Goal: Task Accomplishment & Management: Complete application form

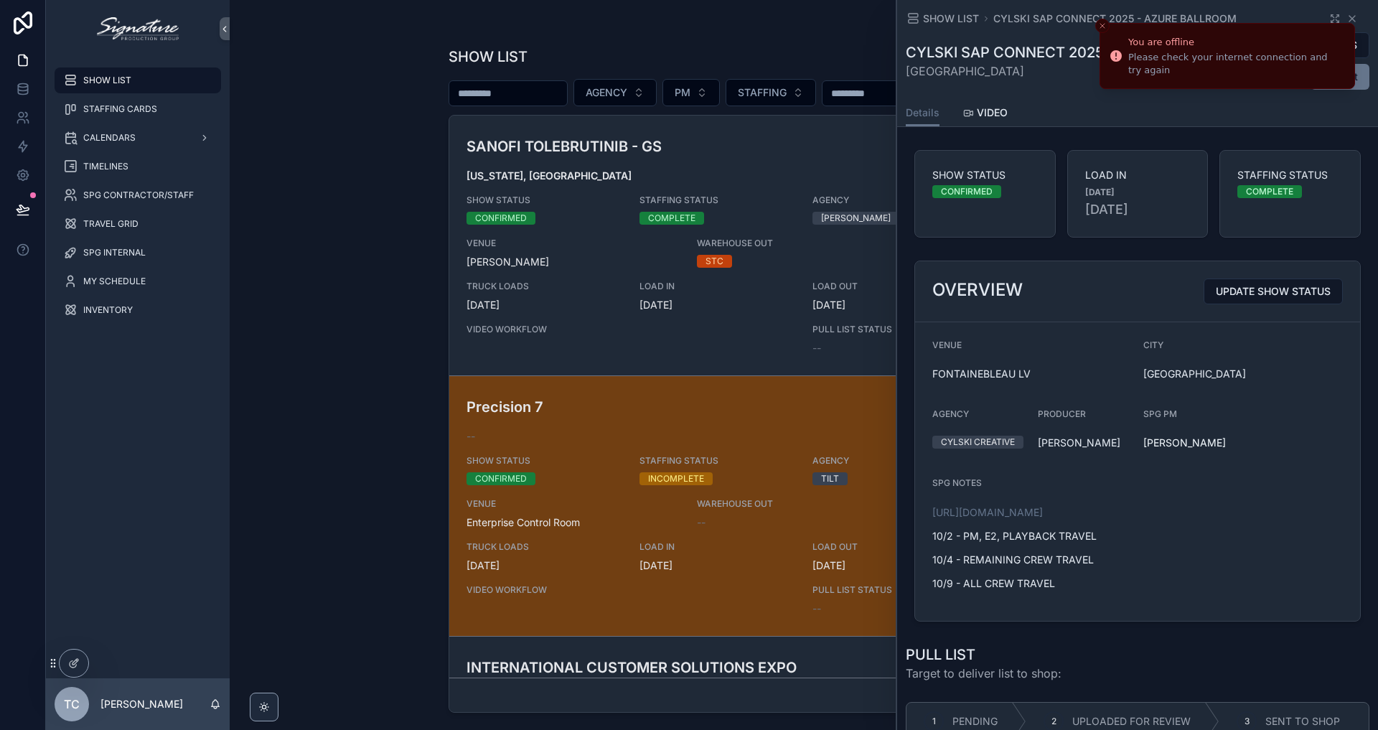
scroll to position [2157, 0]
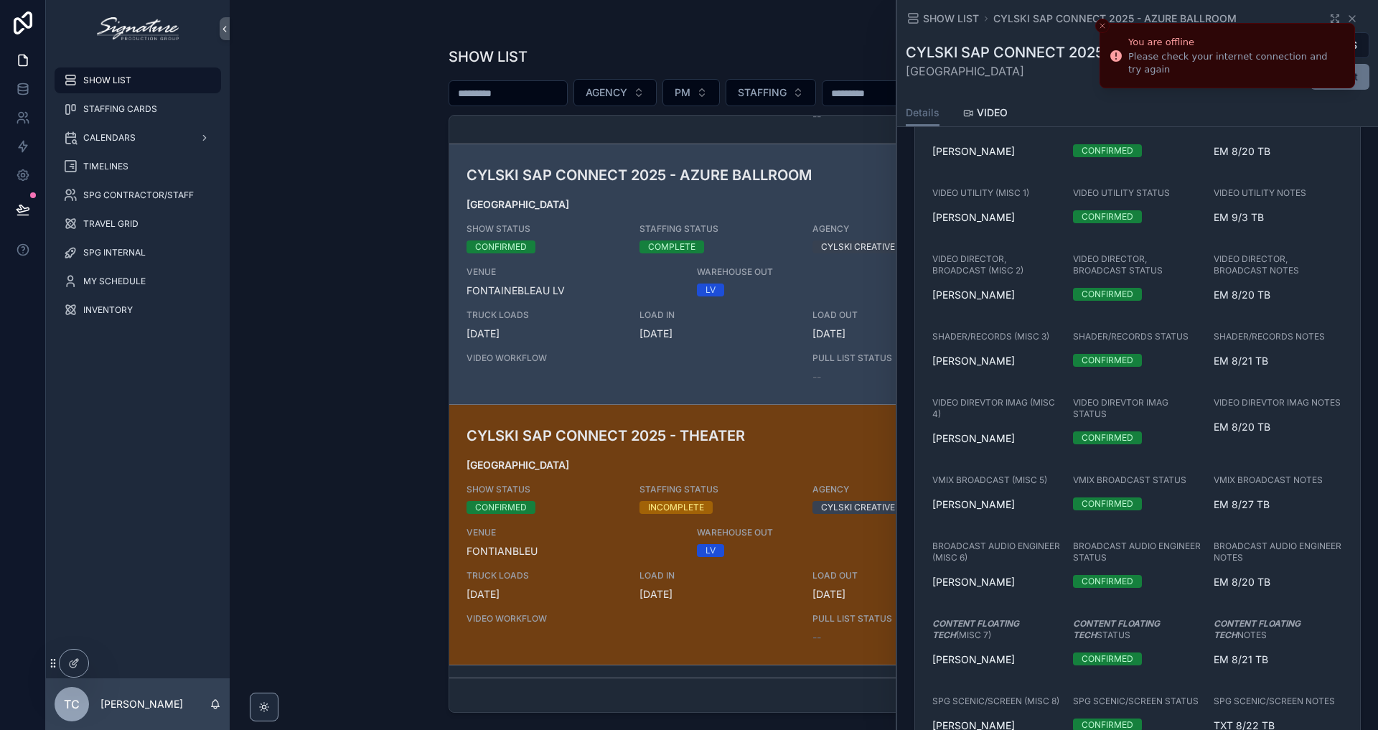
click at [1100, 29] on icon "Close toast" at bounding box center [1102, 26] width 9 height 9
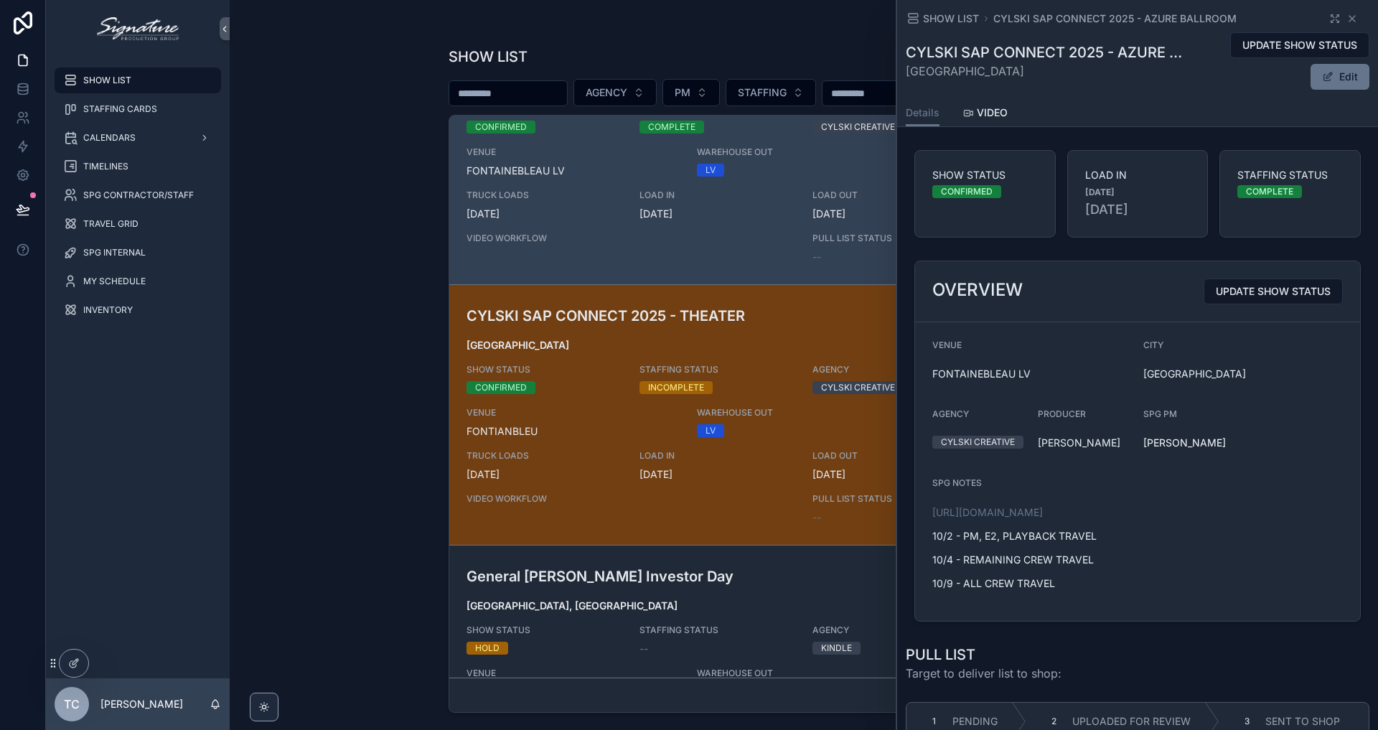
scroll to position [0, 0]
drag, startPoint x: 1066, startPoint y: 608, endPoint x: 933, endPoint y: 562, distance: 140.5
click at [933, 562] on div "[URL][DOMAIN_NAME] 10/2 - PM, E2, PLAYBACK TRAVEL 10/4 - REMAINING CREW TRAVEL …" at bounding box center [1032, 548] width 200 height 86
click at [933, 543] on p "10/2 - PM, E2, PLAYBACK TRAVEL" at bounding box center [1032, 535] width 200 height 15
drag, startPoint x: 933, startPoint y: 562, endPoint x: 1078, endPoint y: 625, distance: 158.1
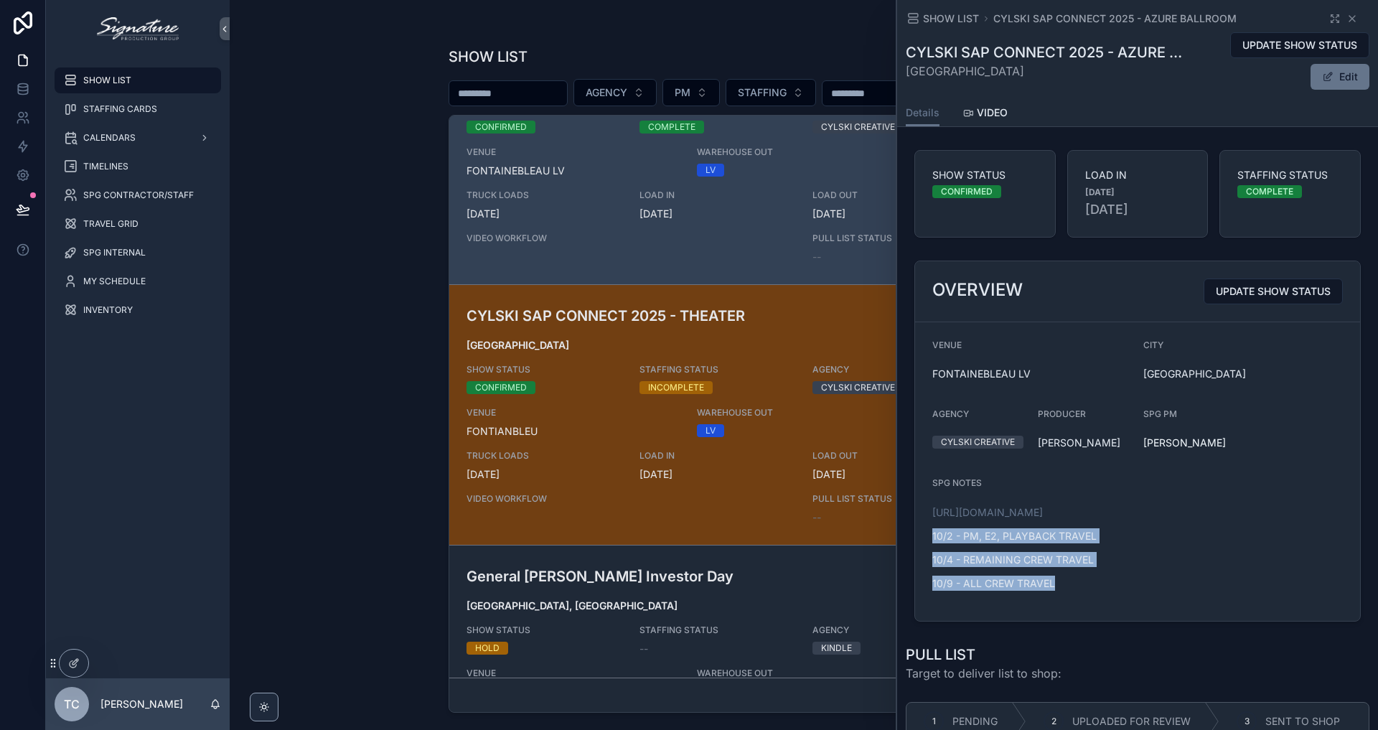
click at [1078, 599] on span "[URL][DOMAIN_NAME] 10/2 - PM, E2, PLAYBACK TRAVEL 10/4 - REMAINING CREW TRAVEL …" at bounding box center [1032, 552] width 200 height 95
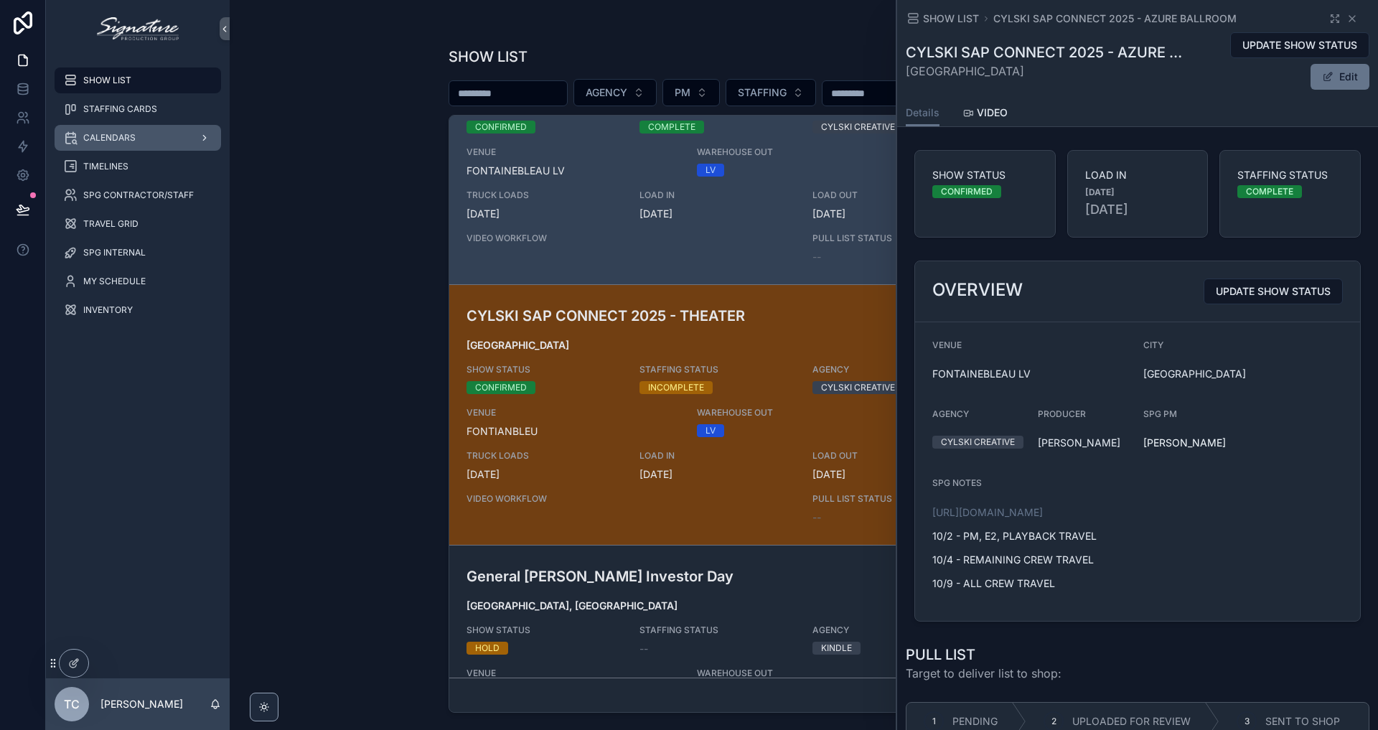
click at [145, 136] on div "CALENDARS" at bounding box center [137, 137] width 149 height 23
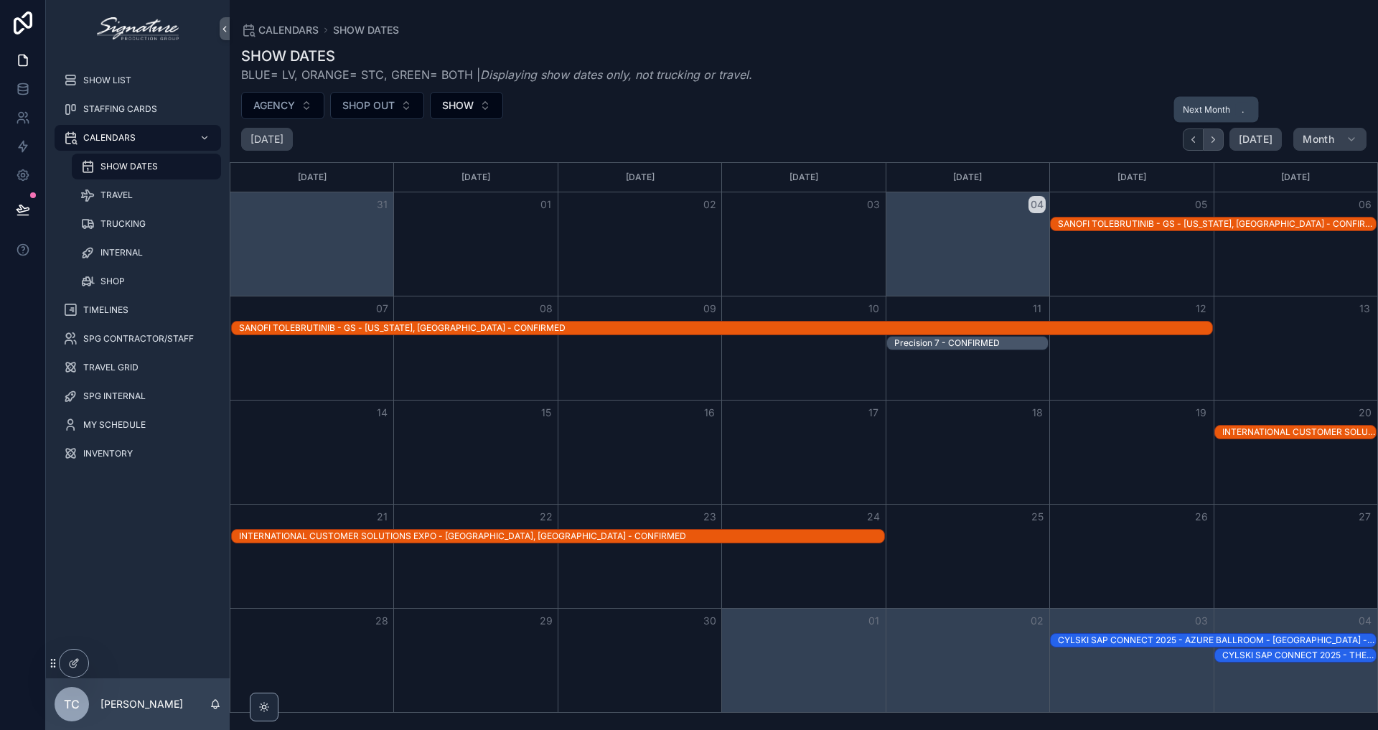
click at [1211, 136] on icon "Next" at bounding box center [1213, 139] width 11 height 11
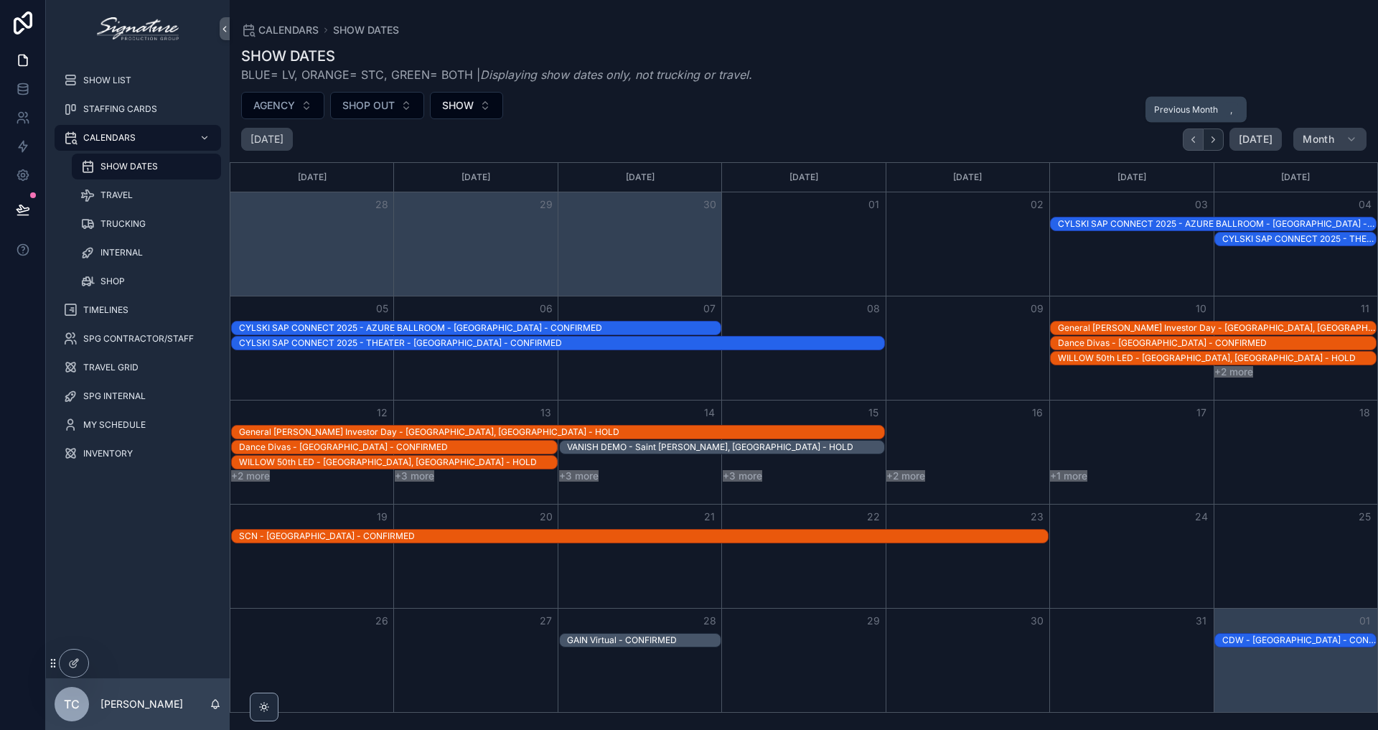
click at [1202, 133] on button "Back" at bounding box center [1193, 139] width 21 height 22
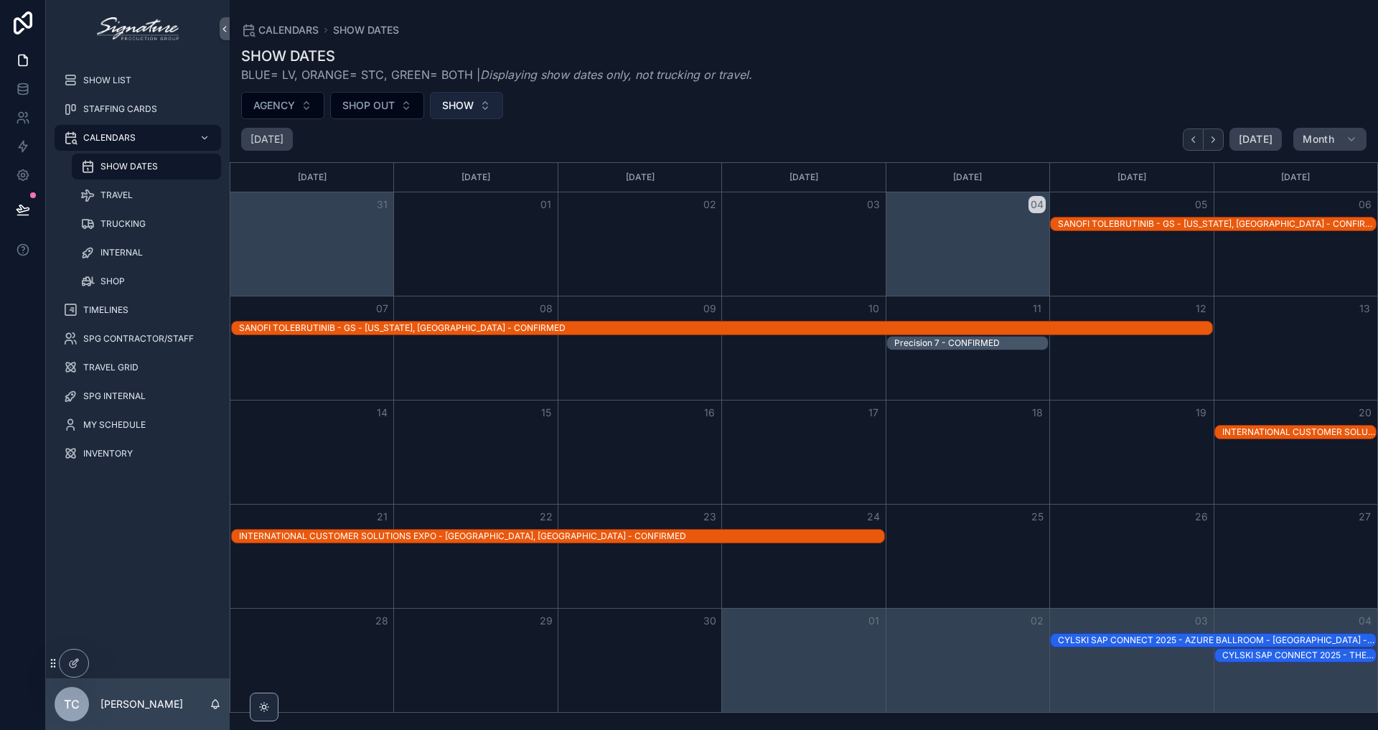
click at [449, 105] on span "SHOW" at bounding box center [458, 105] width 32 height 14
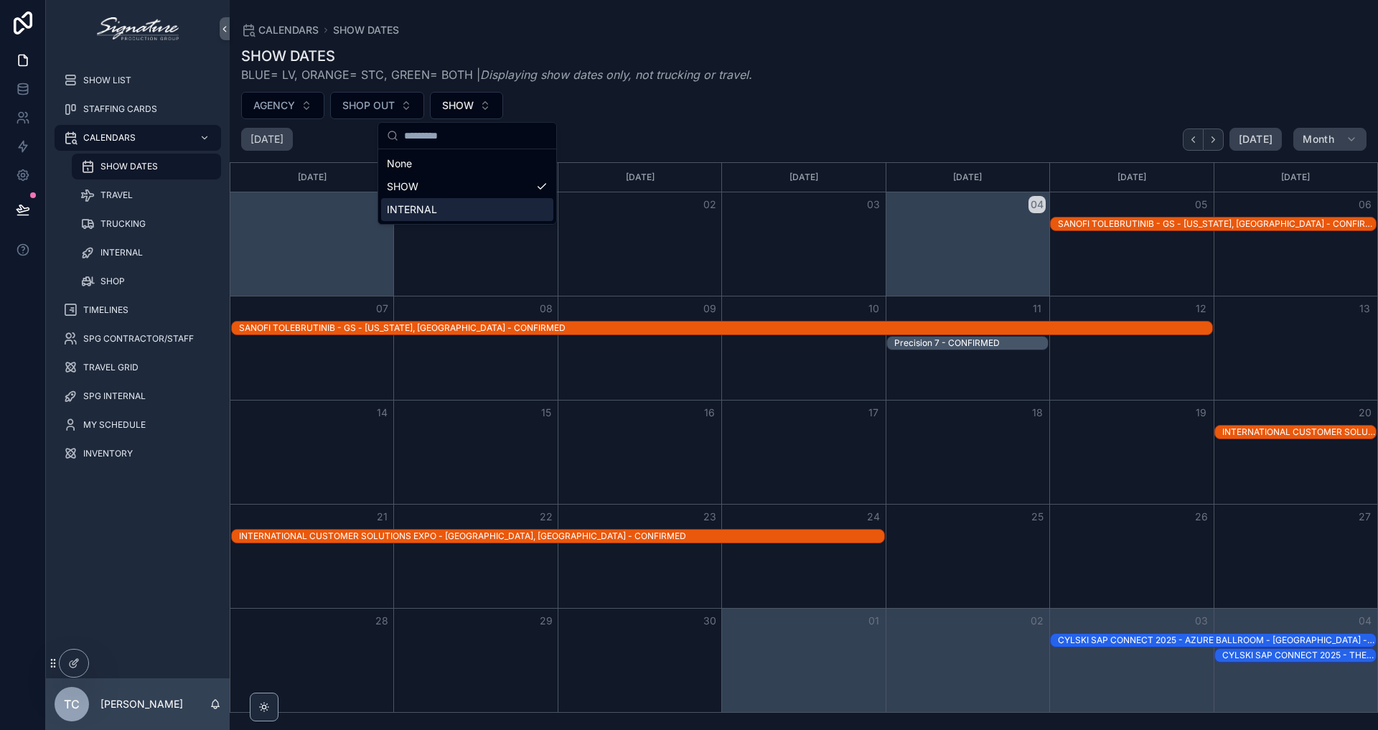
click at [468, 205] on div "INTERNAL" at bounding box center [467, 209] width 172 height 23
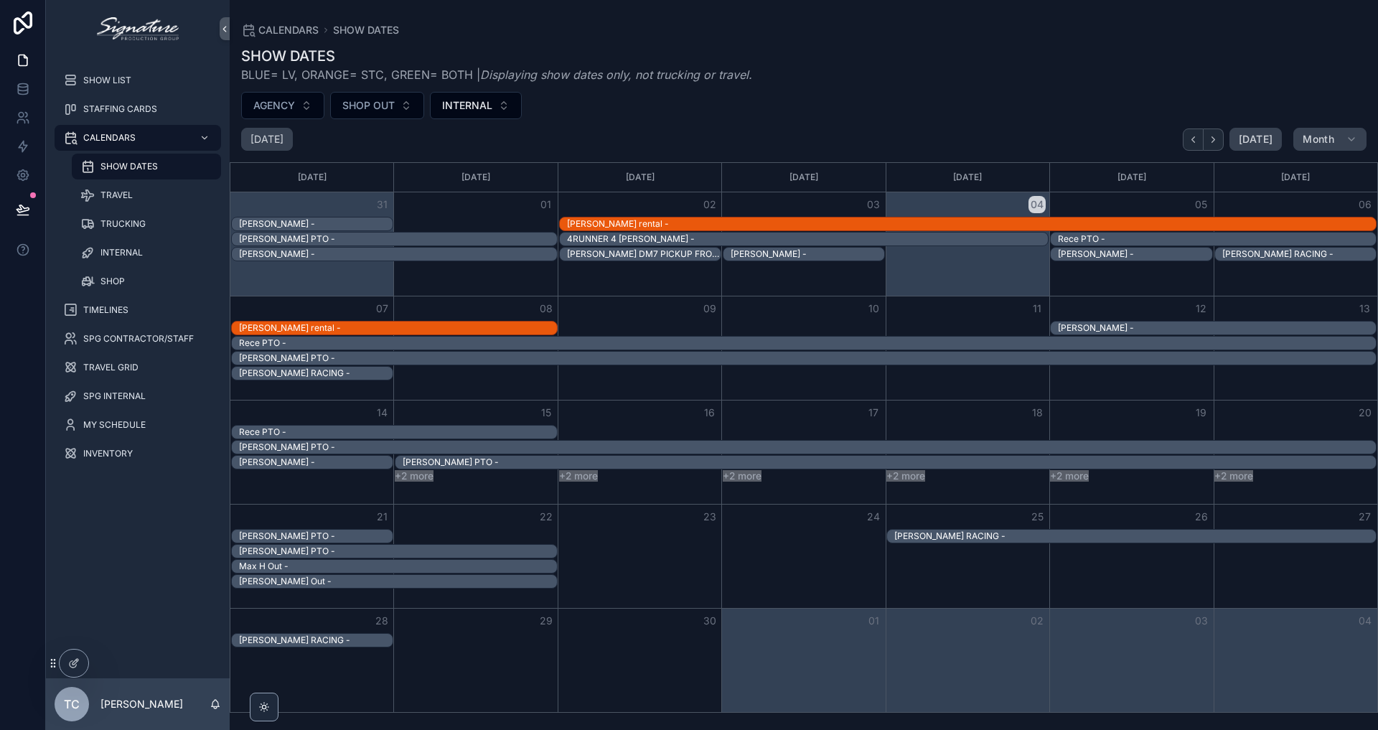
click at [835, 84] on div "SHOW DATES BLUE= LV, ORANGE= STC, GREEN= BOTH | Displaying show dates only, not…" at bounding box center [804, 374] width 1148 height 675
click at [121, 88] on div "SHOW LIST" at bounding box center [137, 80] width 149 height 23
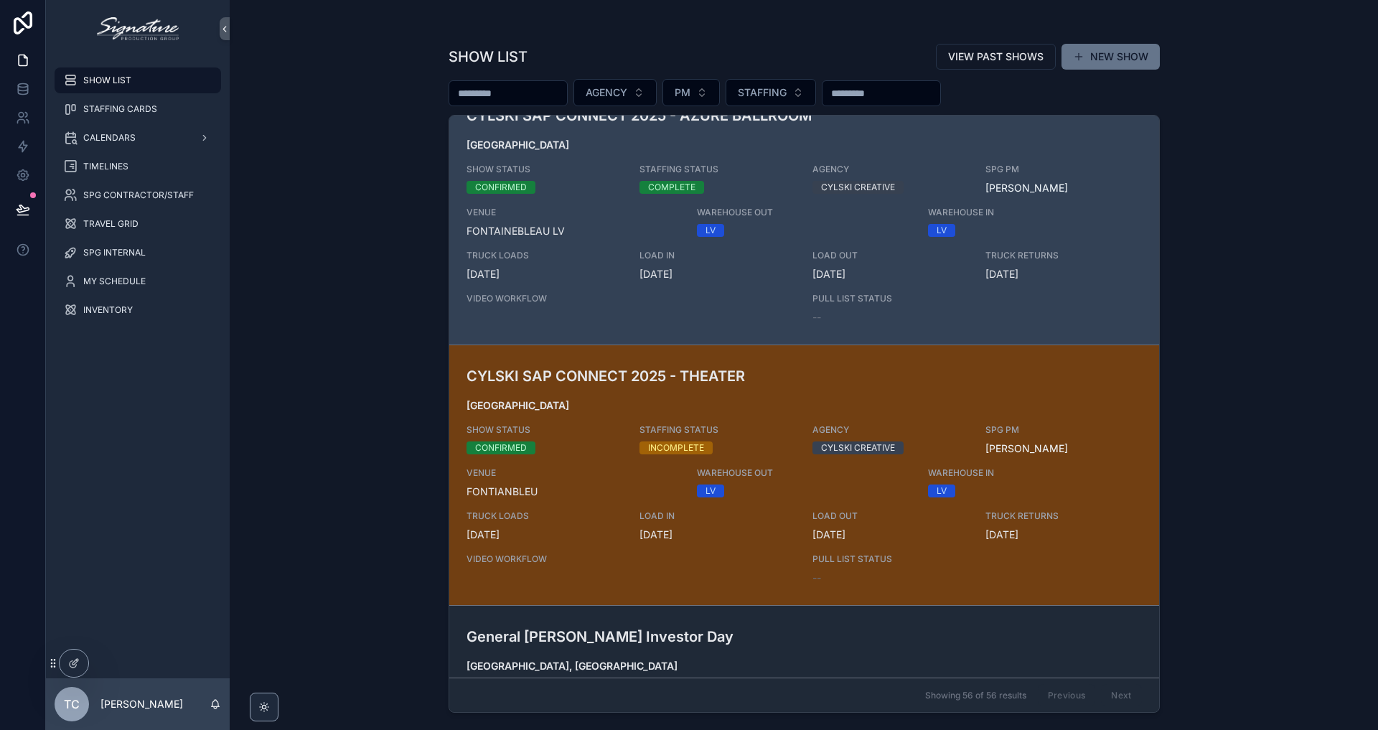
scroll to position [1089, 0]
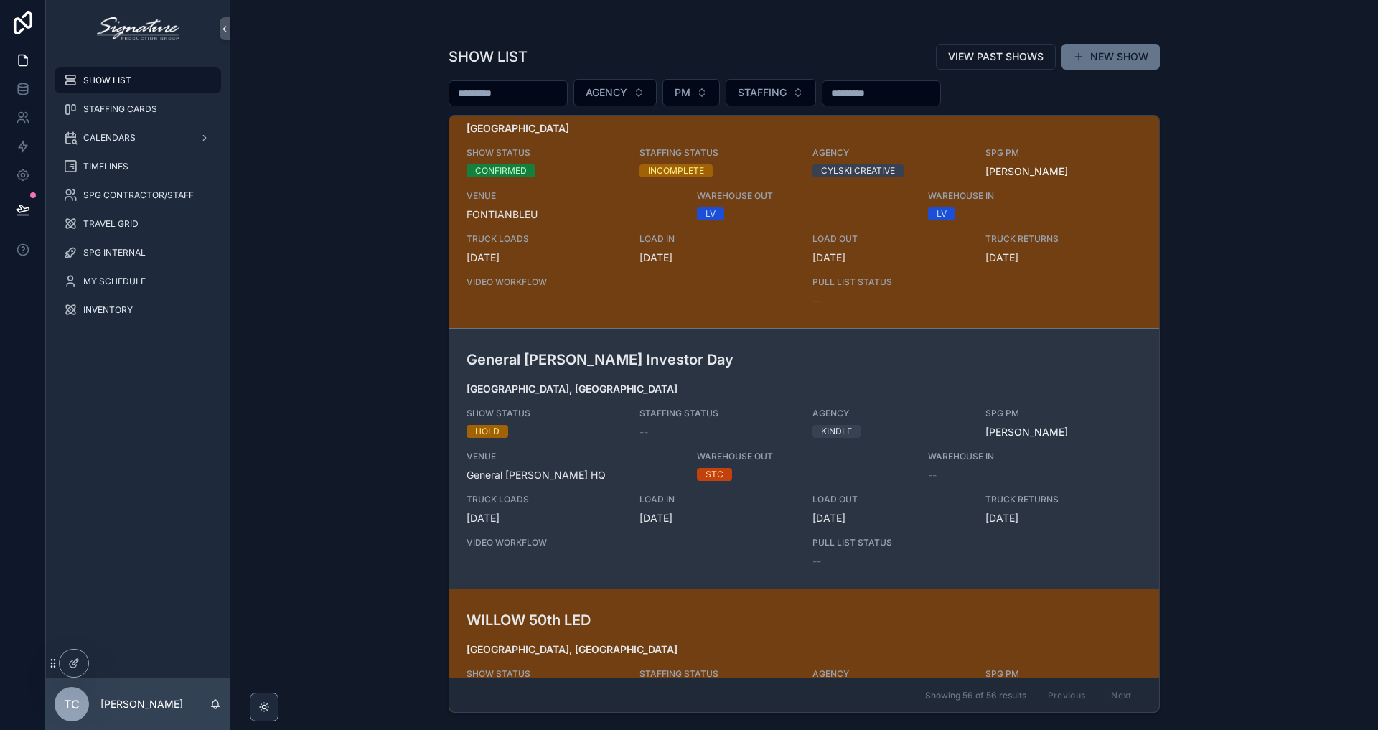
click at [586, 393] on span "[GEOGRAPHIC_DATA], [GEOGRAPHIC_DATA]" at bounding box center [804, 389] width 675 height 14
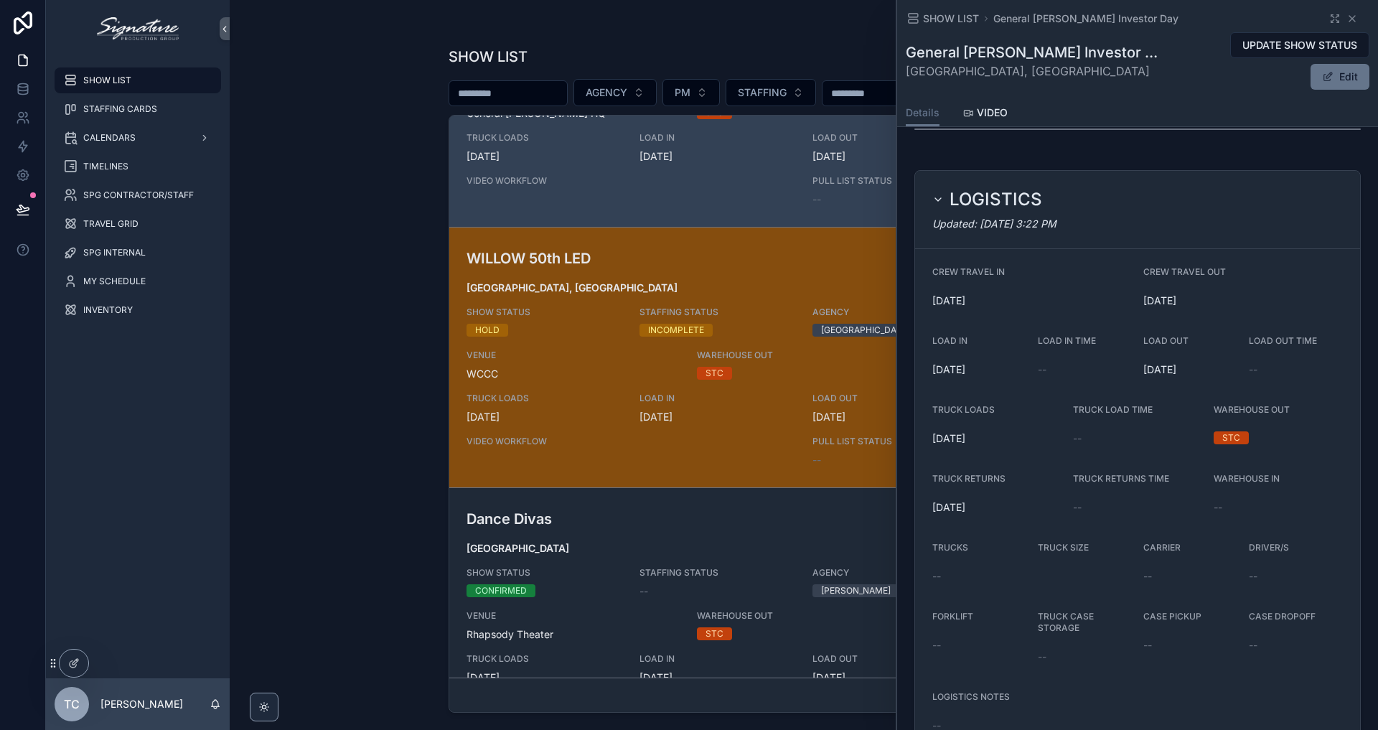
scroll to position [1554, 0]
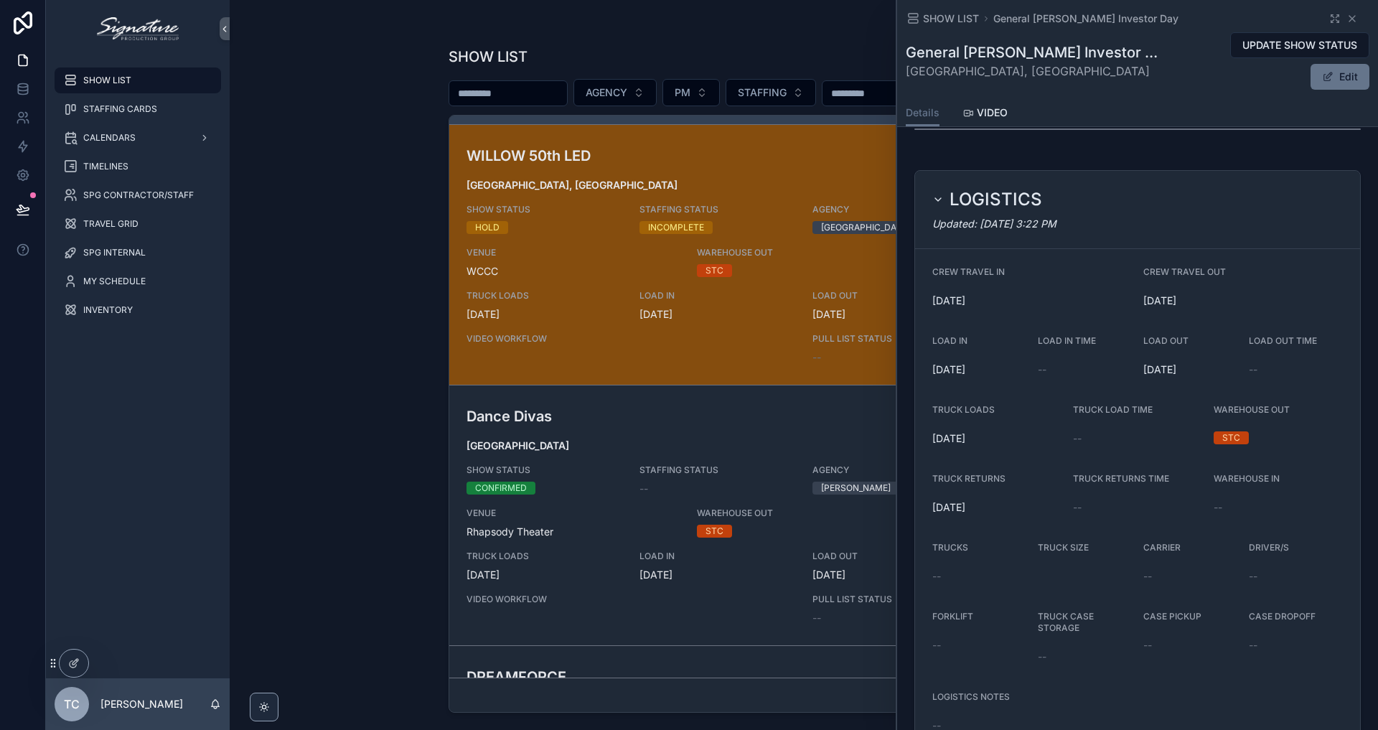
click at [594, 293] on span "TRUCK LOADS" at bounding box center [545, 295] width 156 height 11
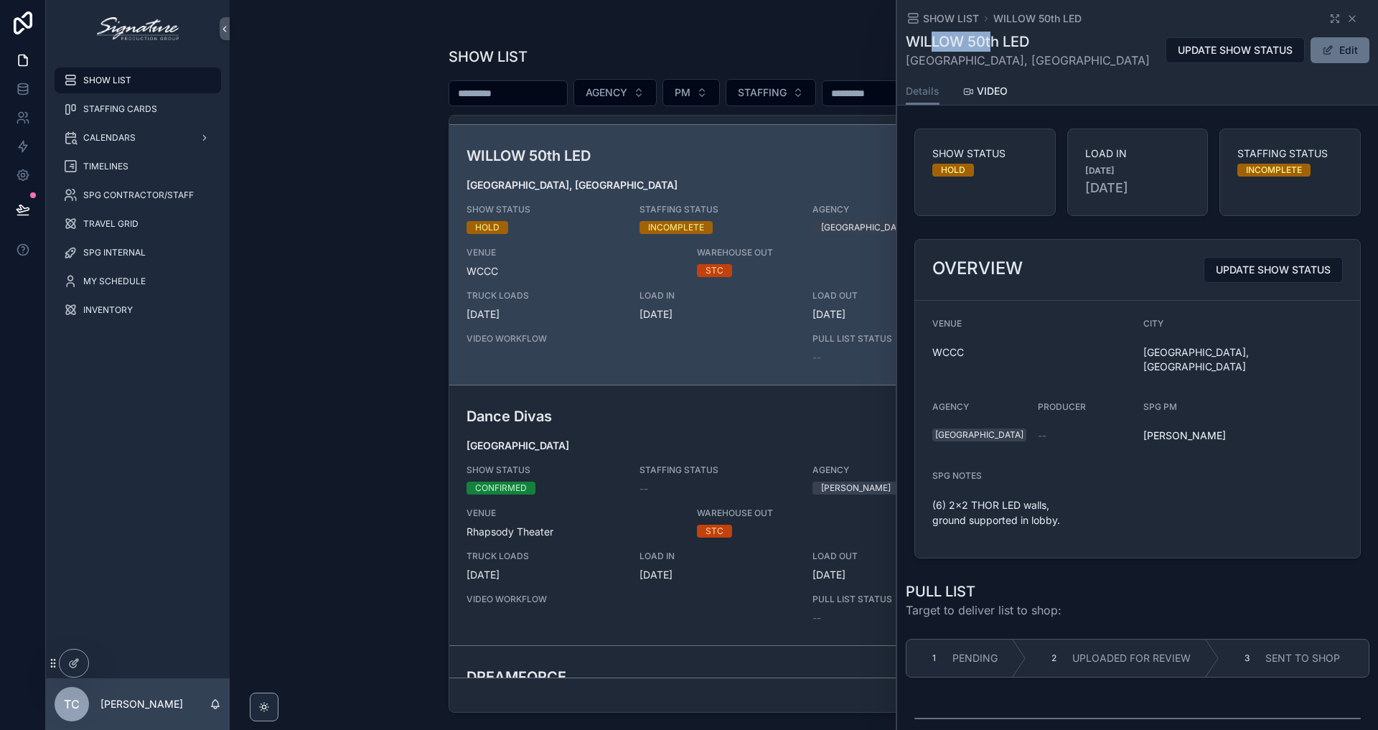
drag, startPoint x: 932, startPoint y: 38, endPoint x: 991, endPoint y: 43, distance: 59.8
click at [991, 43] on h1 "WILLOW 50th LED" at bounding box center [1028, 42] width 244 height 20
drag, startPoint x: 1032, startPoint y: 40, endPoint x: 955, endPoint y: 28, distance: 77.8
click at [955, 28] on div "SHOW LIST [PERSON_NAME] 50th LED [PERSON_NAME] 50th LED [GEOGRAPHIC_DATA], [GEO…" at bounding box center [1138, 39] width 464 height 78
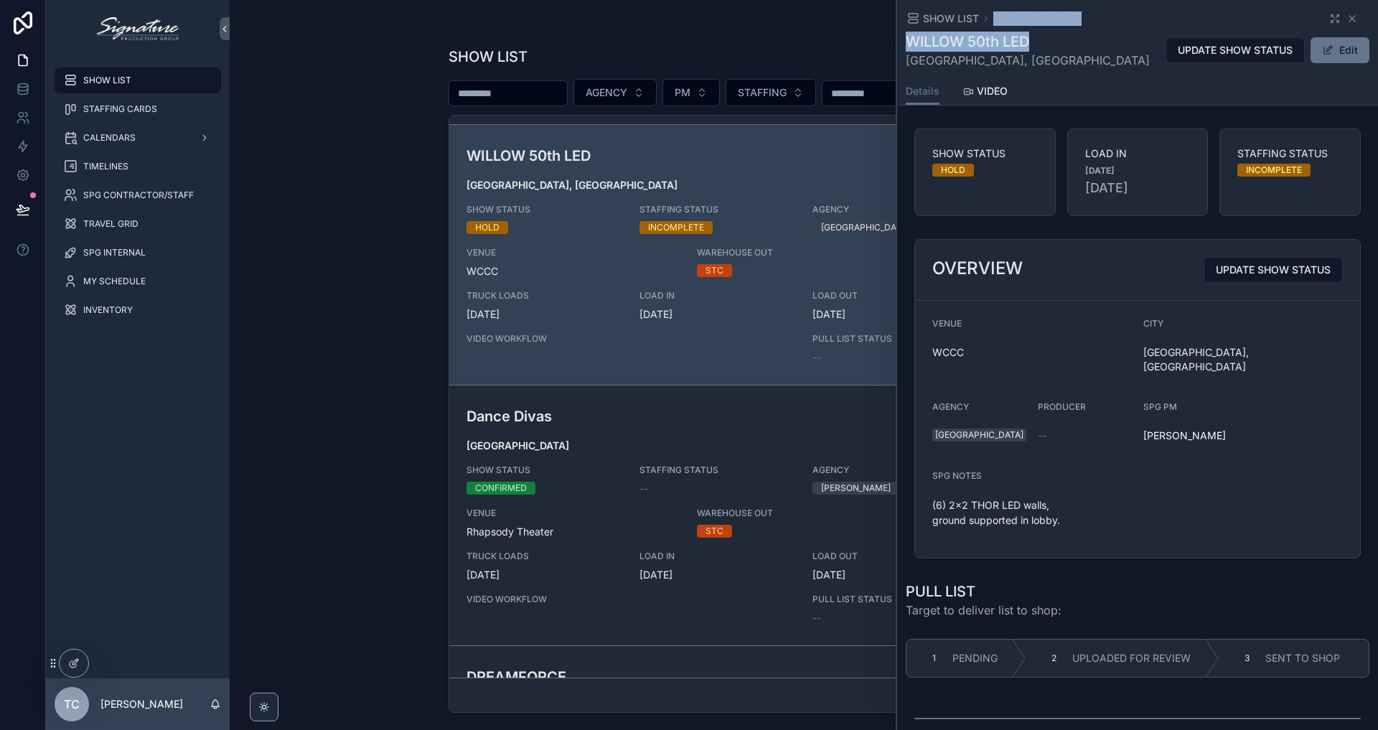
click at [957, 33] on h1 "WILLOW 50th LED" at bounding box center [1028, 42] width 244 height 20
drag, startPoint x: 907, startPoint y: 40, endPoint x: 1032, endPoint y: 42, distance: 124.9
click at [1032, 42] on h1 "WILLOW 50th LED" at bounding box center [1028, 42] width 244 height 20
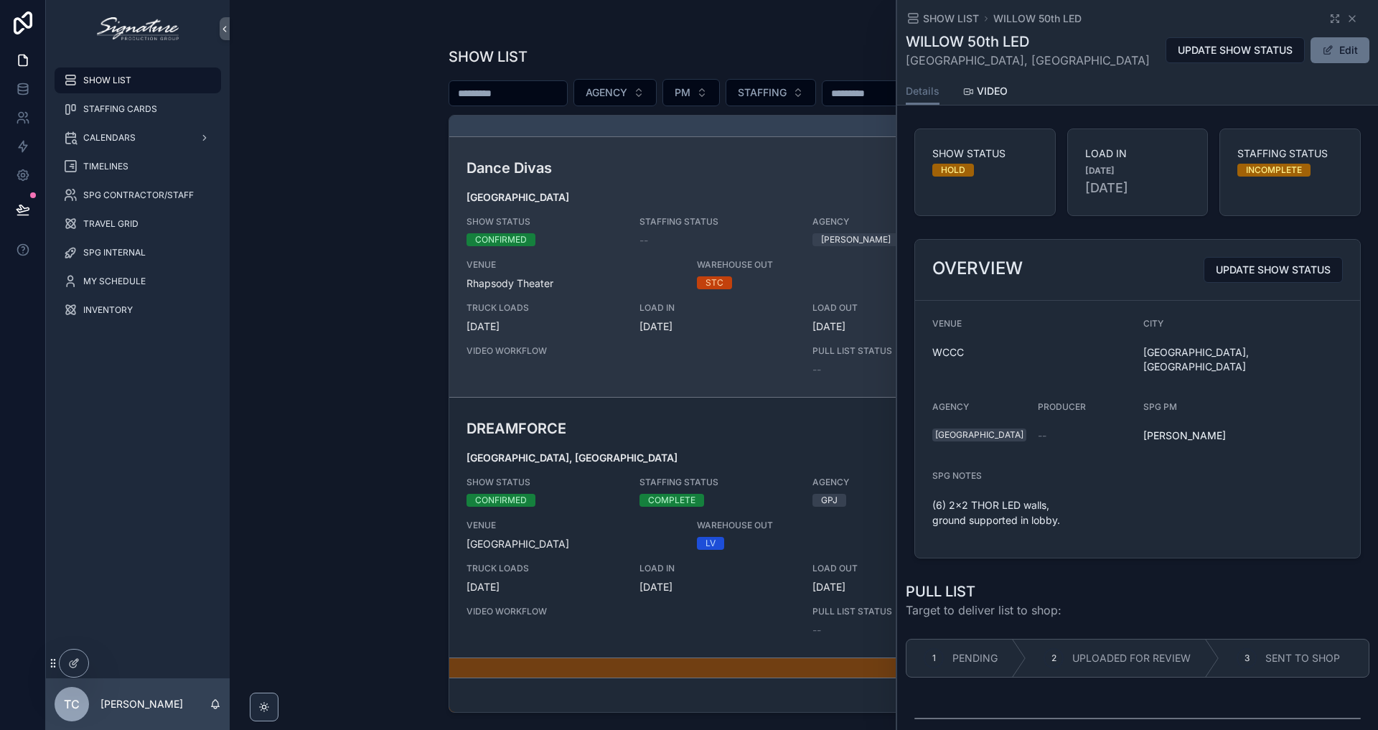
scroll to position [1811, 0]
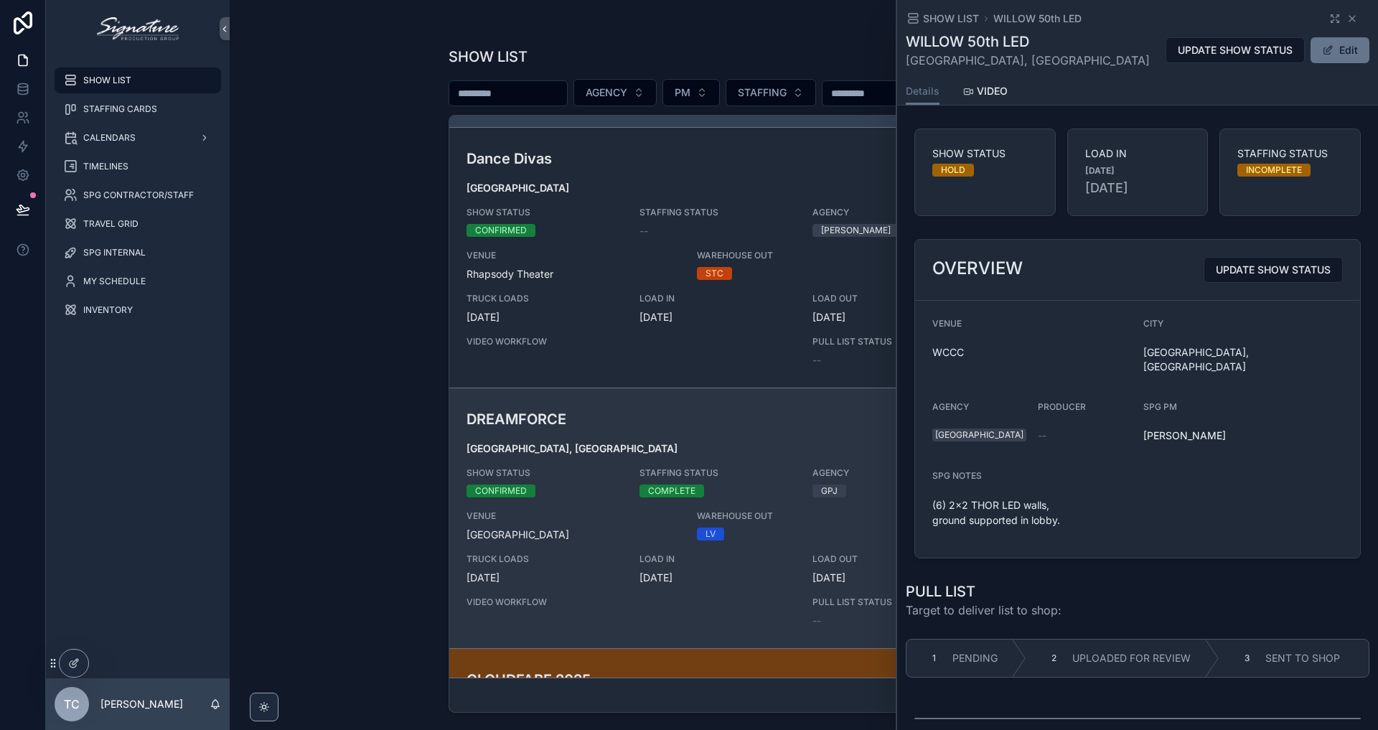
click at [644, 494] on span "COMPLETE" at bounding box center [671, 490] width 65 height 13
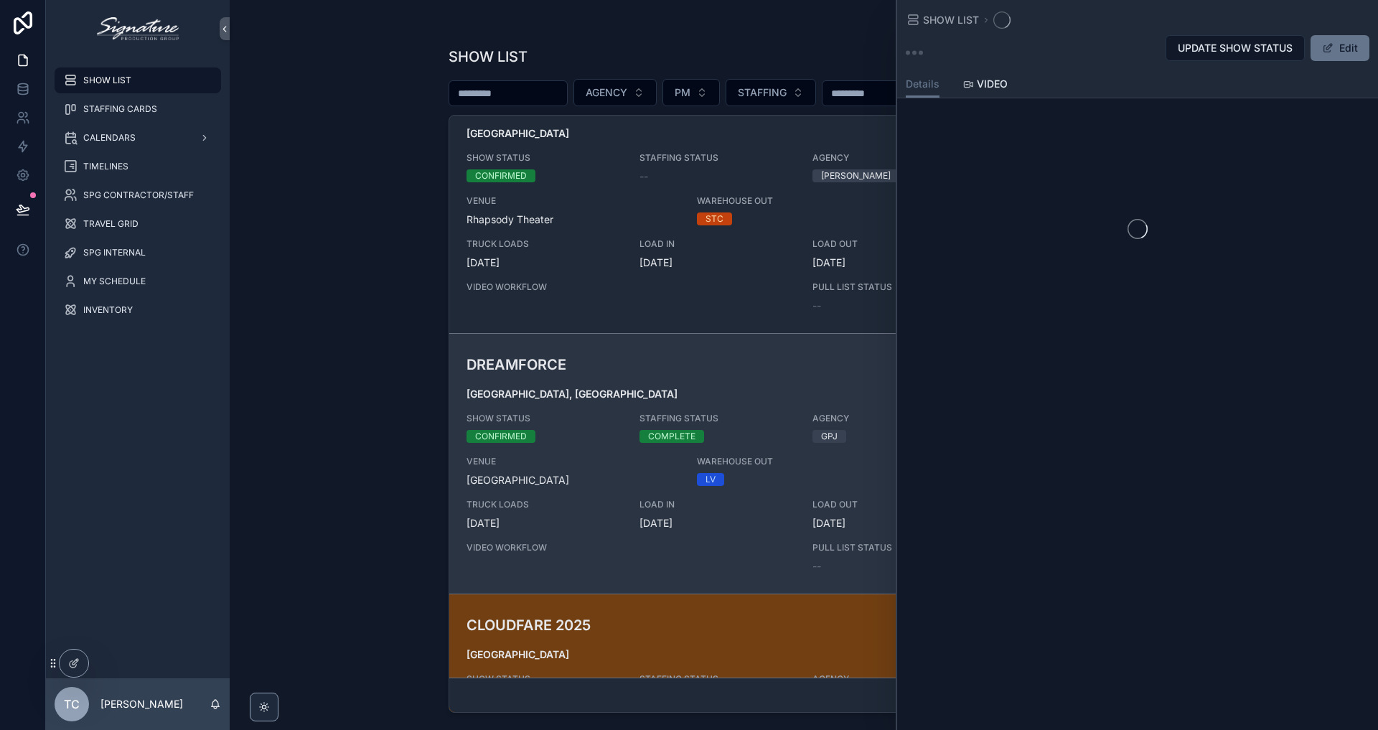
scroll to position [1925, 0]
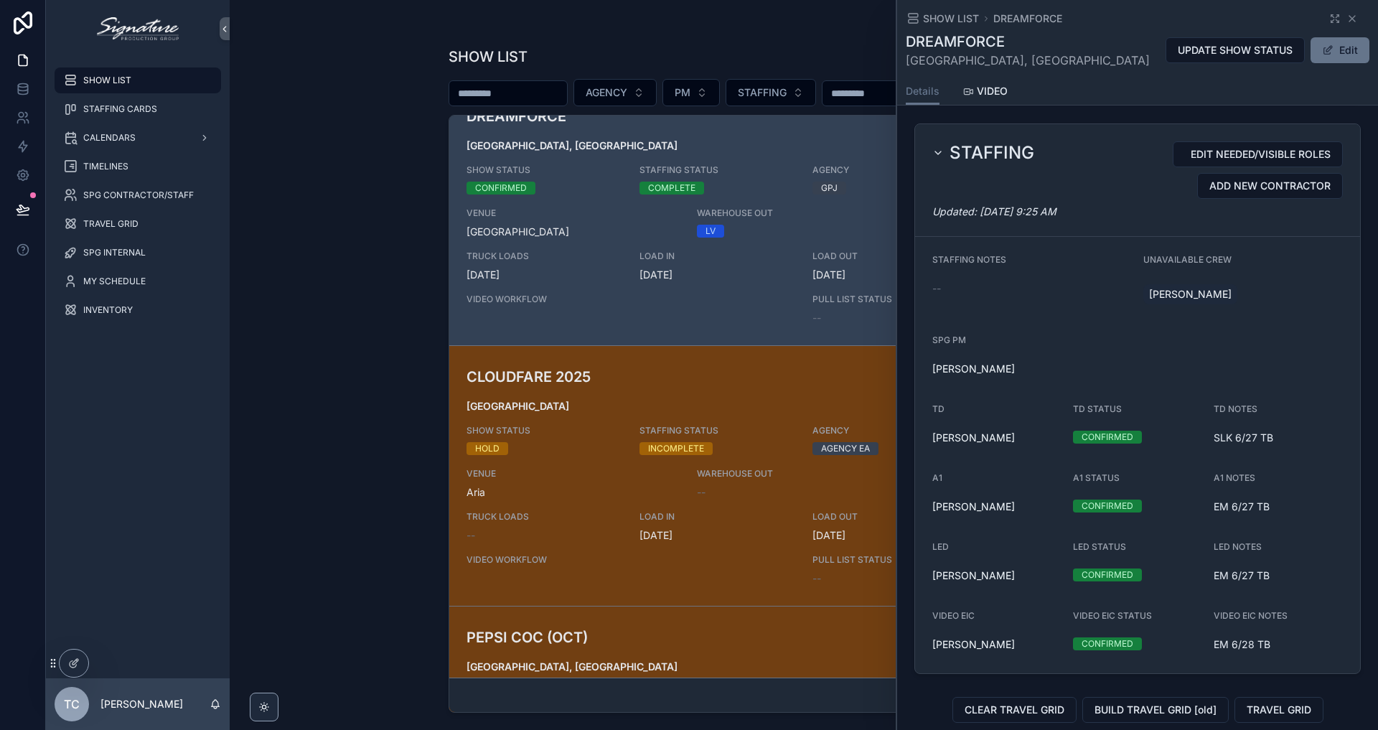
scroll to position [2133, 0]
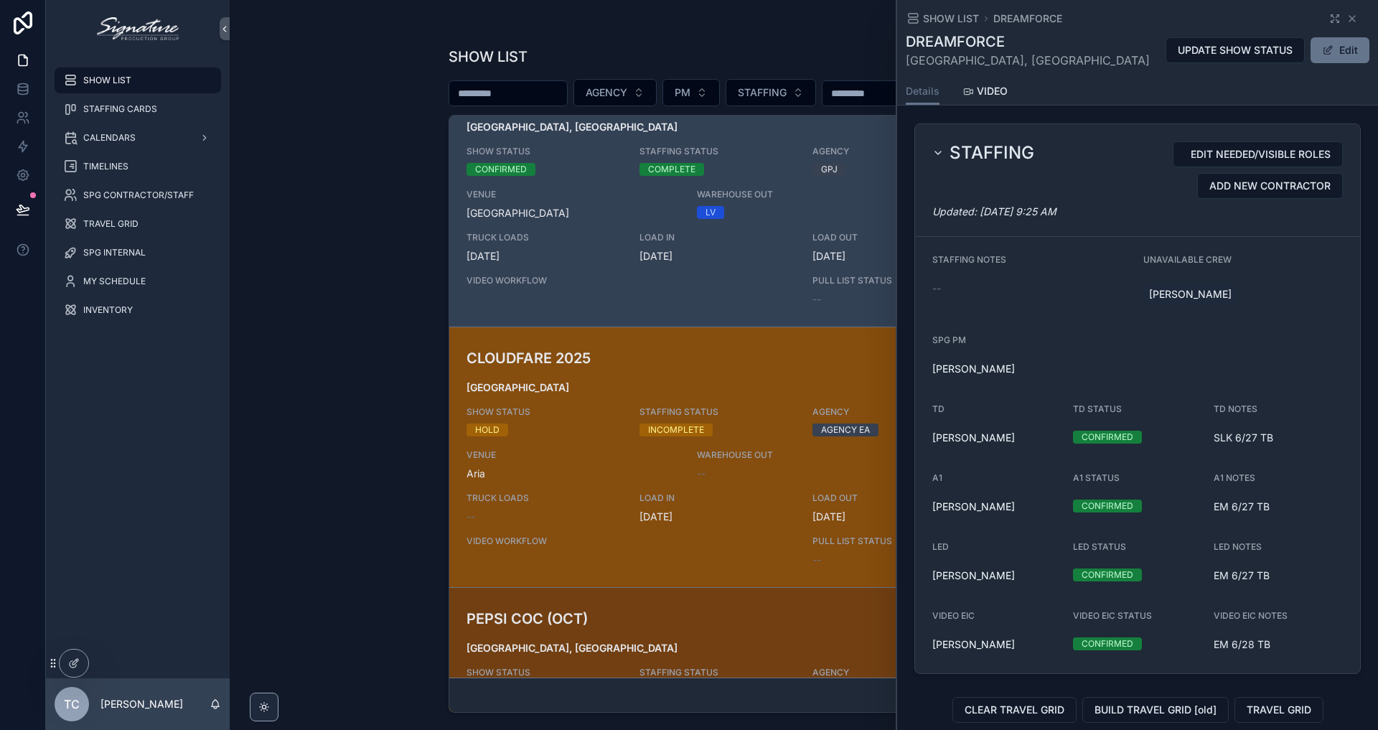
click at [566, 395] on div "CLOUDFARE 2025 [GEOGRAPHIC_DATA] SHOW STATUS HOLD STAFFING STATUS INCOMPLETE AG…" at bounding box center [804, 457] width 675 height 220
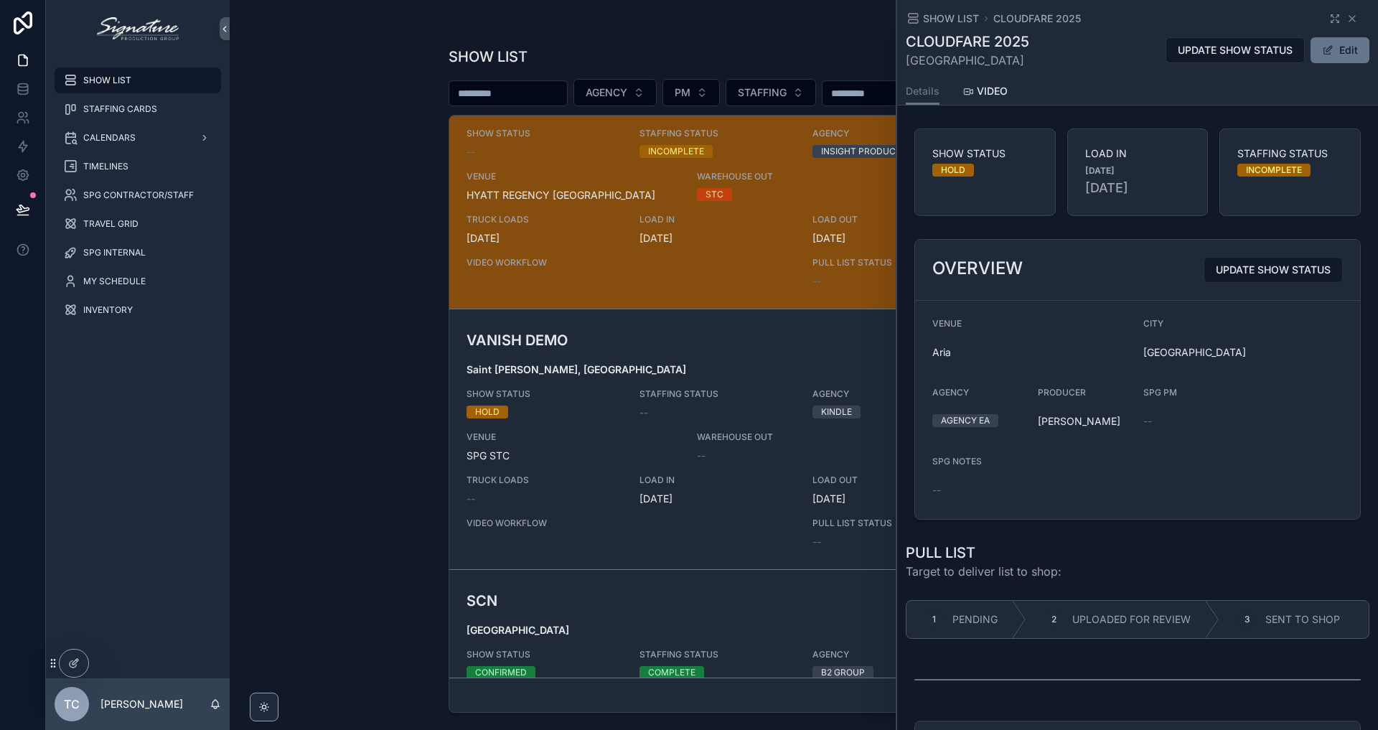
scroll to position [2579, 0]
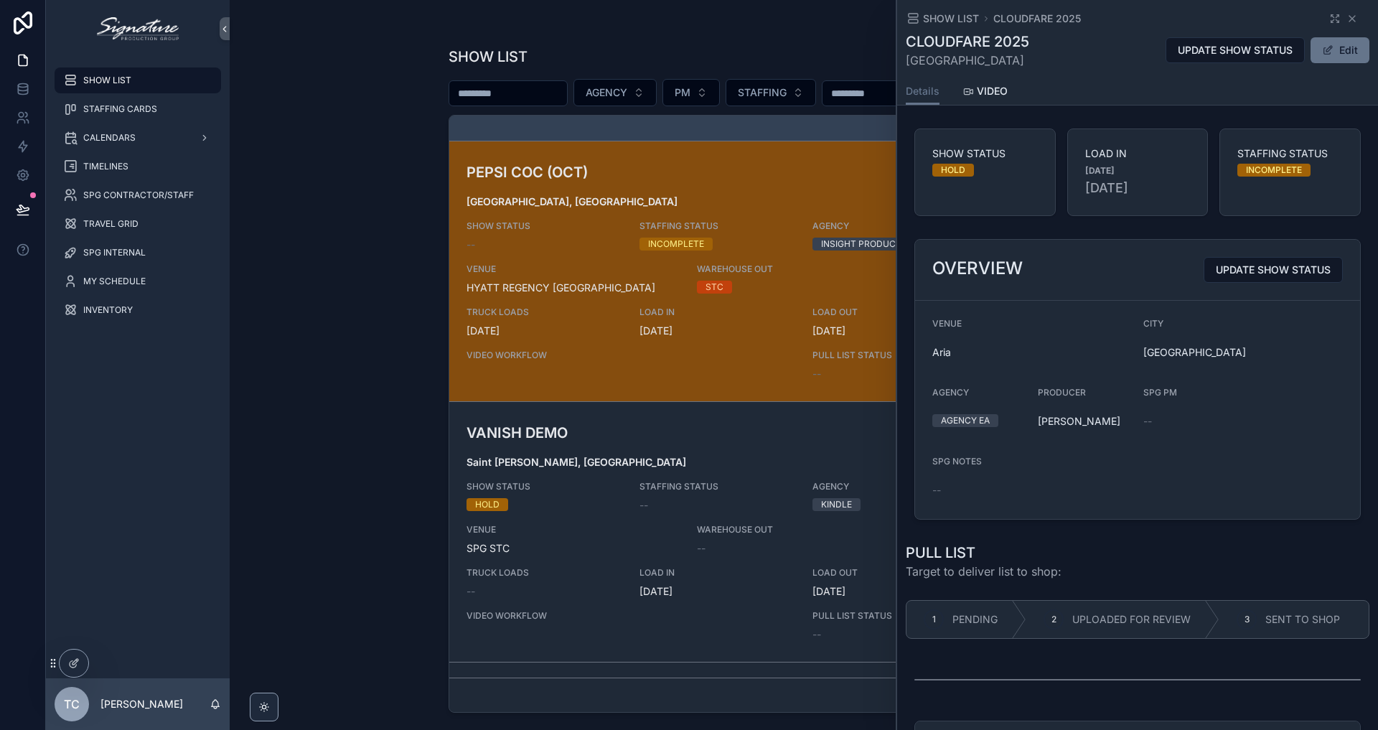
click at [586, 234] on div "SHOW STATUS --" at bounding box center [545, 236] width 156 height 32
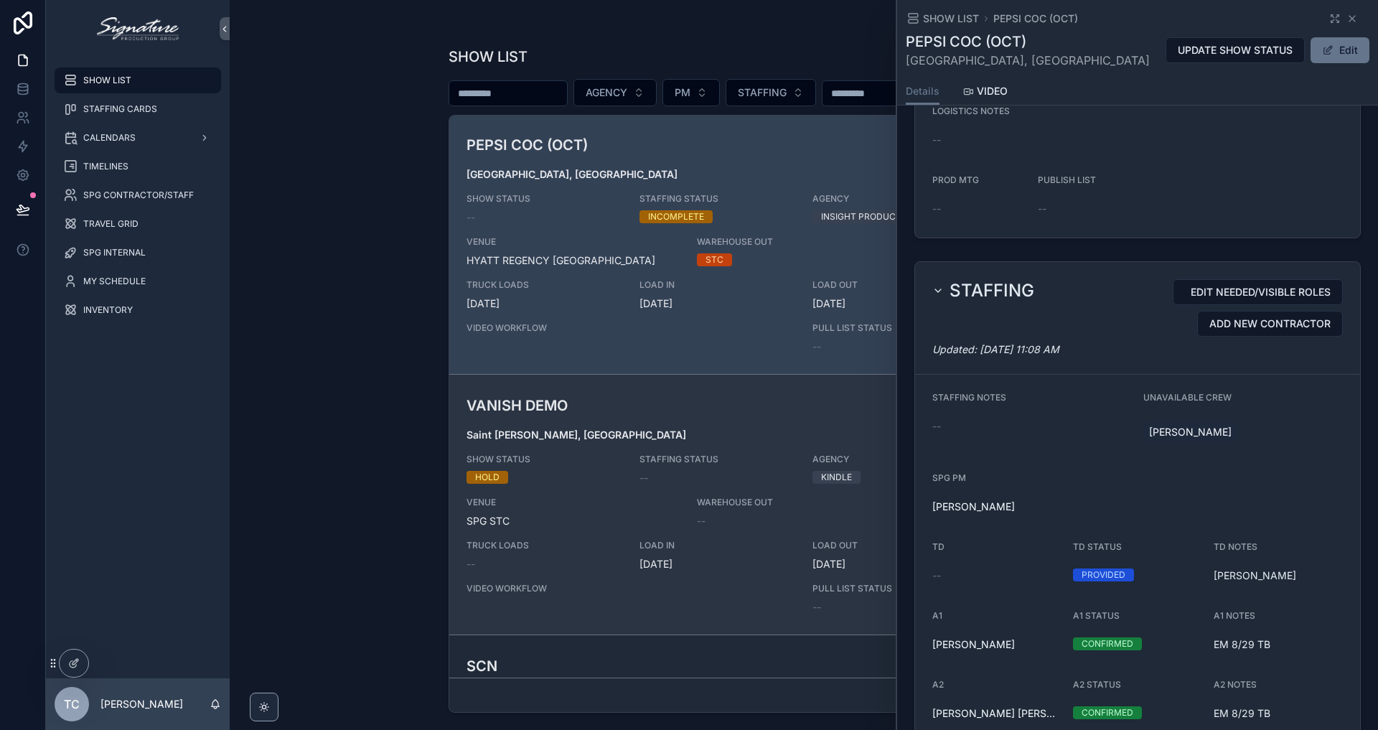
scroll to position [2808, 0]
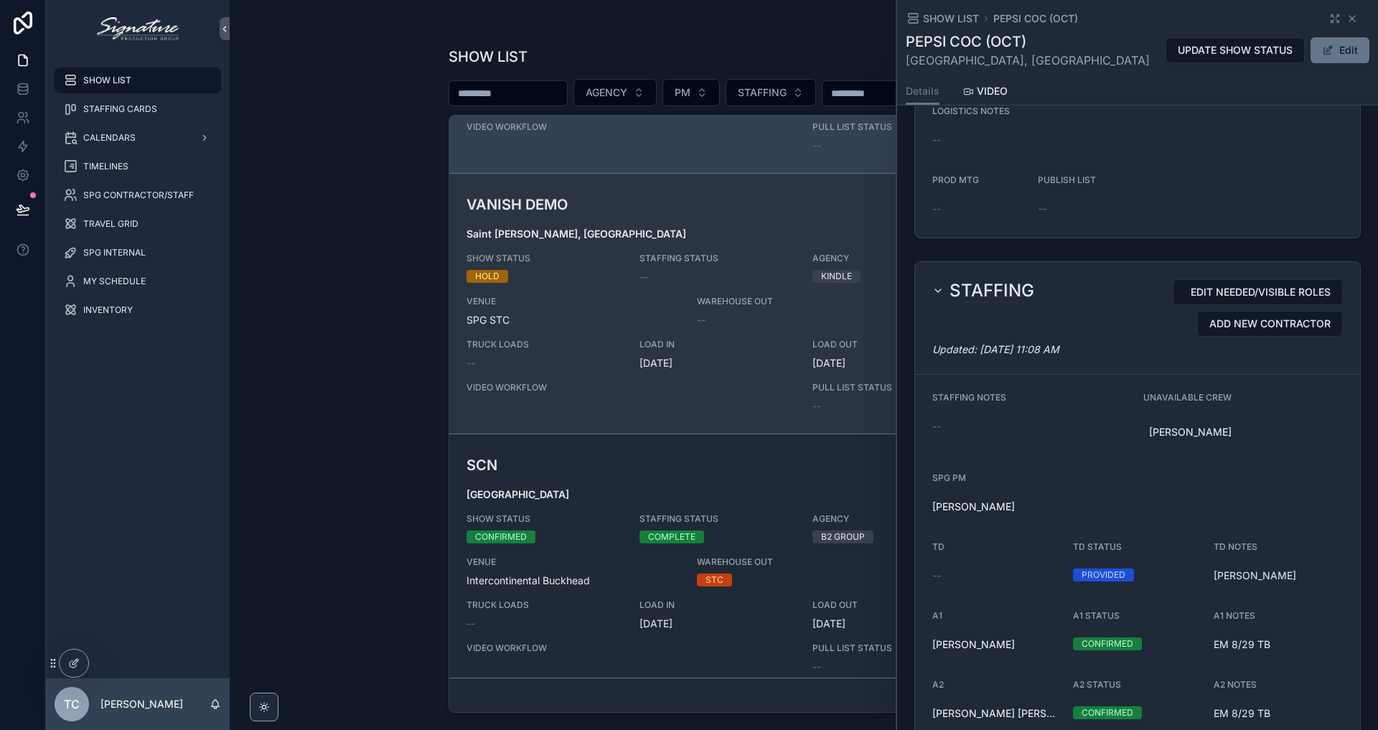
click at [578, 333] on div "VANISH DEMO [GEOGRAPHIC_DATA][PERSON_NAME], [GEOGRAPHIC_DATA] SHOW STATUS HOLD …" at bounding box center [804, 304] width 675 height 220
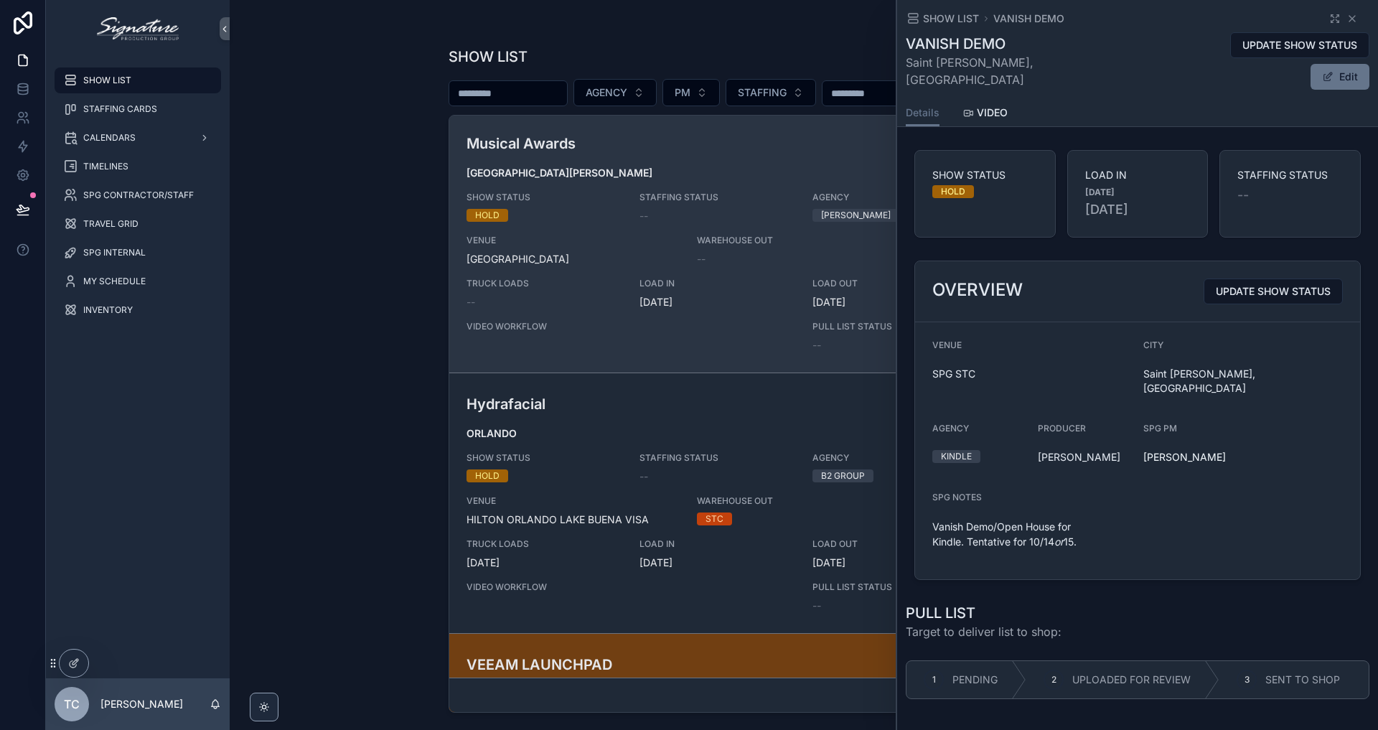
scroll to position [5616, 0]
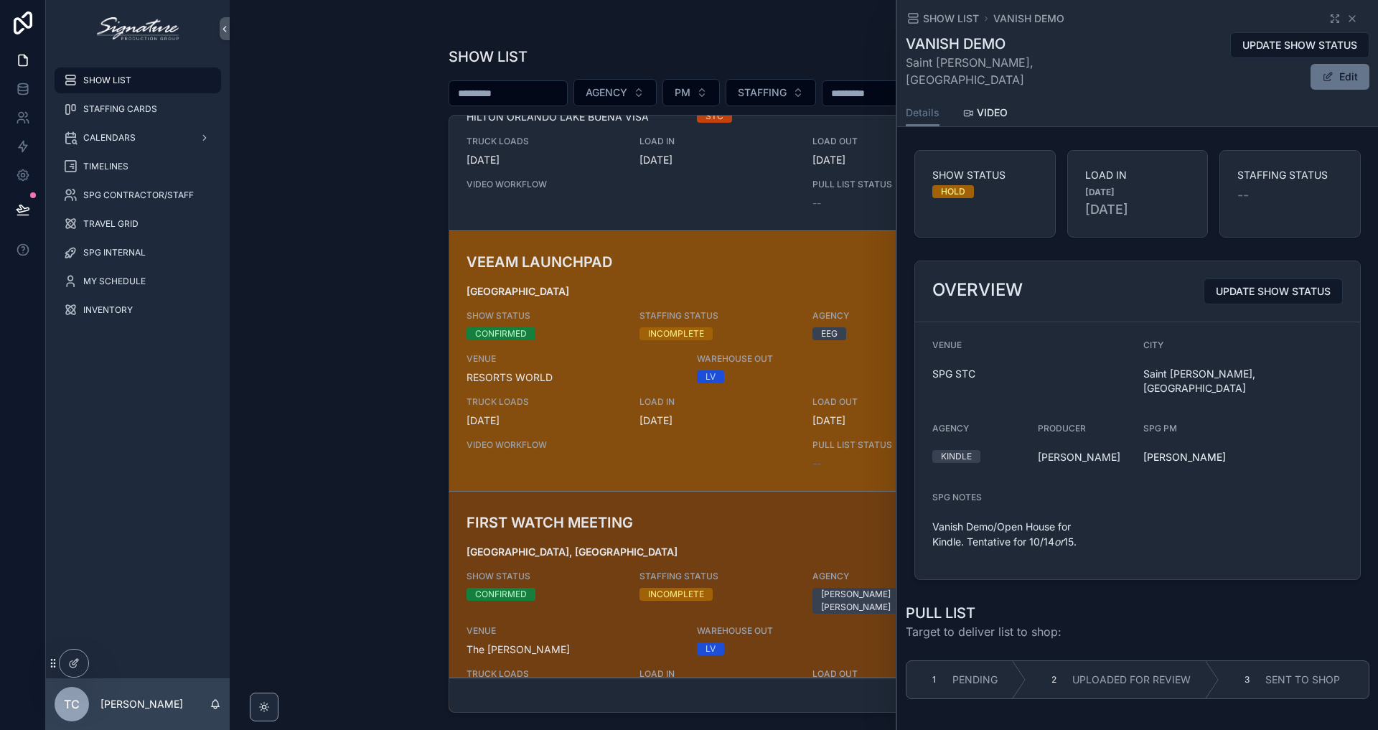
click at [617, 392] on div "VEEAM LAUNCHPAD [GEOGRAPHIC_DATA] SHOW STATUS CONFIRMED STAFFING STATUS INCOMPL…" at bounding box center [804, 361] width 675 height 220
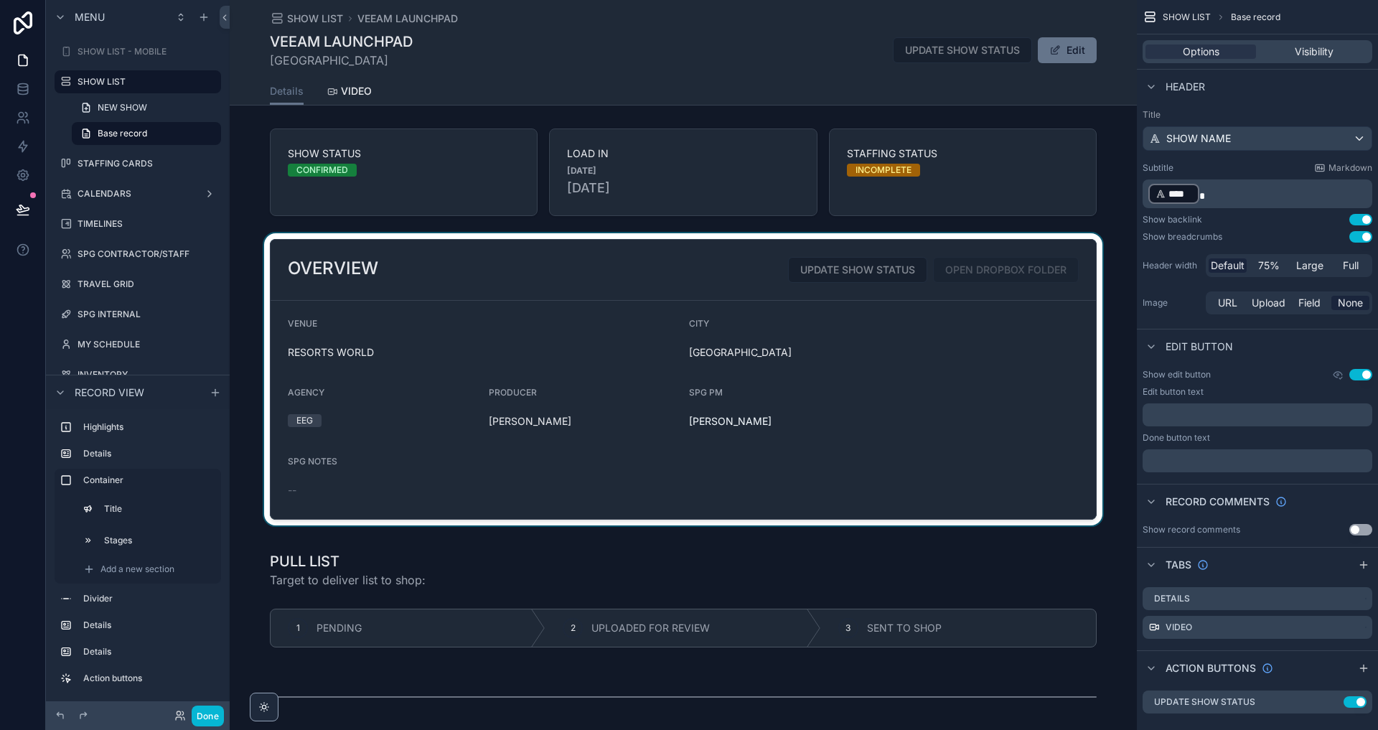
click at [983, 363] on div "scrollable content" at bounding box center [683, 379] width 907 height 292
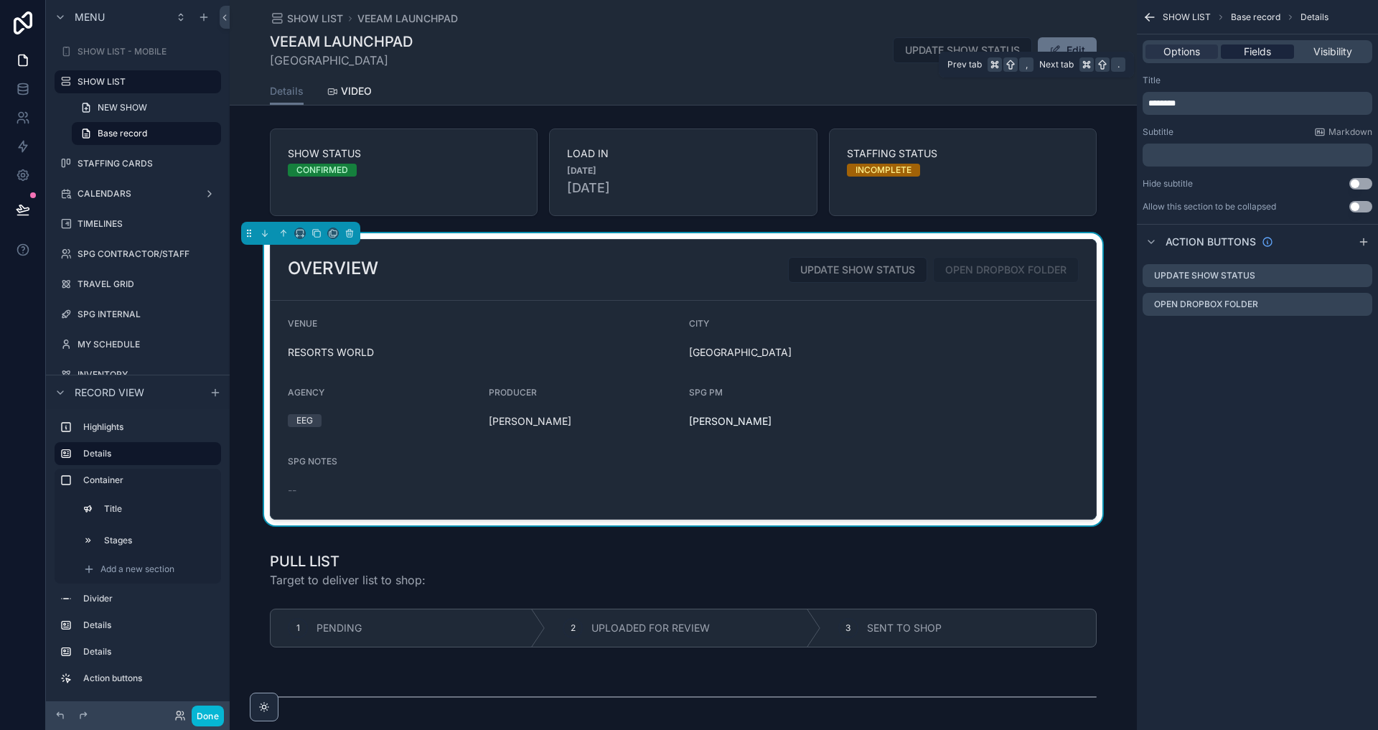
click at [1284, 55] on div "Fields" at bounding box center [1257, 51] width 72 height 14
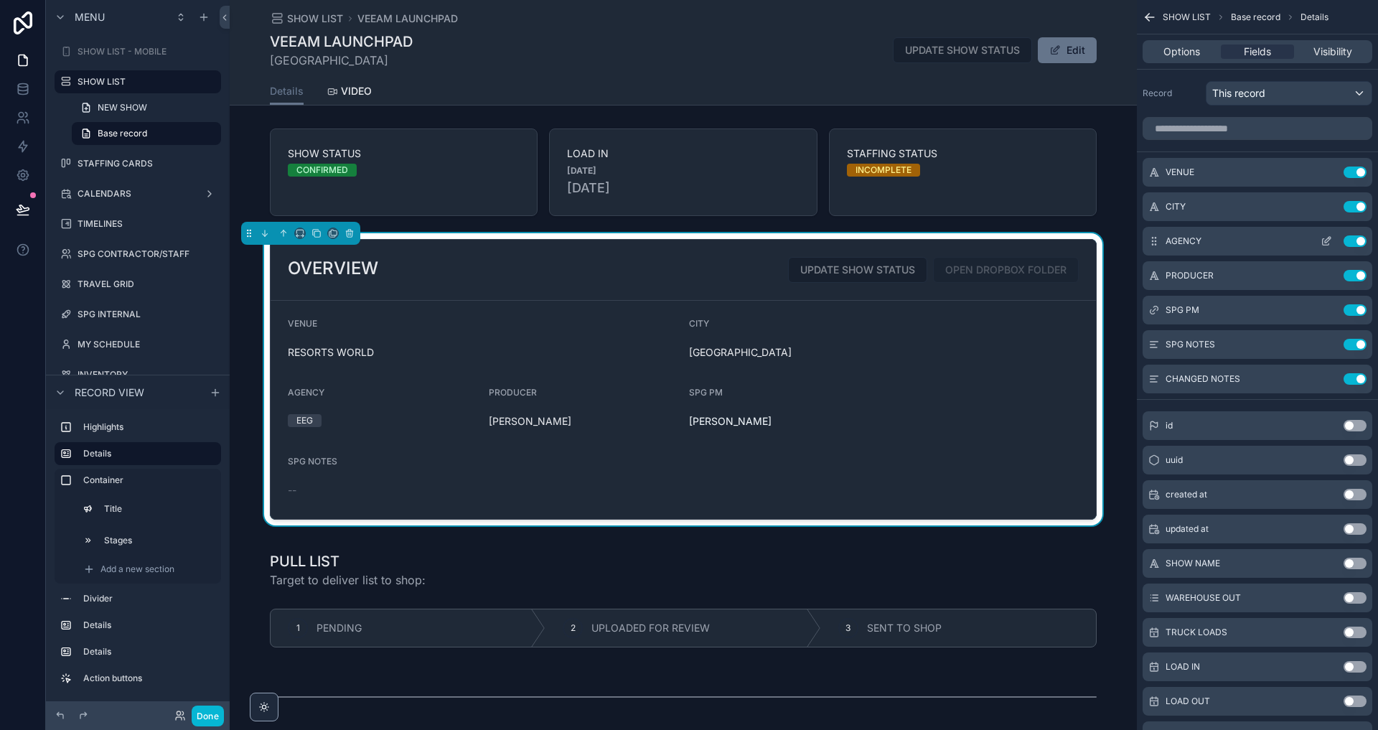
click at [1324, 240] on icon "scrollable content" at bounding box center [1326, 240] width 11 height 11
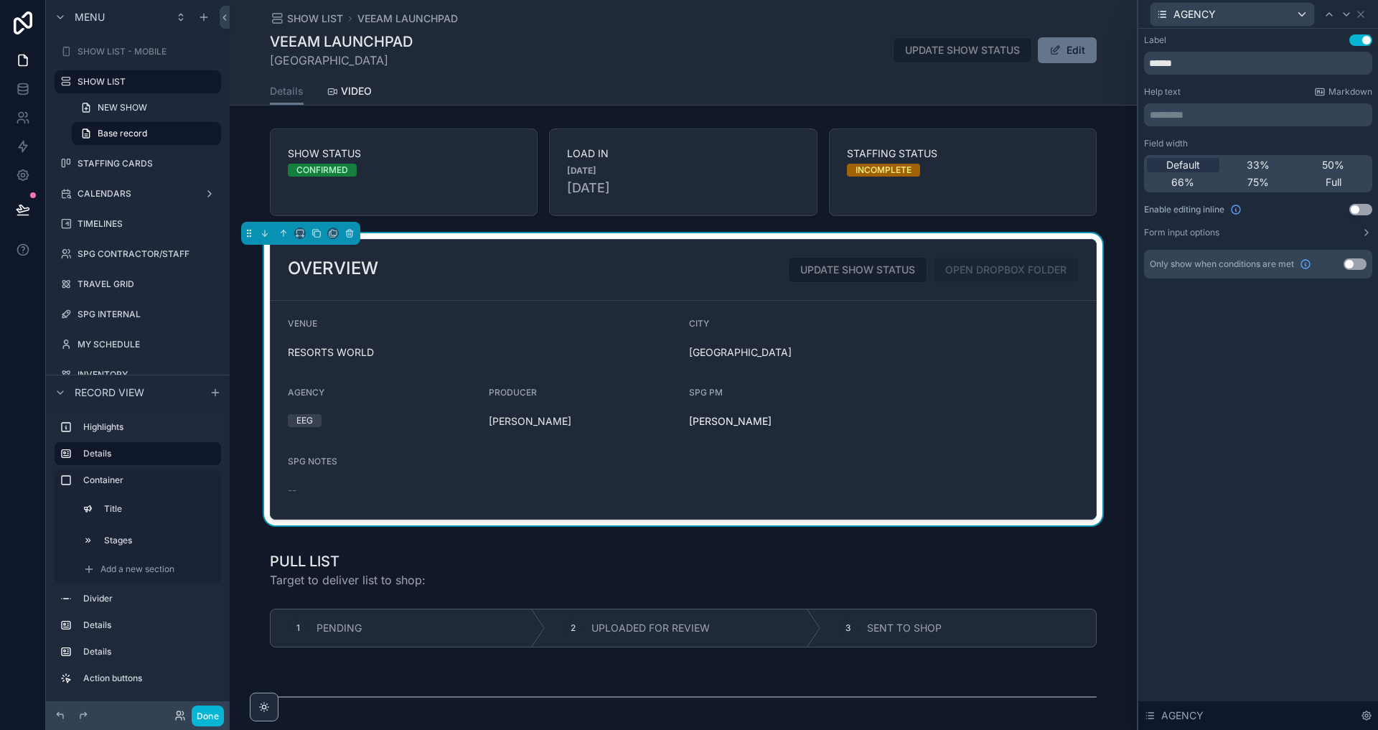
click at [1197, 225] on div "Field width Default 33% 50% 66% 75% Full Enable editing inline Use setting Form…" at bounding box center [1258, 188] width 228 height 100
click at [1193, 235] on label "Form input options" at bounding box center [1181, 232] width 75 height 11
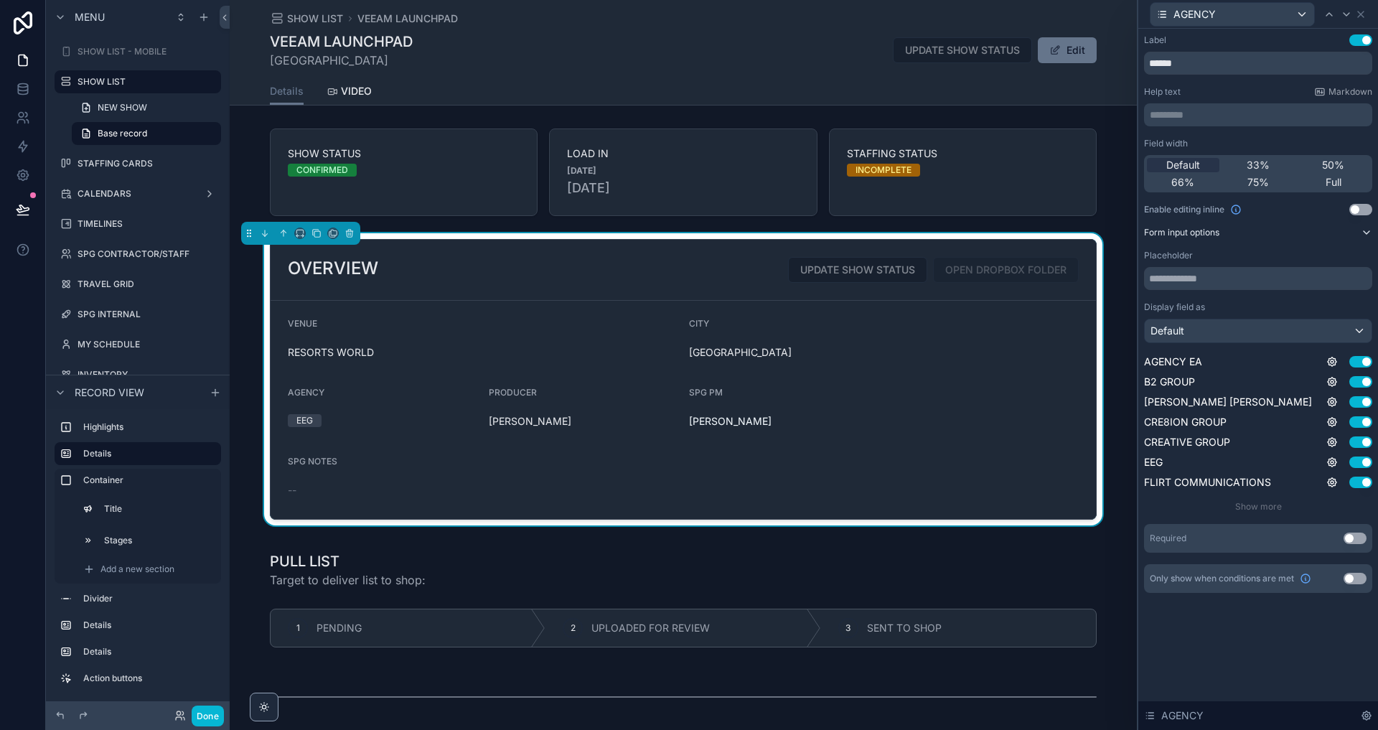
click at [1193, 235] on label "Form input options" at bounding box center [1181, 232] width 75 height 11
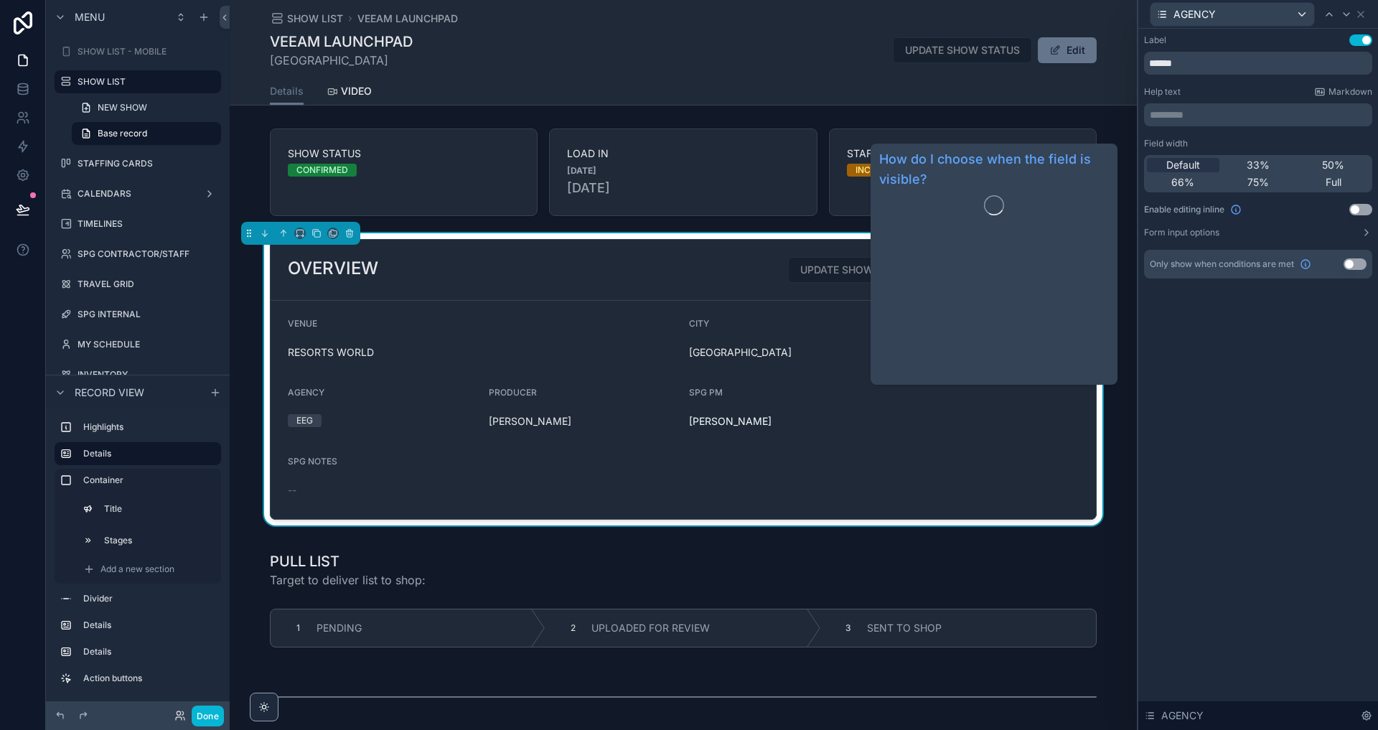
click at [1199, 324] on div "Label Use setting ****** Help text Markdown ********* ﻿ Field width Default 33%…" at bounding box center [1258, 379] width 240 height 701
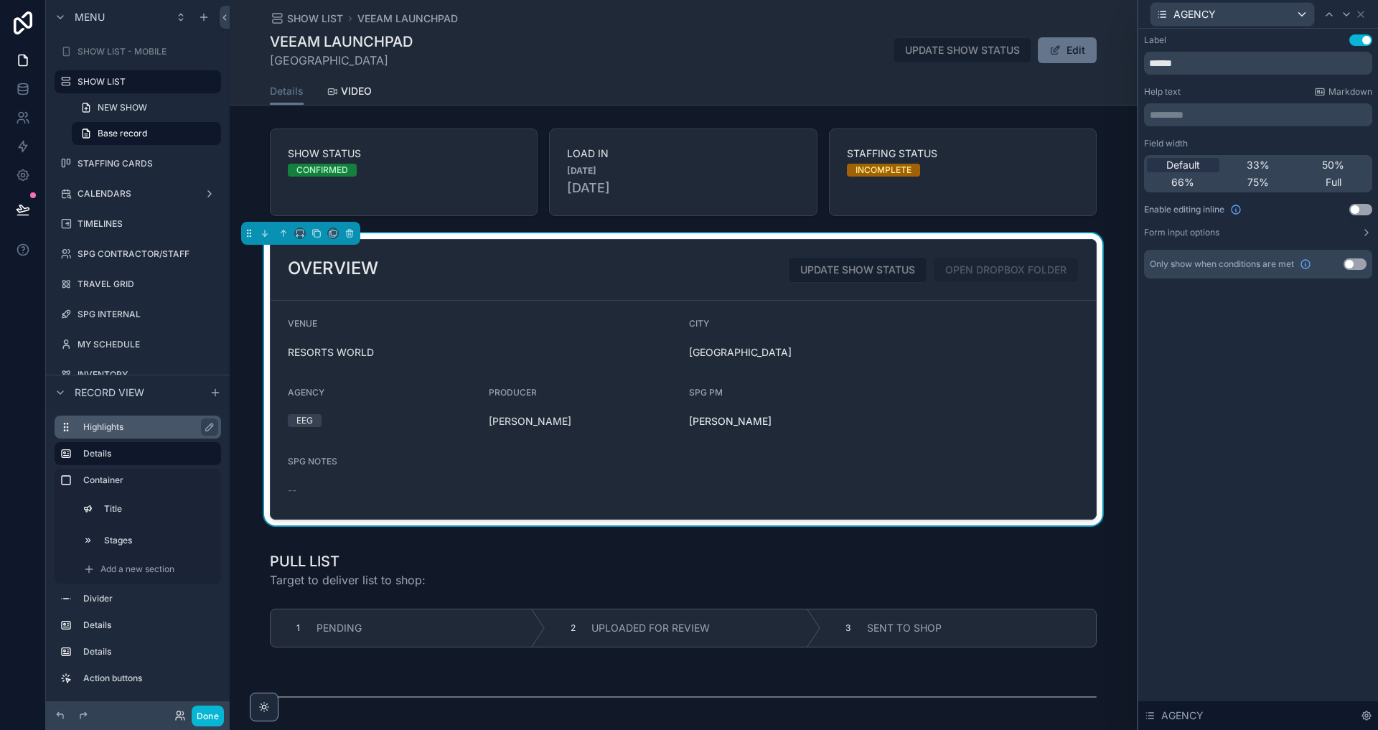
scroll to position [40, 0]
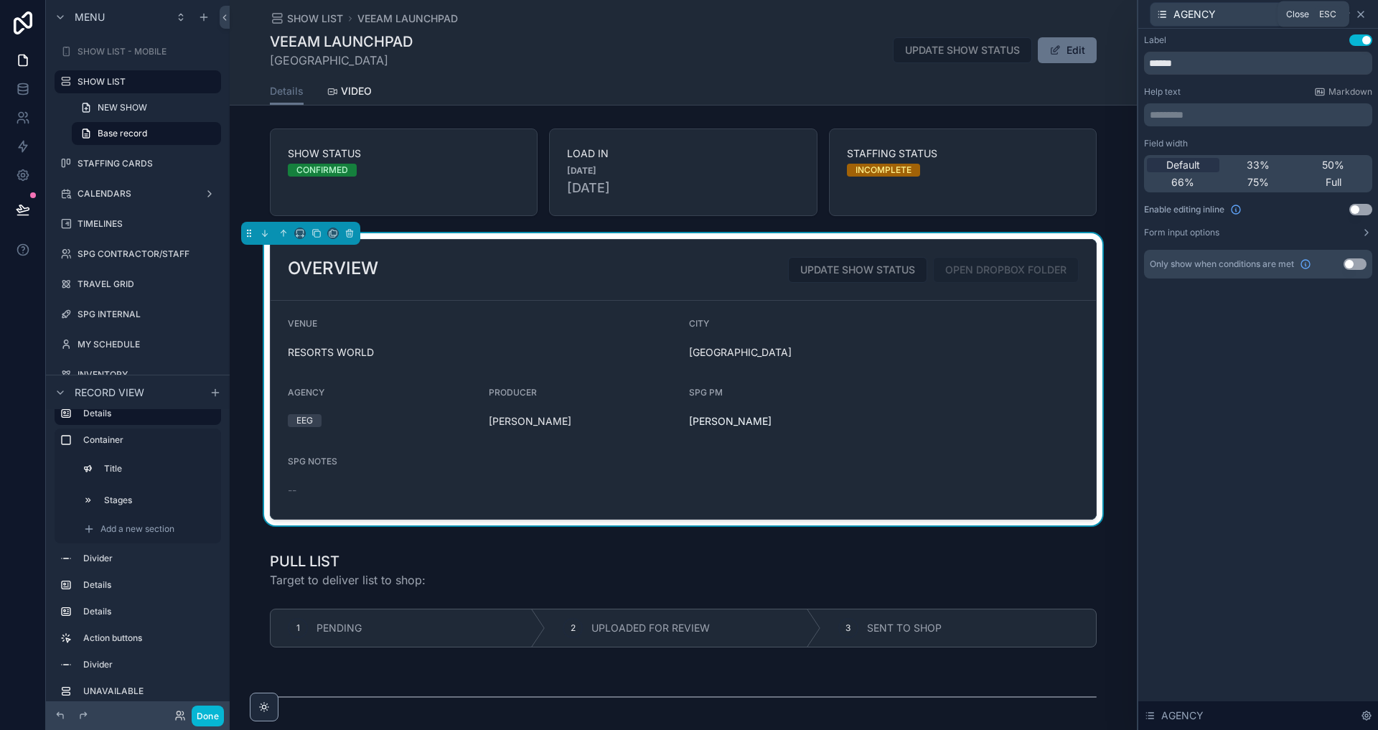
click at [1363, 12] on icon at bounding box center [1360, 14] width 11 height 11
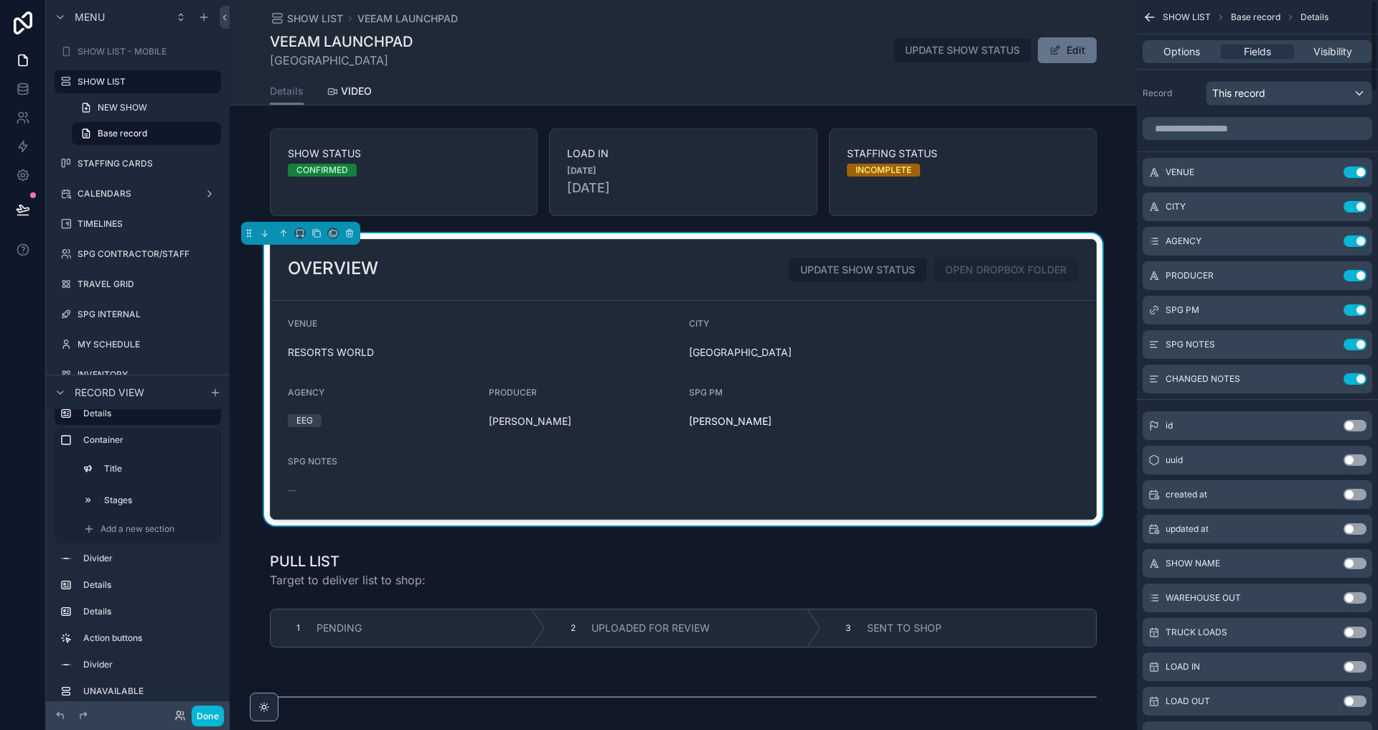
click at [1152, 21] on icon "scrollable content" at bounding box center [1150, 17] width 14 height 14
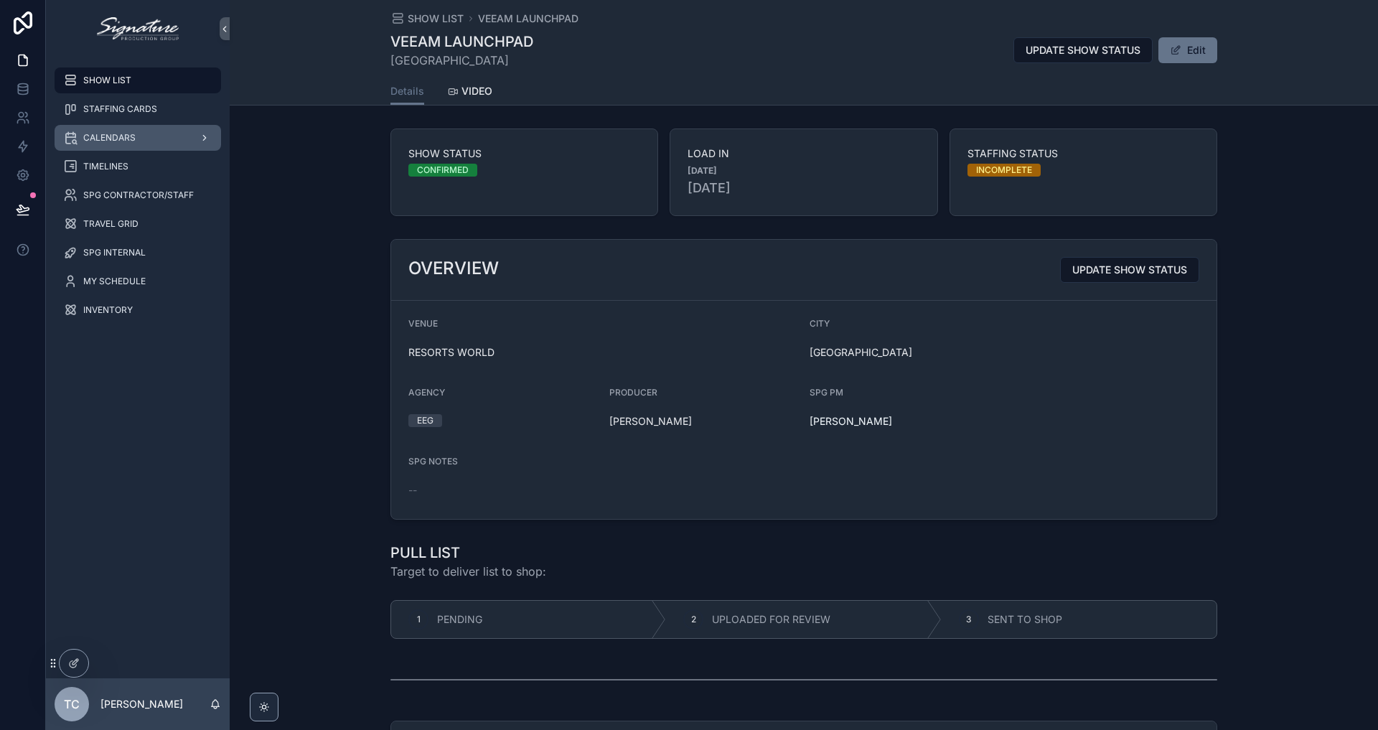
click at [140, 144] on div "CALENDARS" at bounding box center [137, 137] width 149 height 23
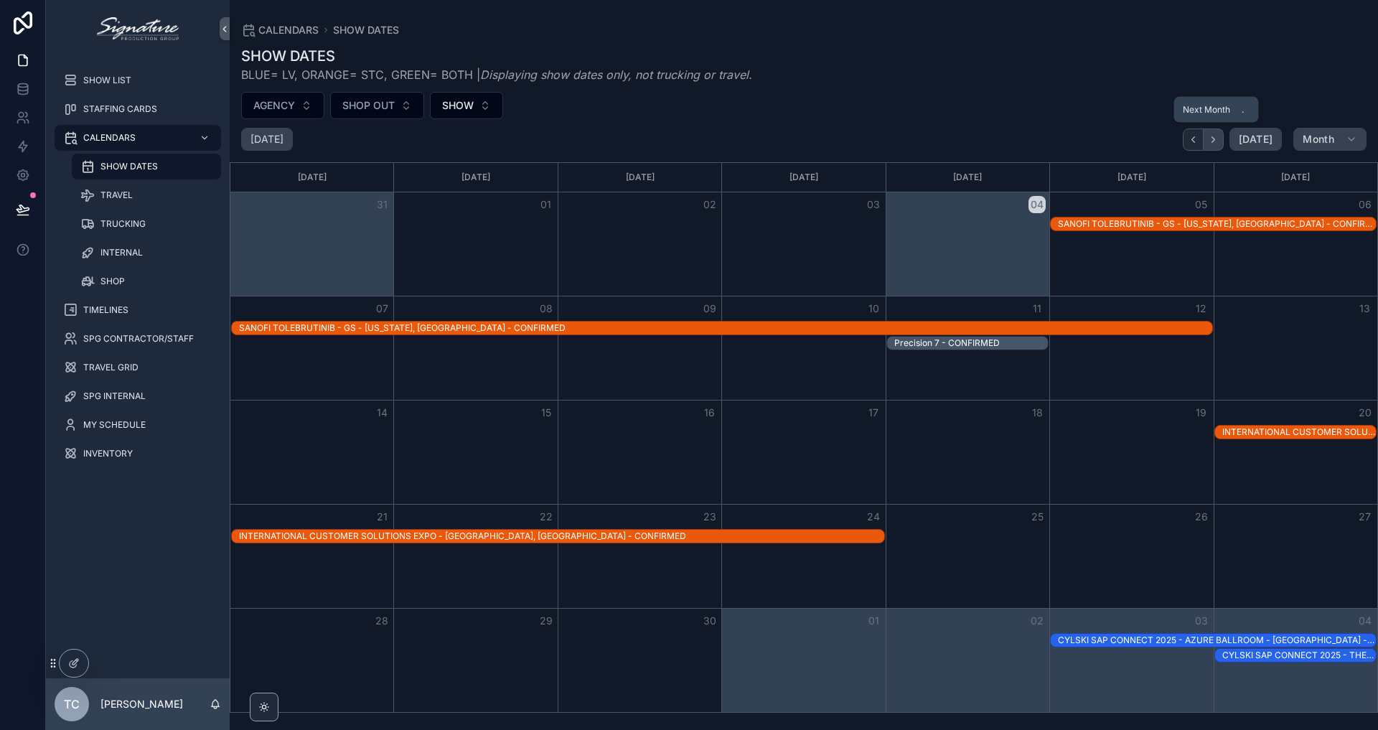
click at [1224, 141] on button "Next" at bounding box center [1214, 139] width 20 height 22
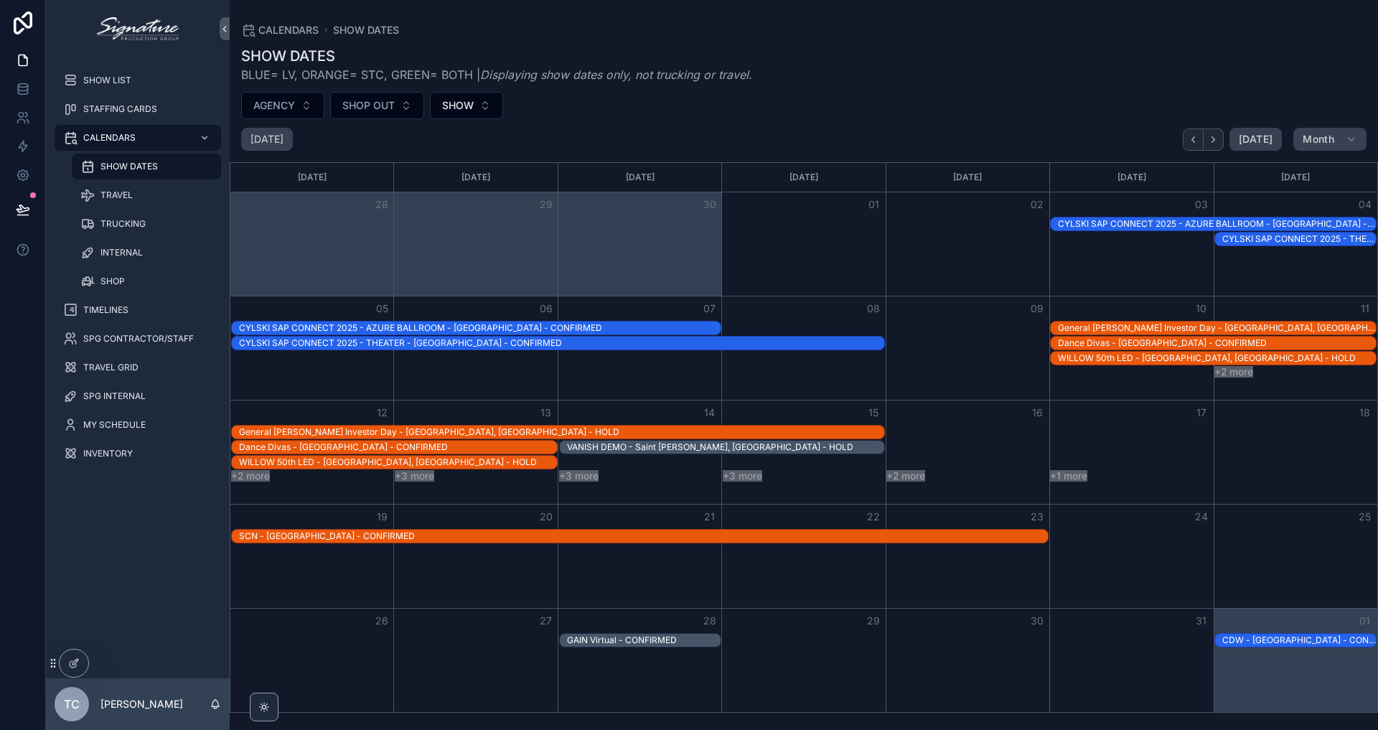
click at [1224, 141] on button "Next" at bounding box center [1214, 139] width 20 height 22
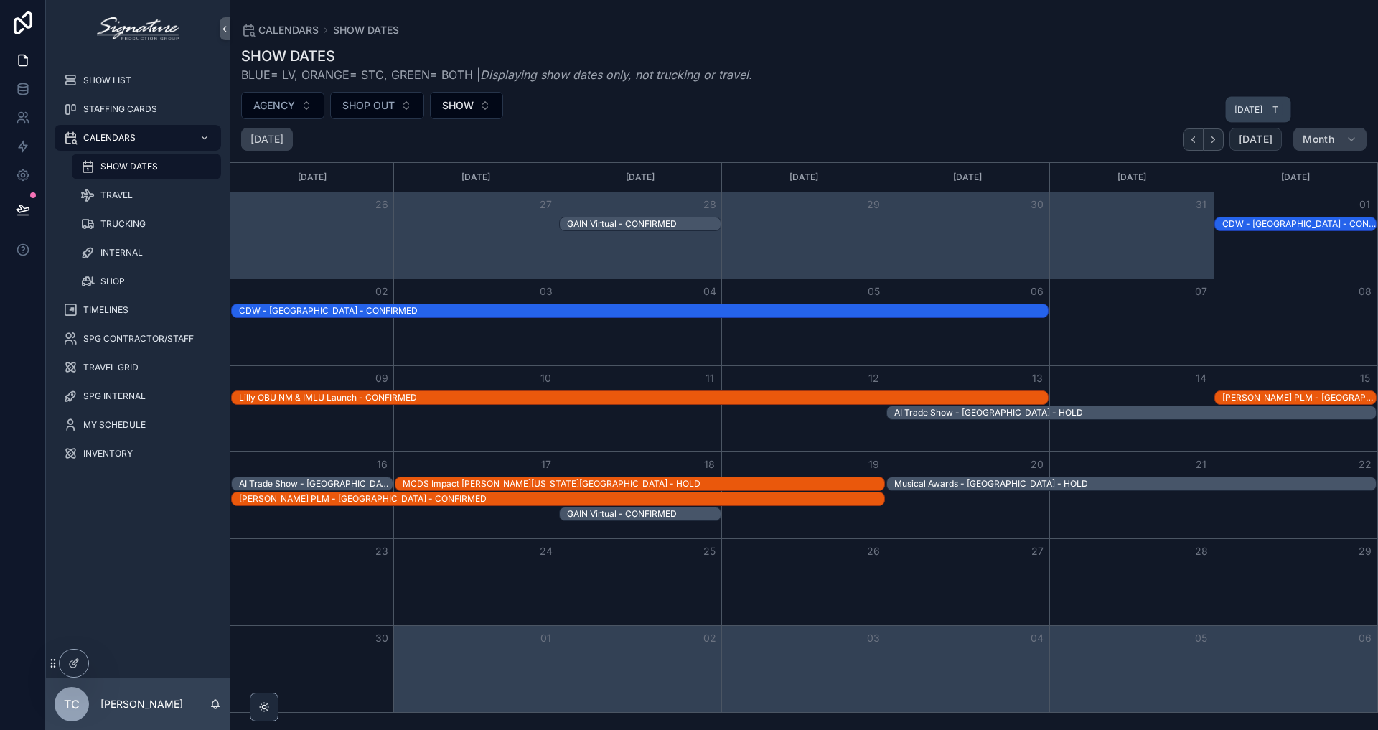
click at [1260, 146] on button "[DATE]" at bounding box center [1255, 139] width 52 height 23
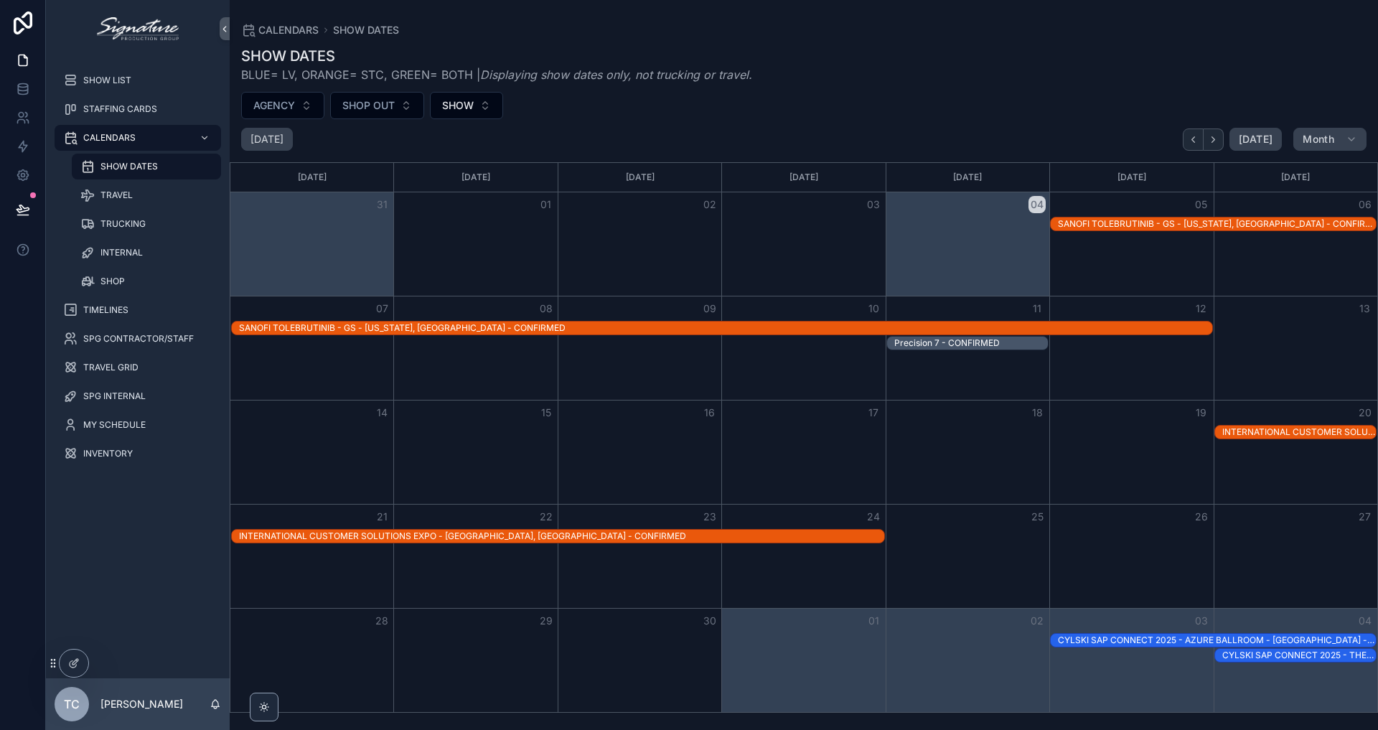
click at [982, 344] on div "Precision 7 - CONFIRMED" at bounding box center [971, 342] width 154 height 11
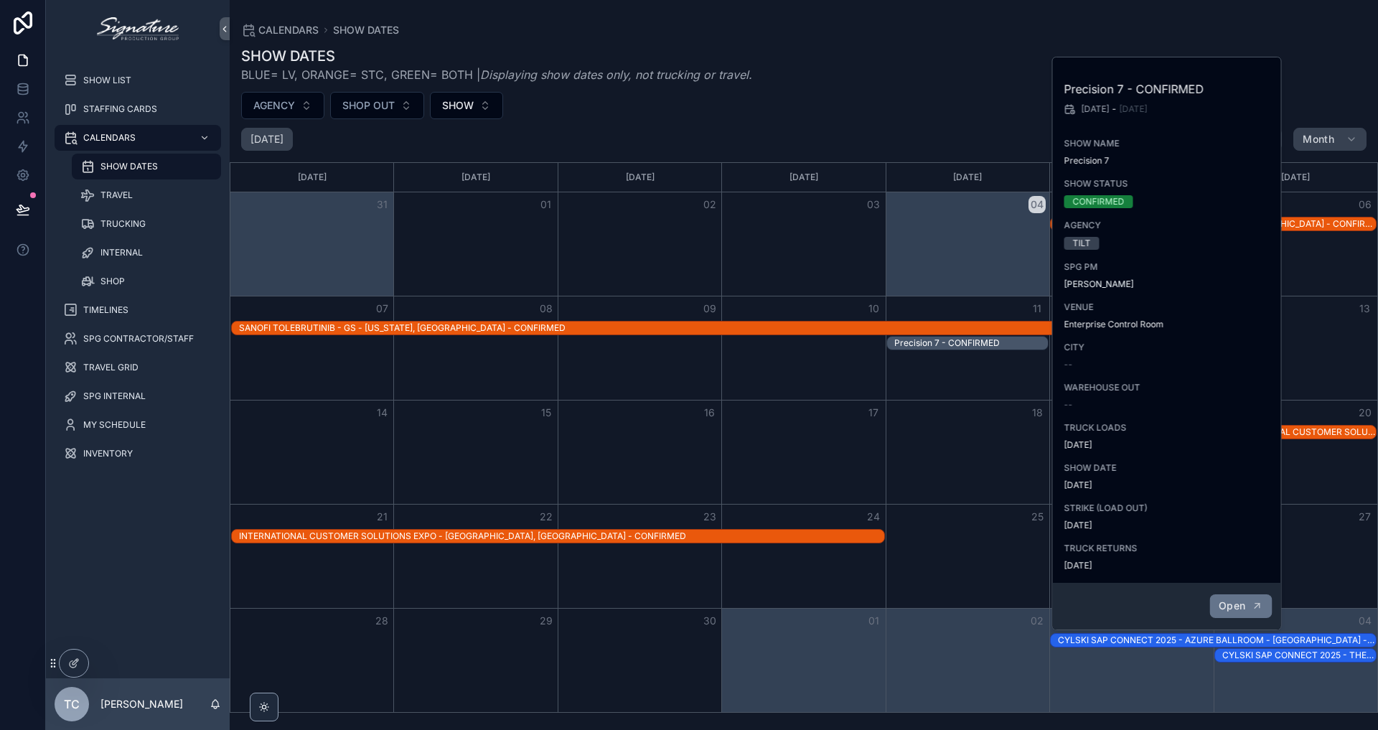
click at [1251, 608] on button "Open" at bounding box center [1240, 606] width 62 height 24
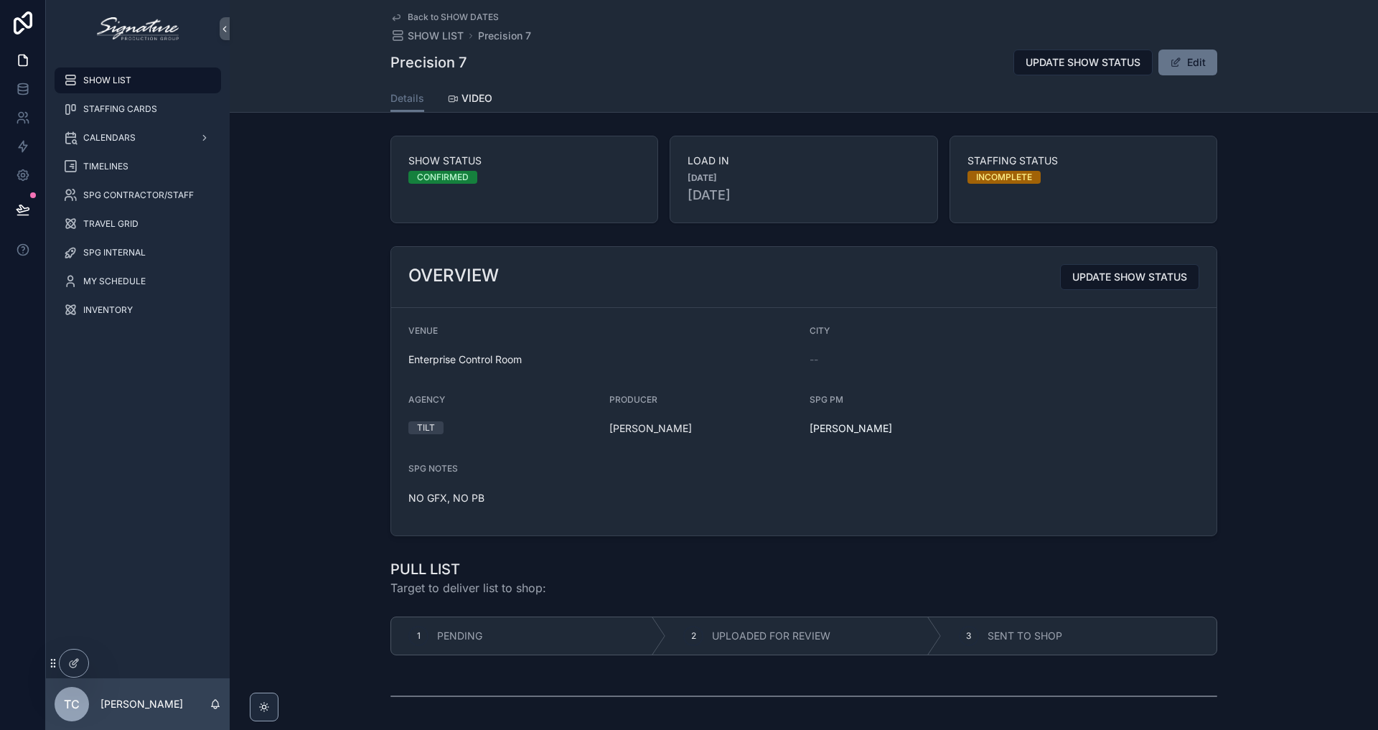
click at [1181, 64] on button "Edit" at bounding box center [1187, 63] width 59 height 26
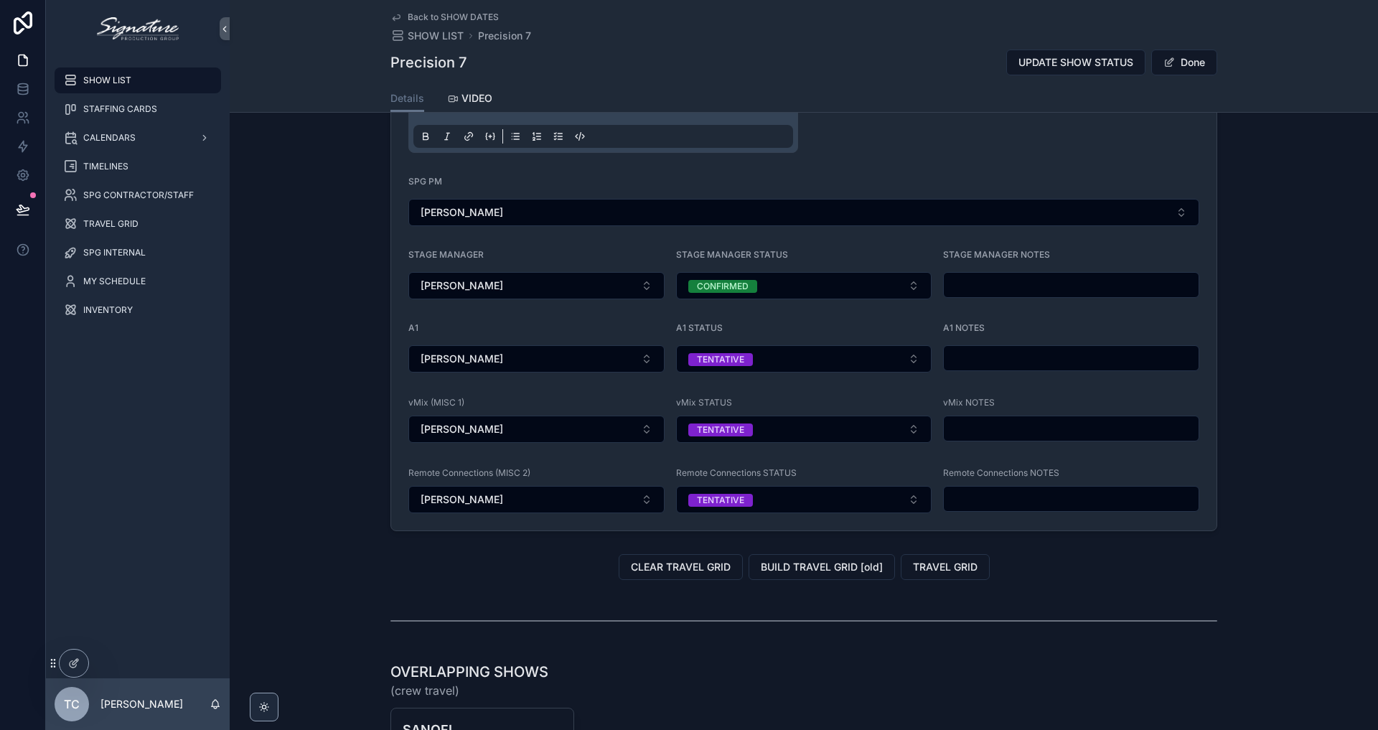
scroll to position [1442, 0]
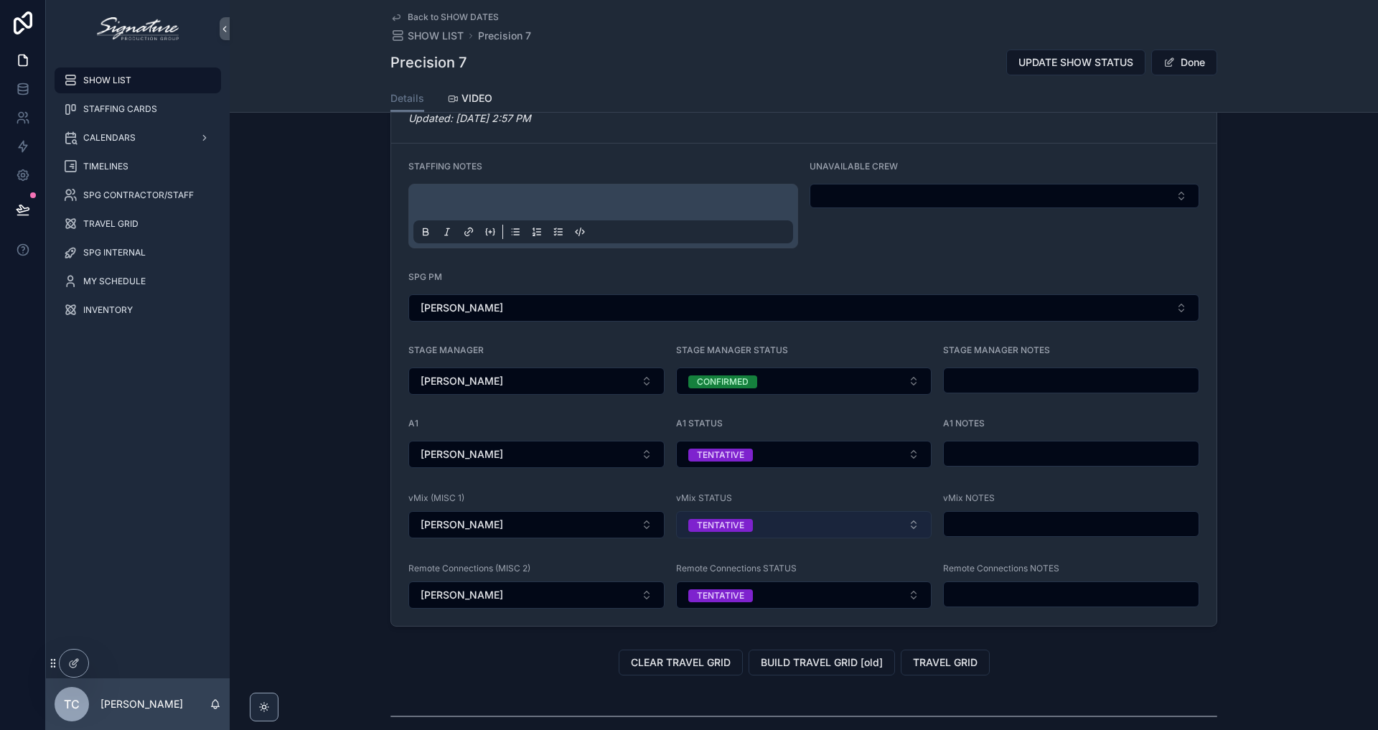
click at [838, 537] on button "TENTATIVE" at bounding box center [804, 524] width 256 height 27
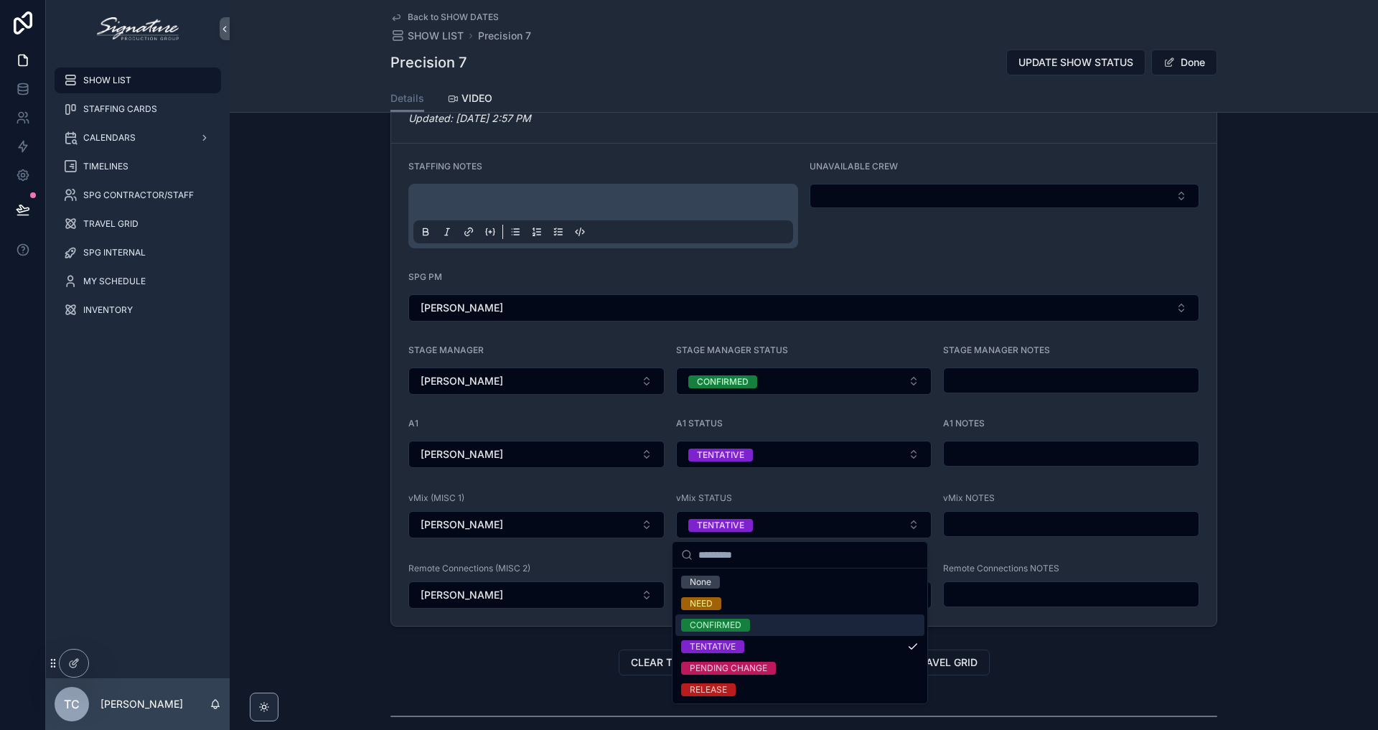
click at [769, 623] on div "CONFIRMED" at bounding box center [799, 625] width 249 height 22
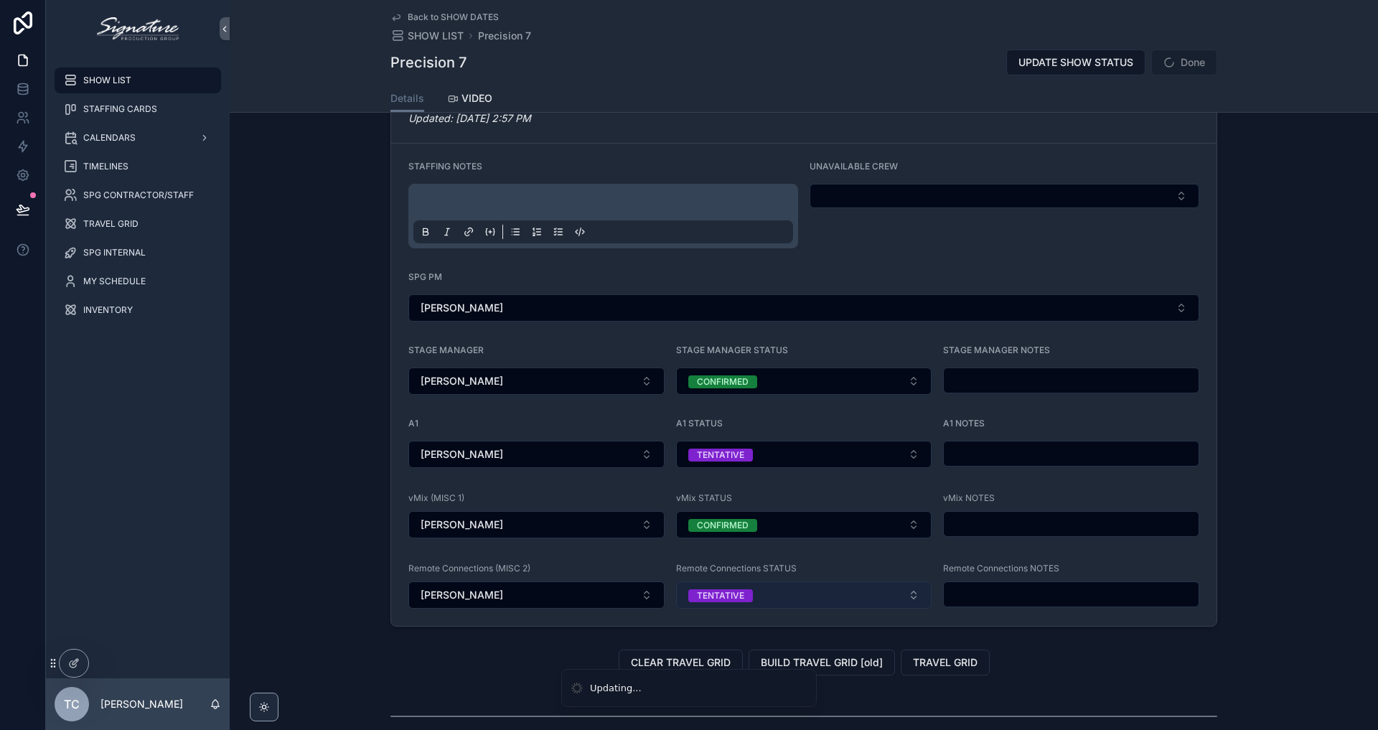
click at [759, 600] on button "TENTATIVE" at bounding box center [804, 594] width 256 height 27
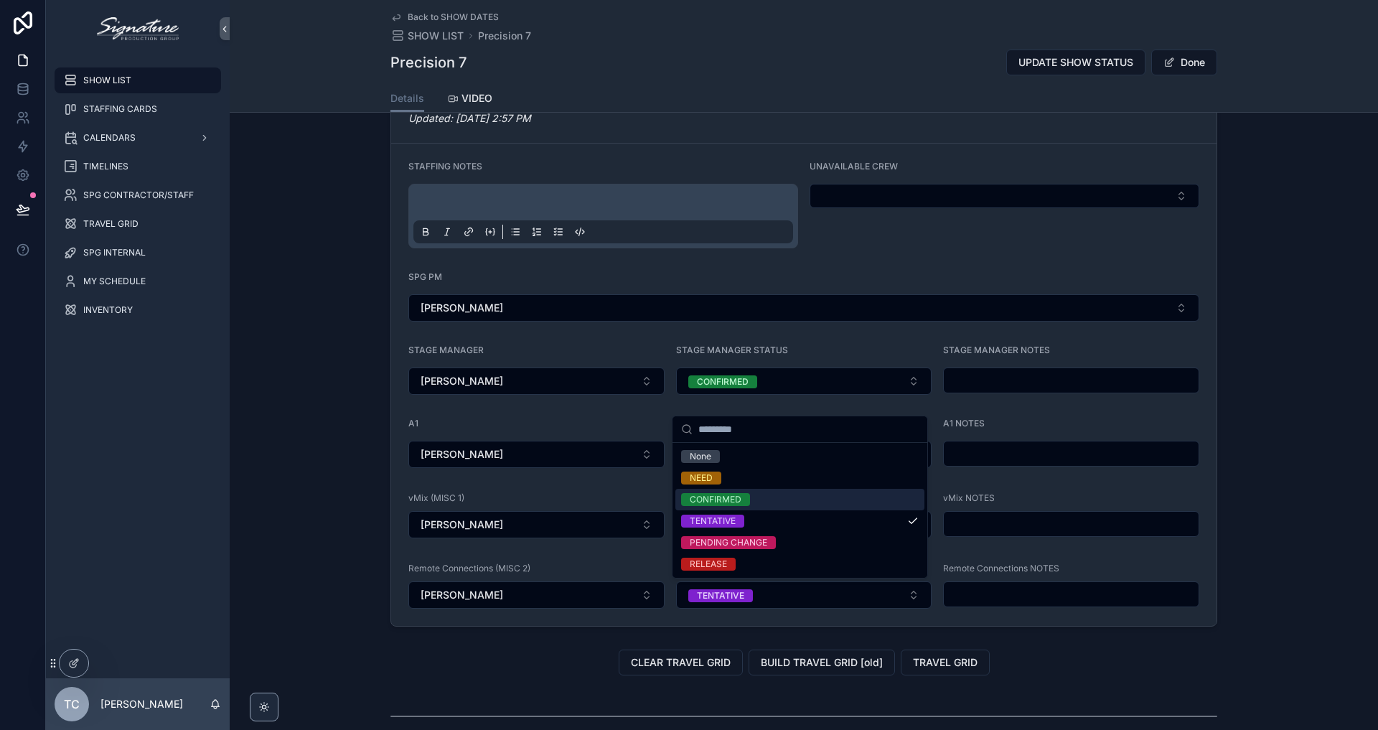
click at [733, 505] on div "CONFIRMED" at bounding box center [716, 499] width 52 height 13
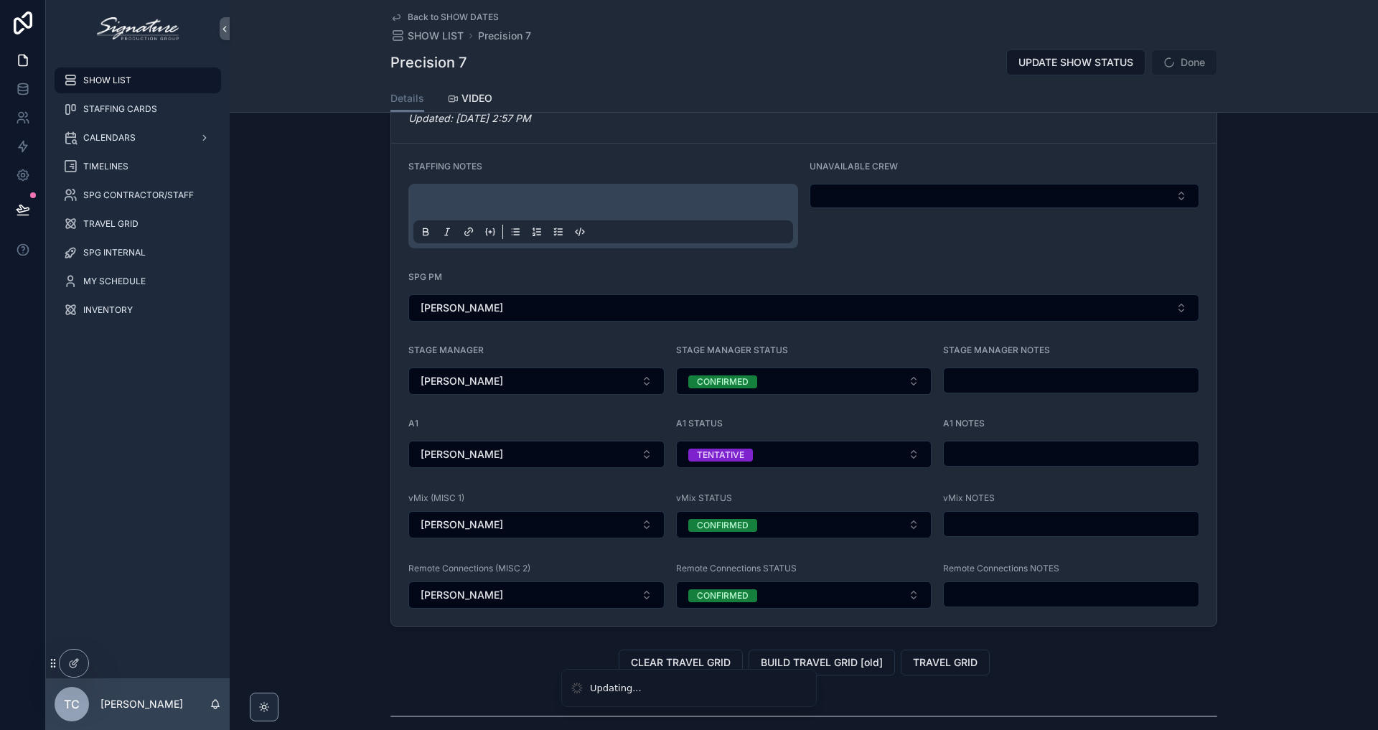
click at [507, 423] on div "A1" at bounding box center [536, 426] width 256 height 17
click at [1177, 68] on button "Done" at bounding box center [1184, 63] width 66 height 26
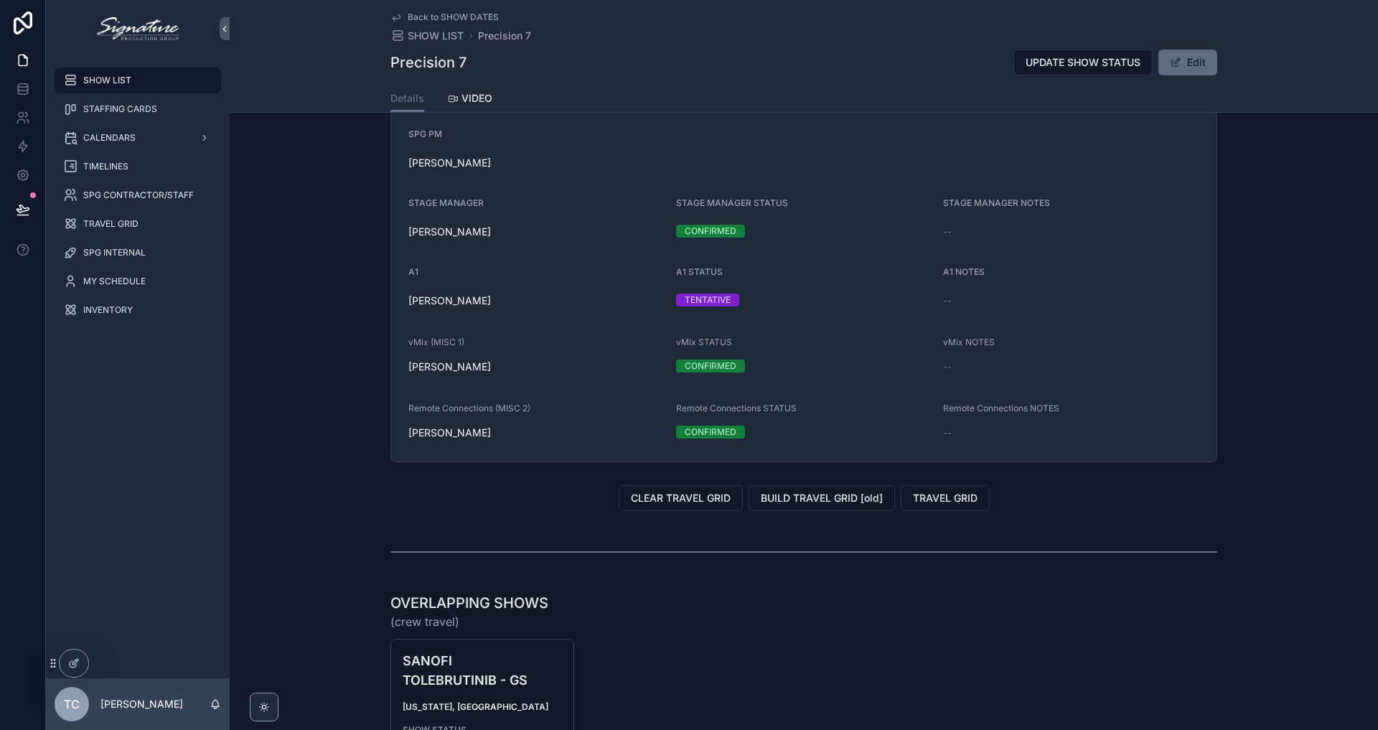
click at [1199, 57] on button "Edit" at bounding box center [1187, 63] width 59 height 26
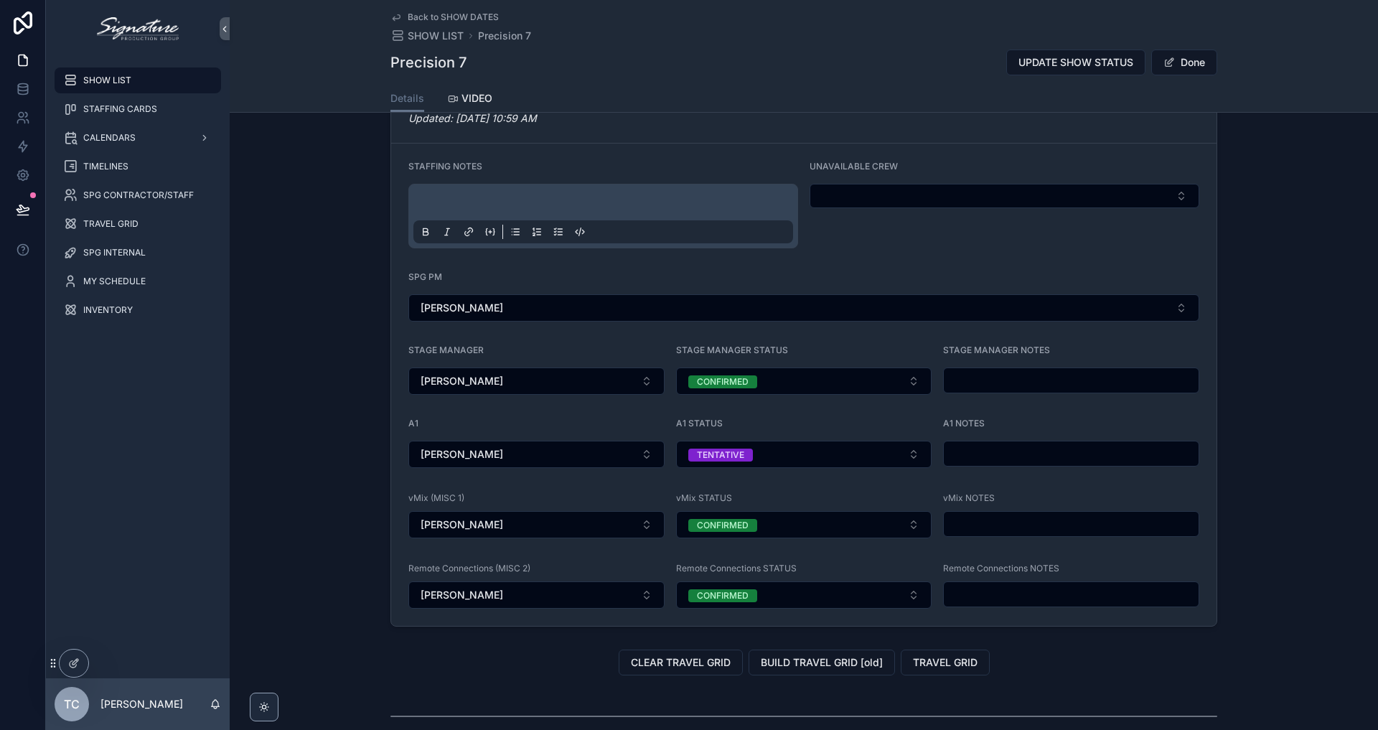
scroll to position [1268, 0]
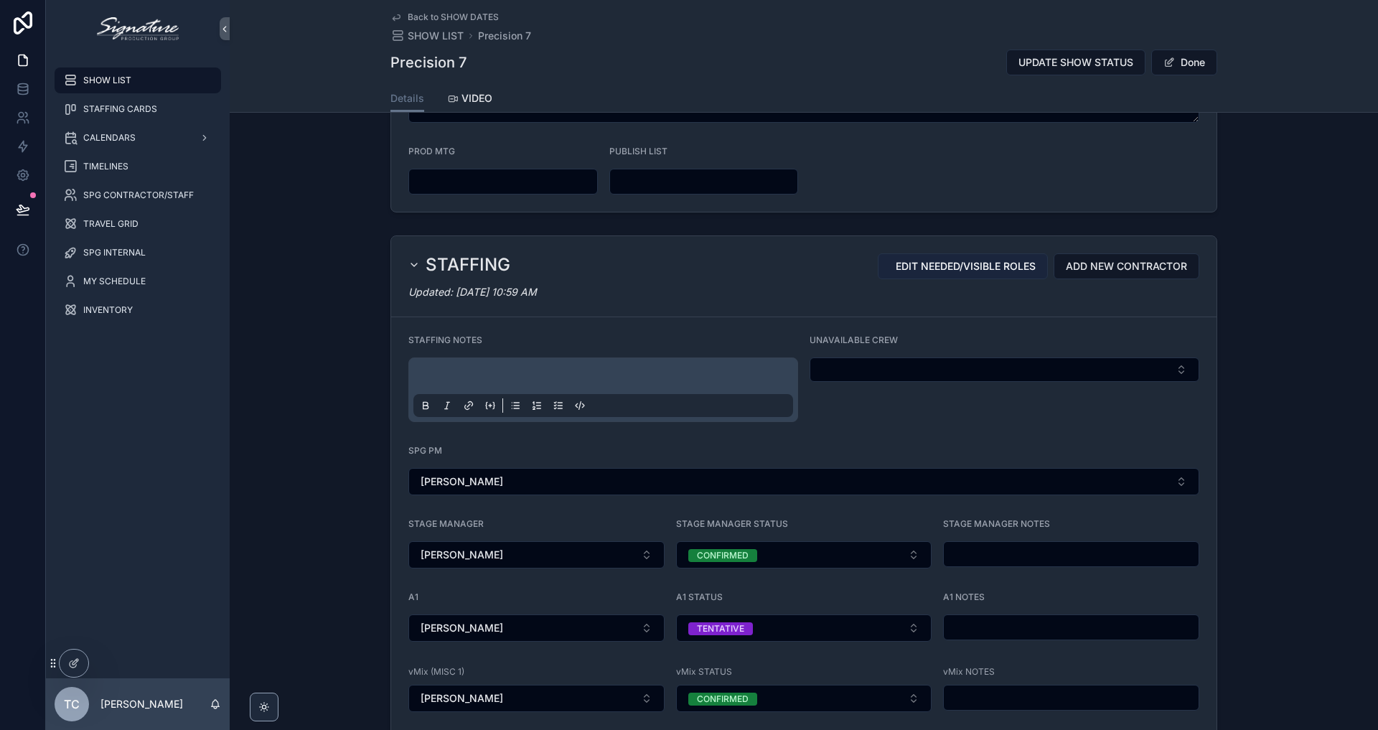
click at [924, 270] on span "EDIT NEEDED/VISIBLE ROLES" at bounding box center [966, 266] width 140 height 14
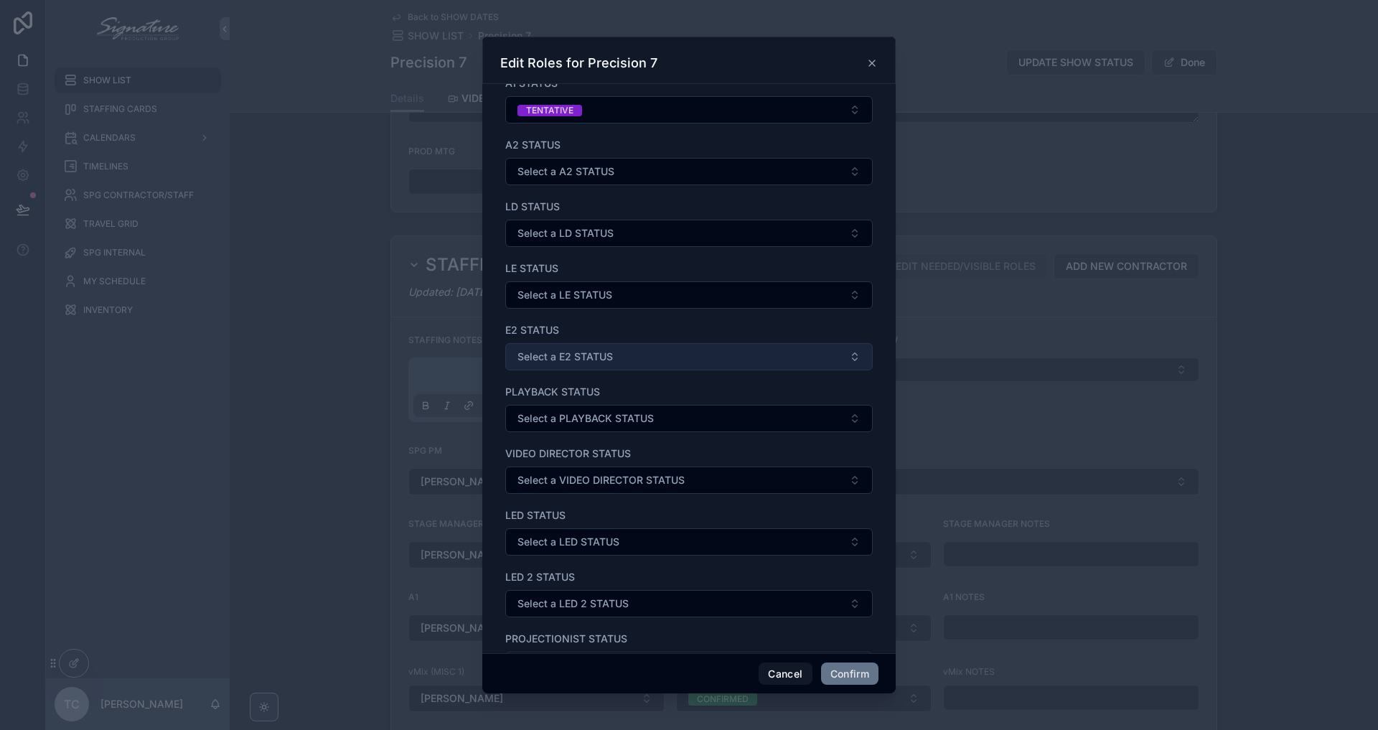
scroll to position [619, 0]
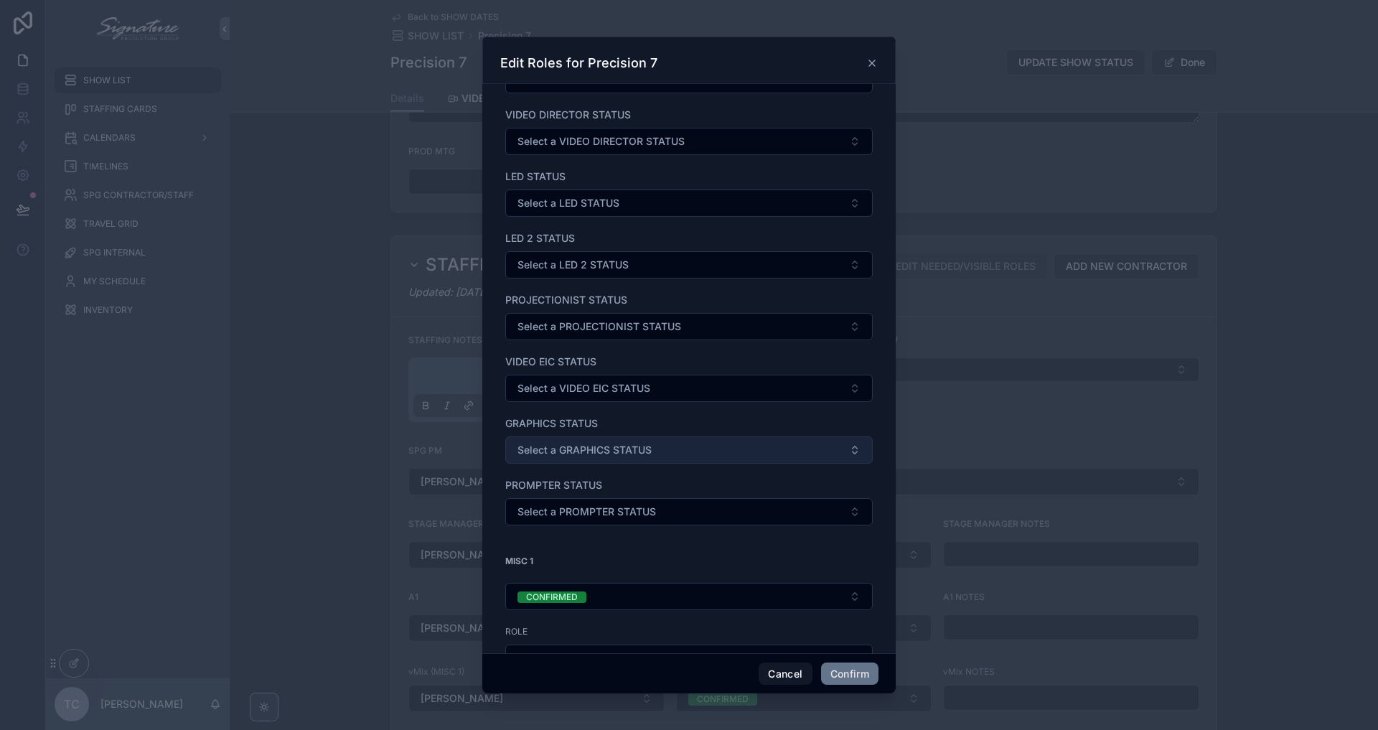
click at [623, 446] on span "Select a GRAPHICS STATUS" at bounding box center [584, 450] width 134 height 14
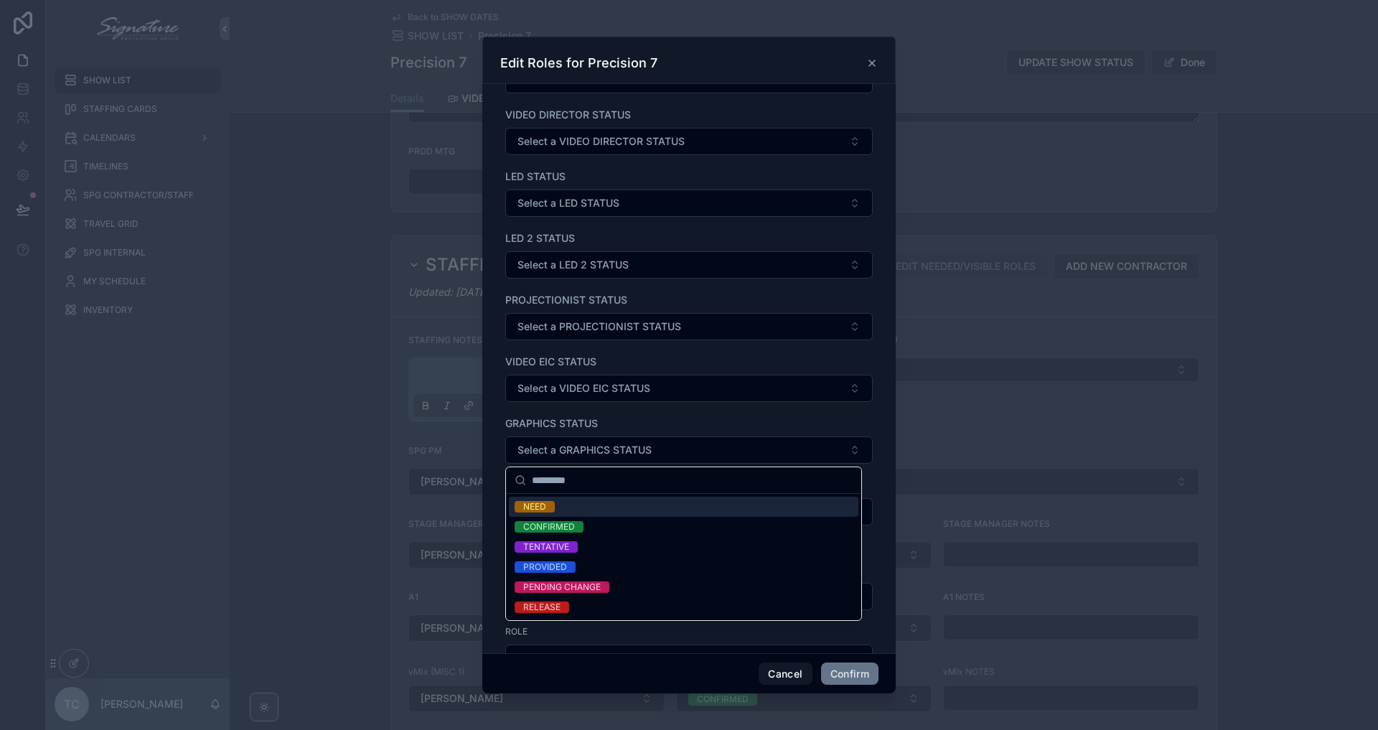
click at [583, 510] on div "NEED" at bounding box center [684, 507] width 350 height 20
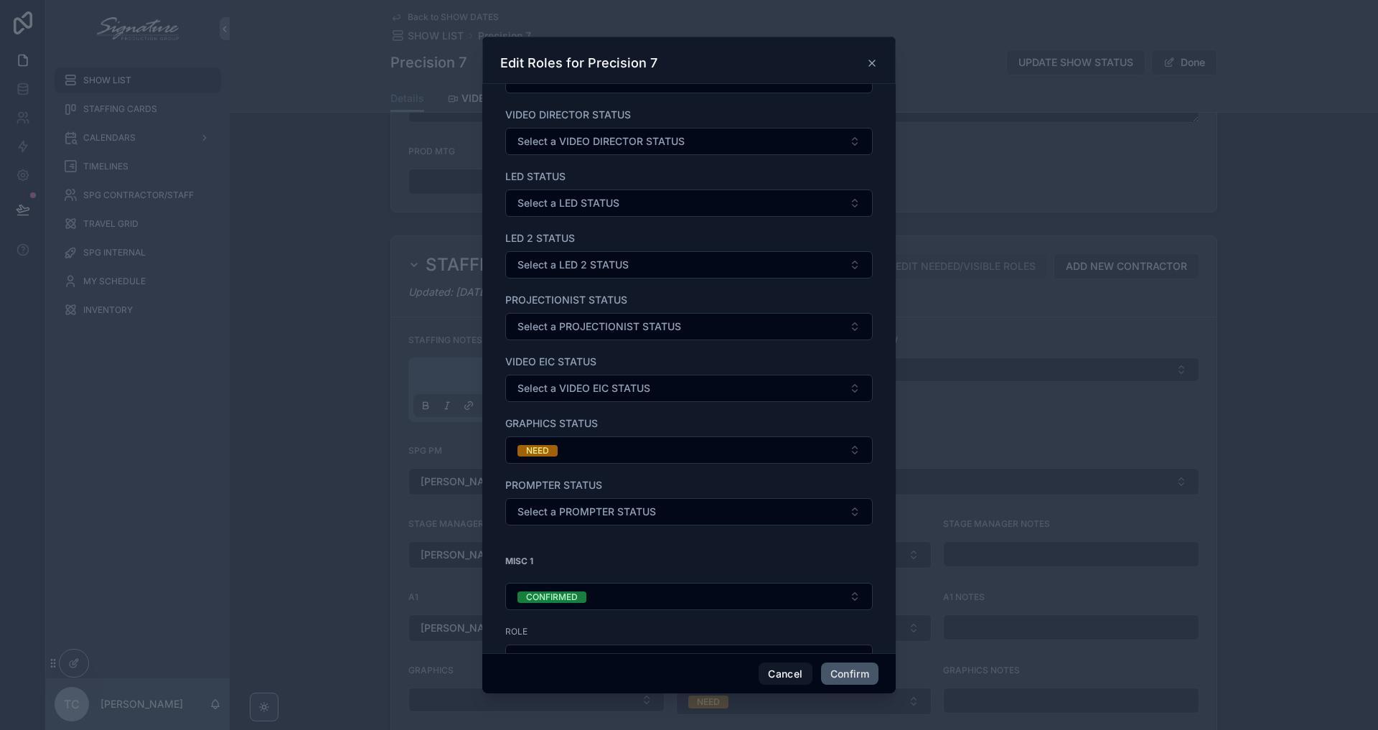
click at [861, 678] on button "Confirm" at bounding box center [849, 673] width 57 height 23
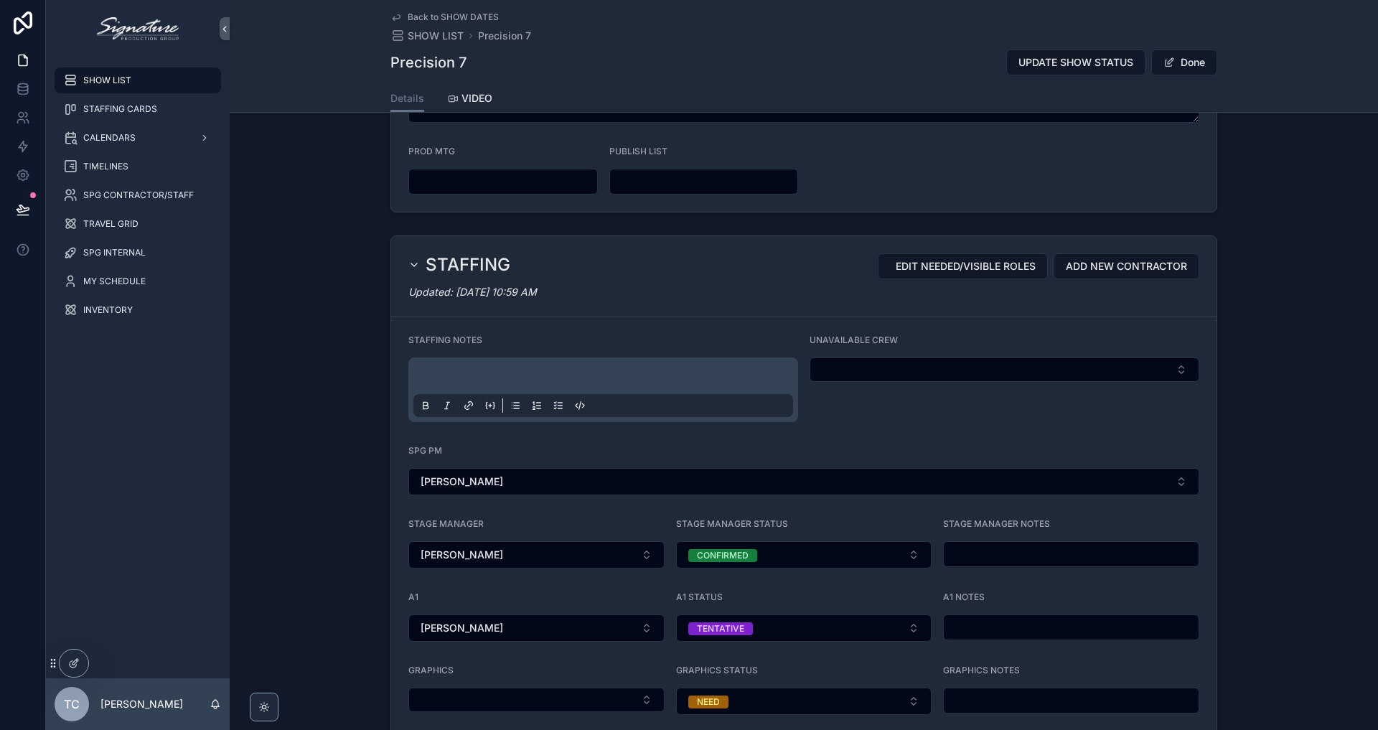
scroll to position [1677, 0]
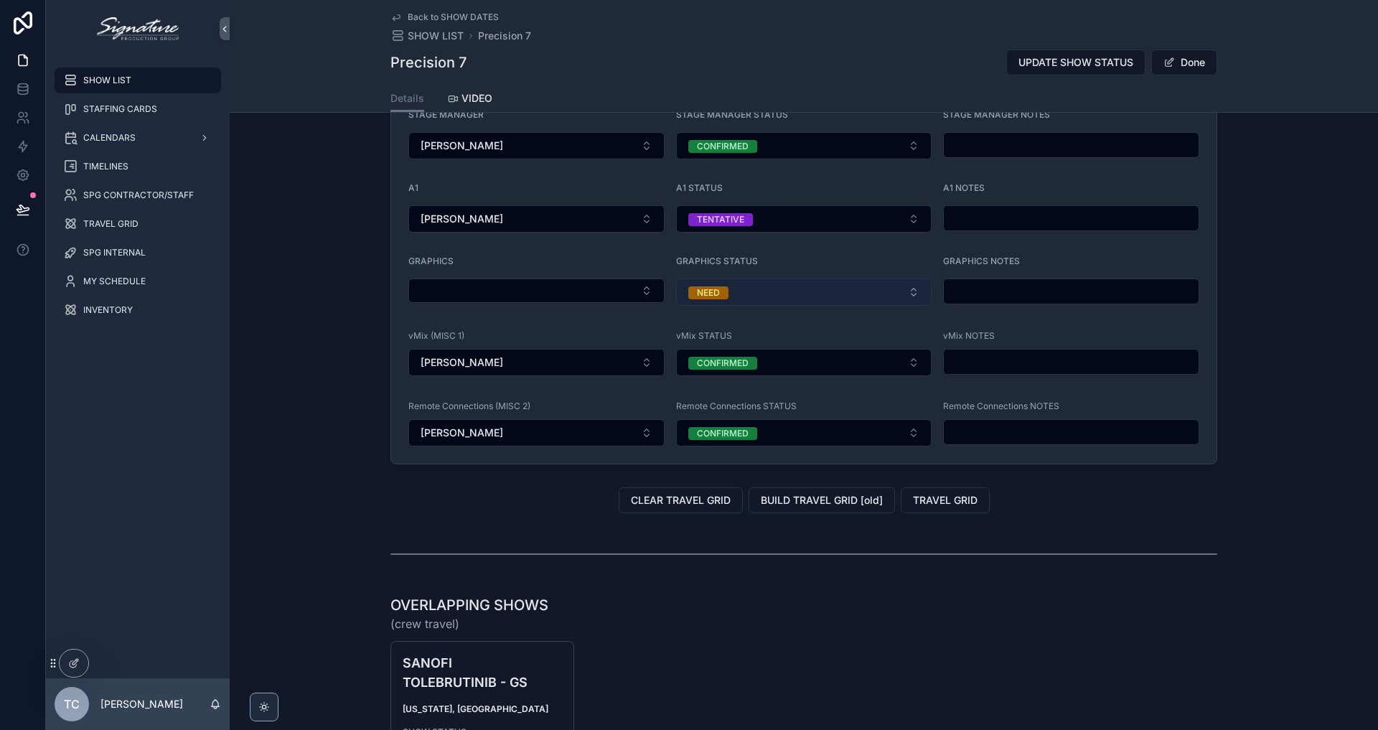
click at [722, 296] on span "NEED" at bounding box center [708, 292] width 40 height 13
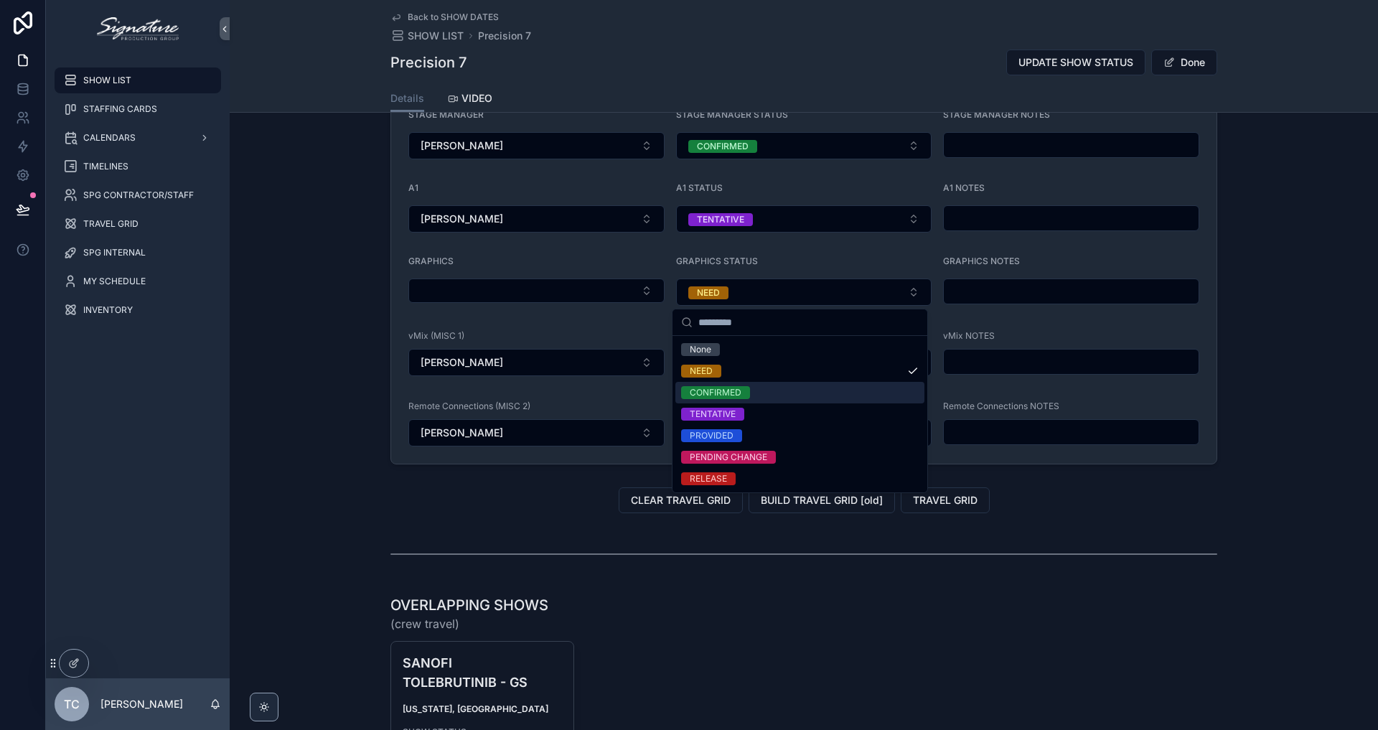
click at [737, 388] on div "CONFIRMED" at bounding box center [716, 392] width 52 height 13
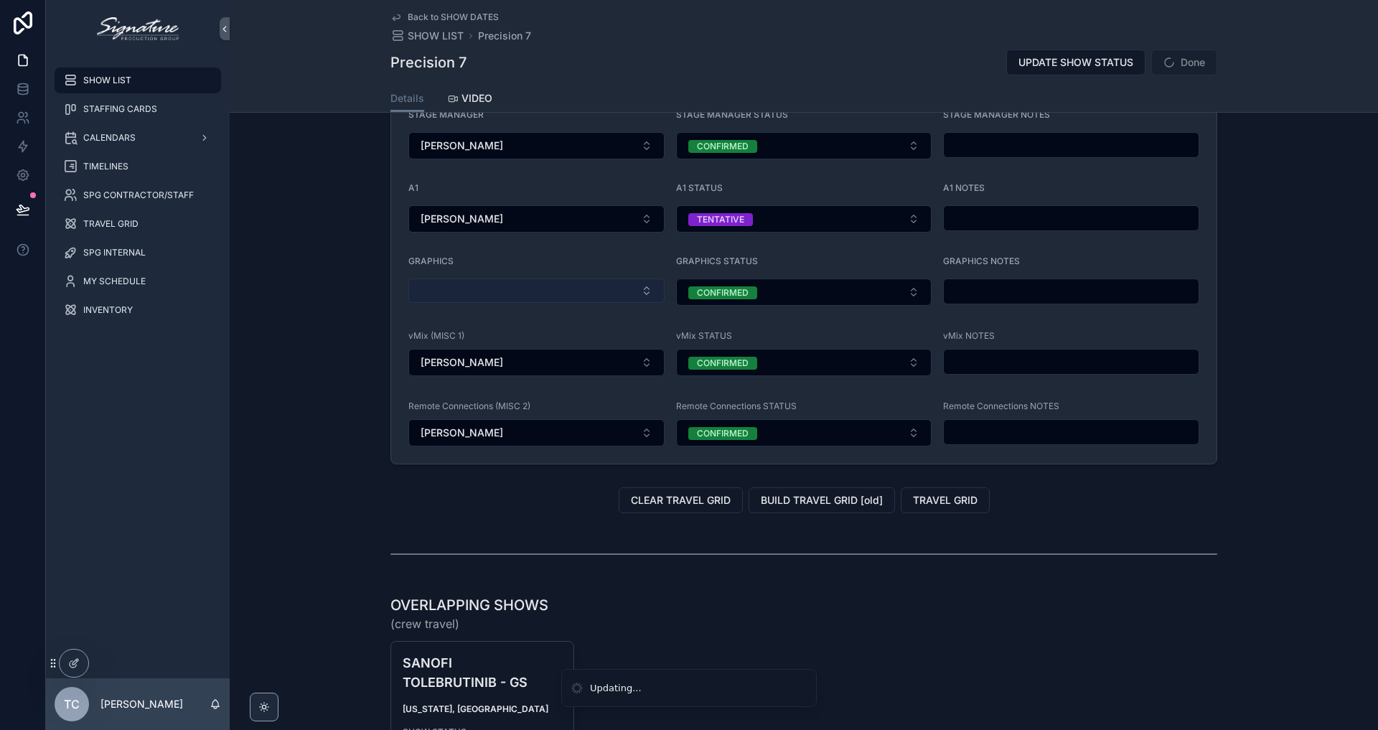
click at [525, 291] on button "Select Button" at bounding box center [536, 290] width 256 height 24
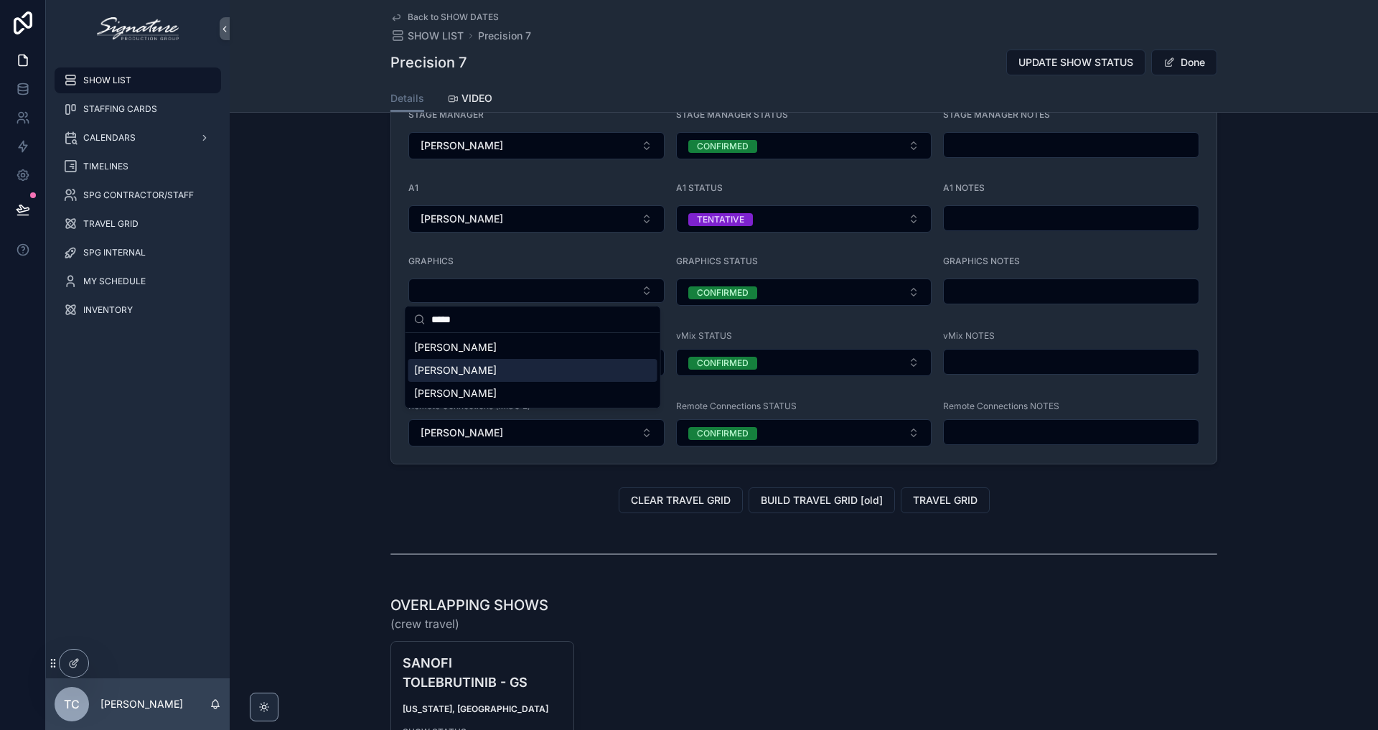
type input "*****"
click at [477, 378] on div "[PERSON_NAME]" at bounding box center [532, 370] width 249 height 23
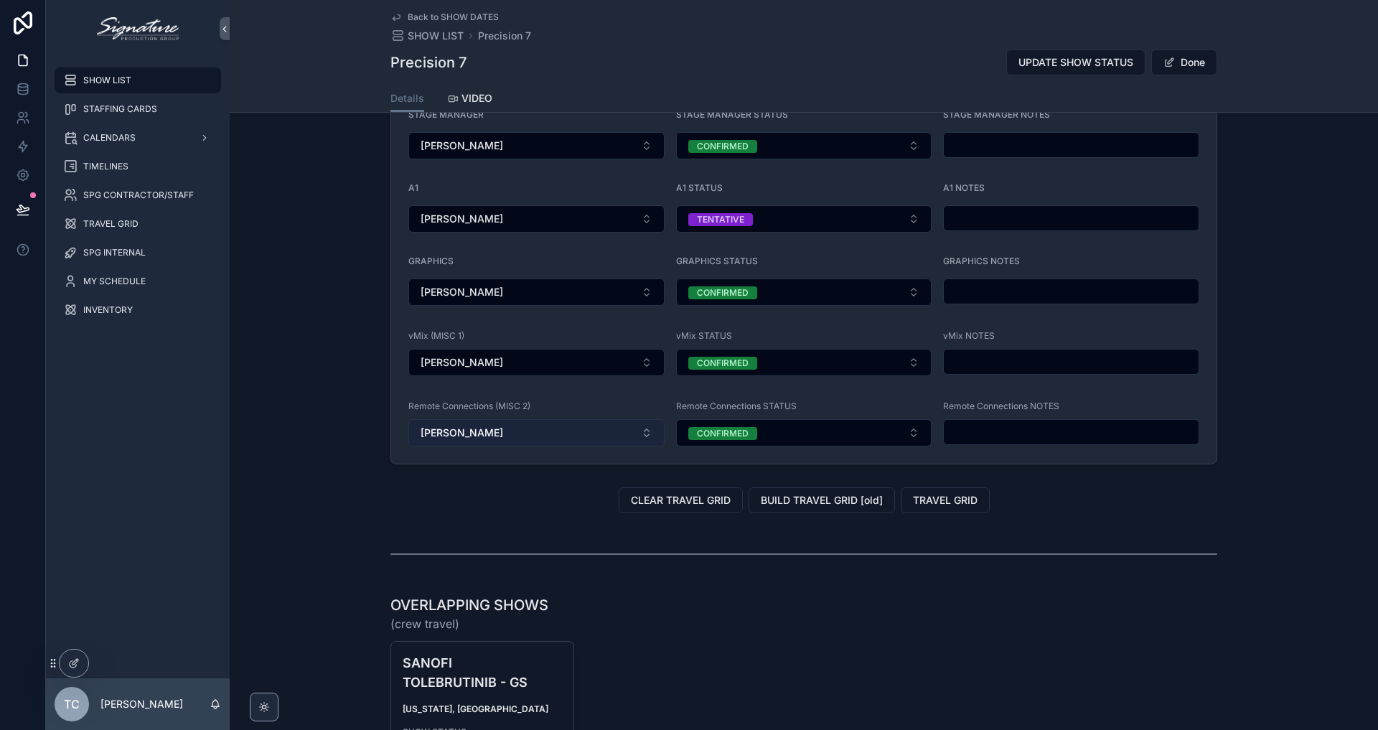
click at [566, 438] on button "[PERSON_NAME]" at bounding box center [536, 432] width 256 height 27
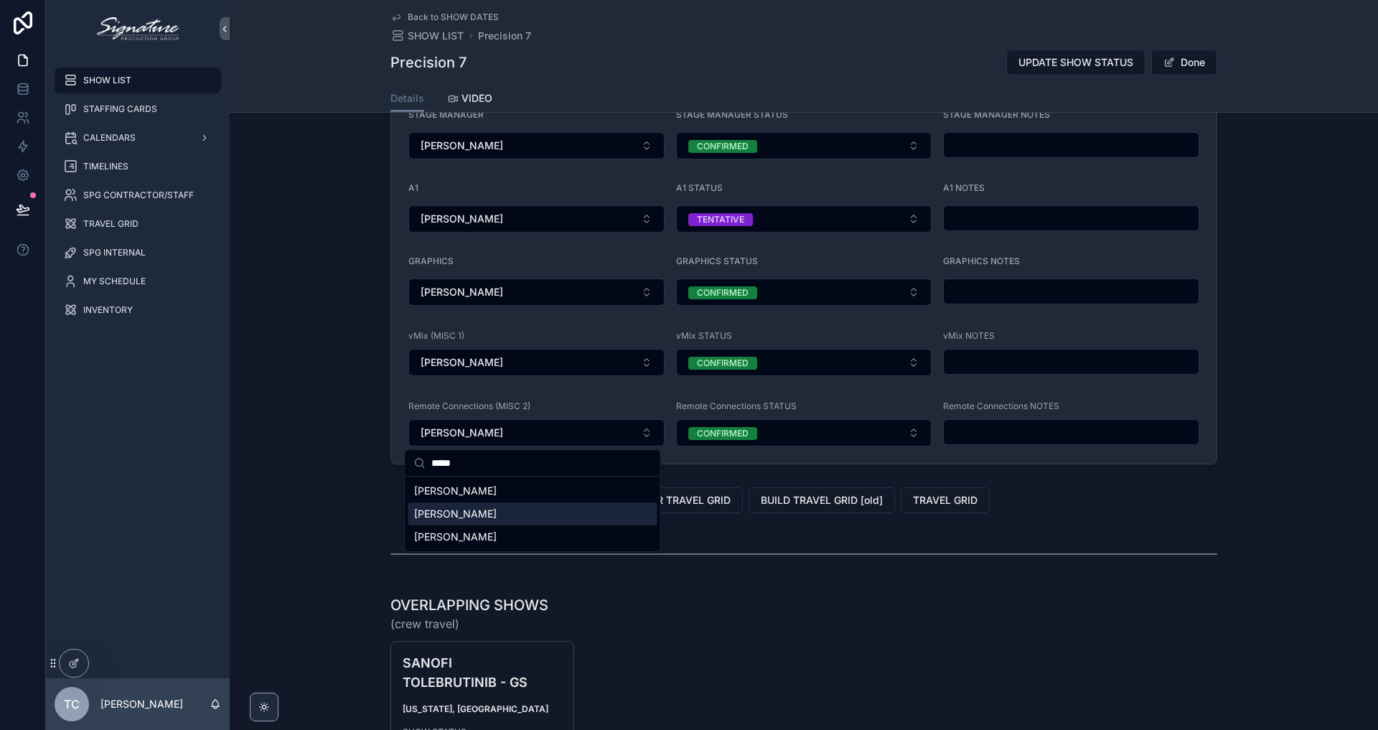
type input "****"
click at [479, 511] on div "[PERSON_NAME]" at bounding box center [532, 513] width 249 height 23
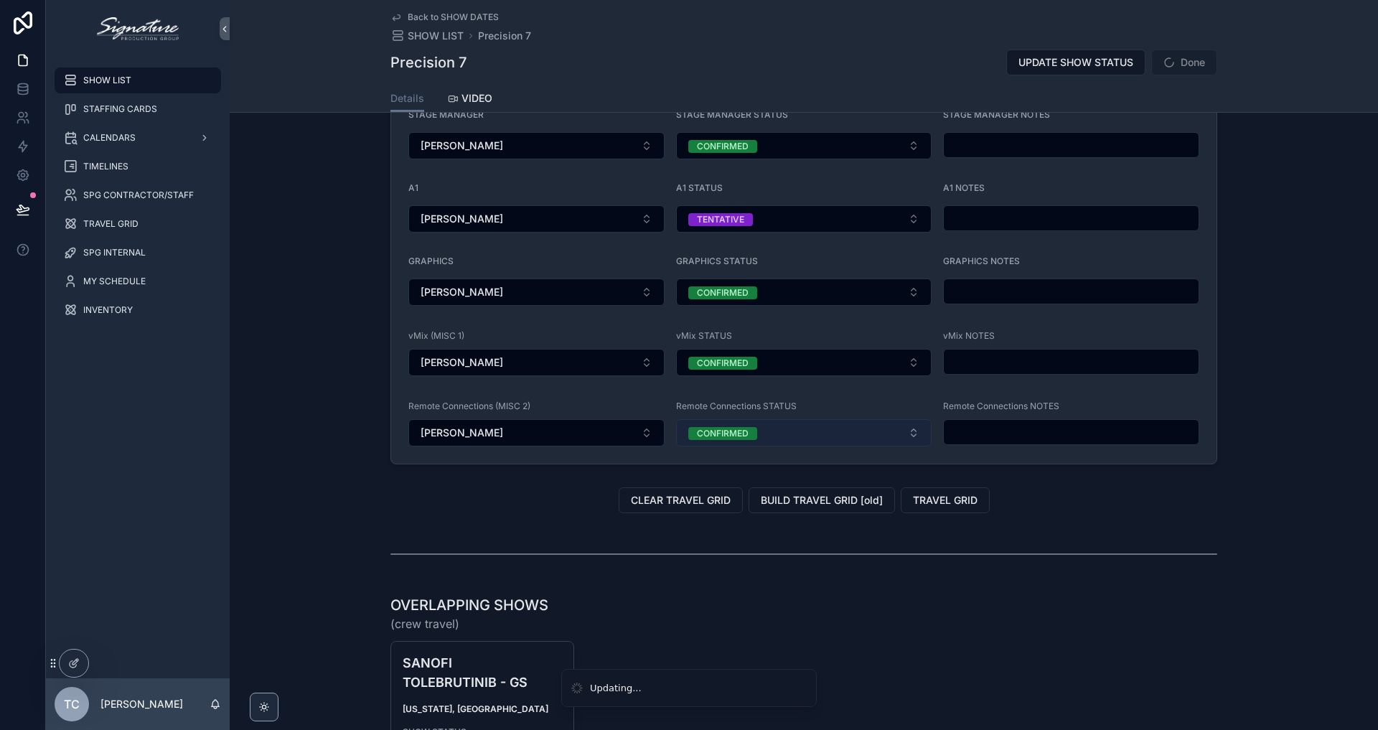
click at [784, 435] on button "CONFIRMED" at bounding box center [804, 432] width 256 height 27
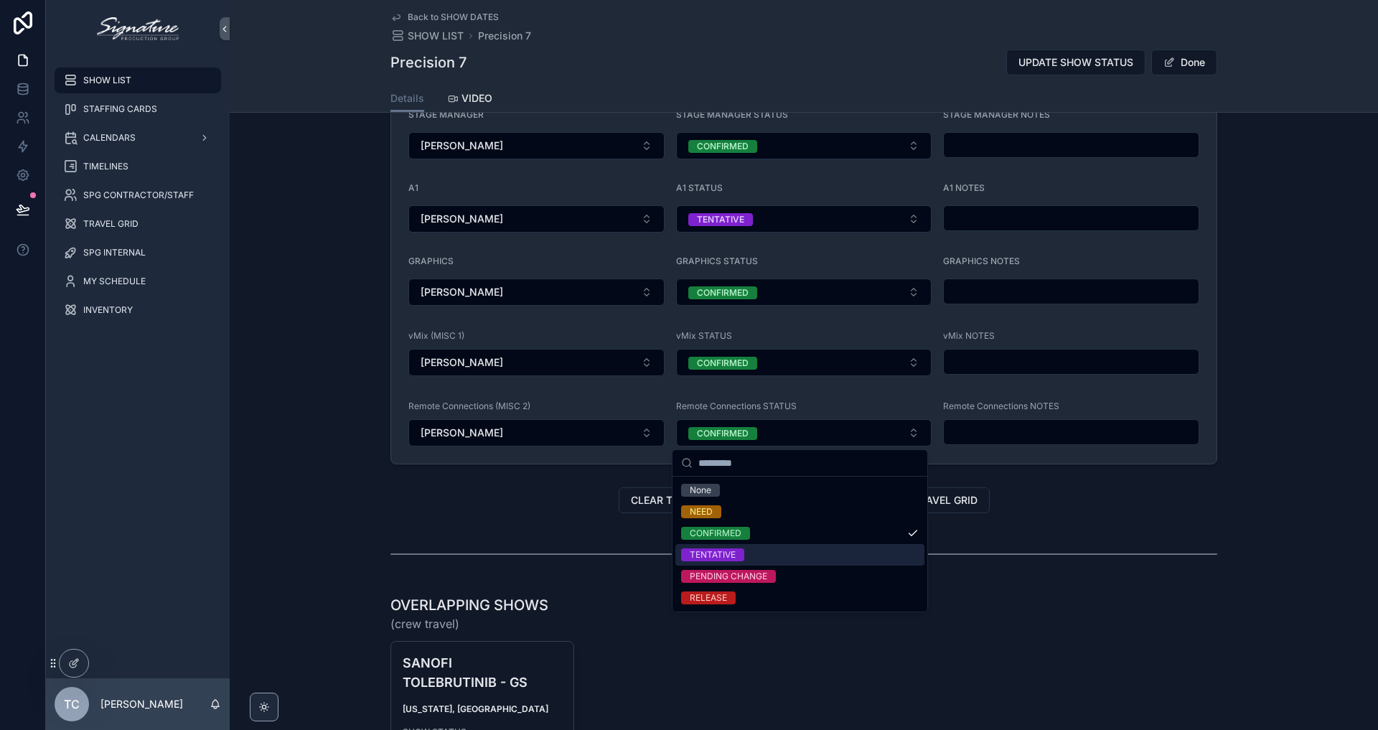
click at [751, 550] on div "TENTATIVE" at bounding box center [799, 555] width 249 height 22
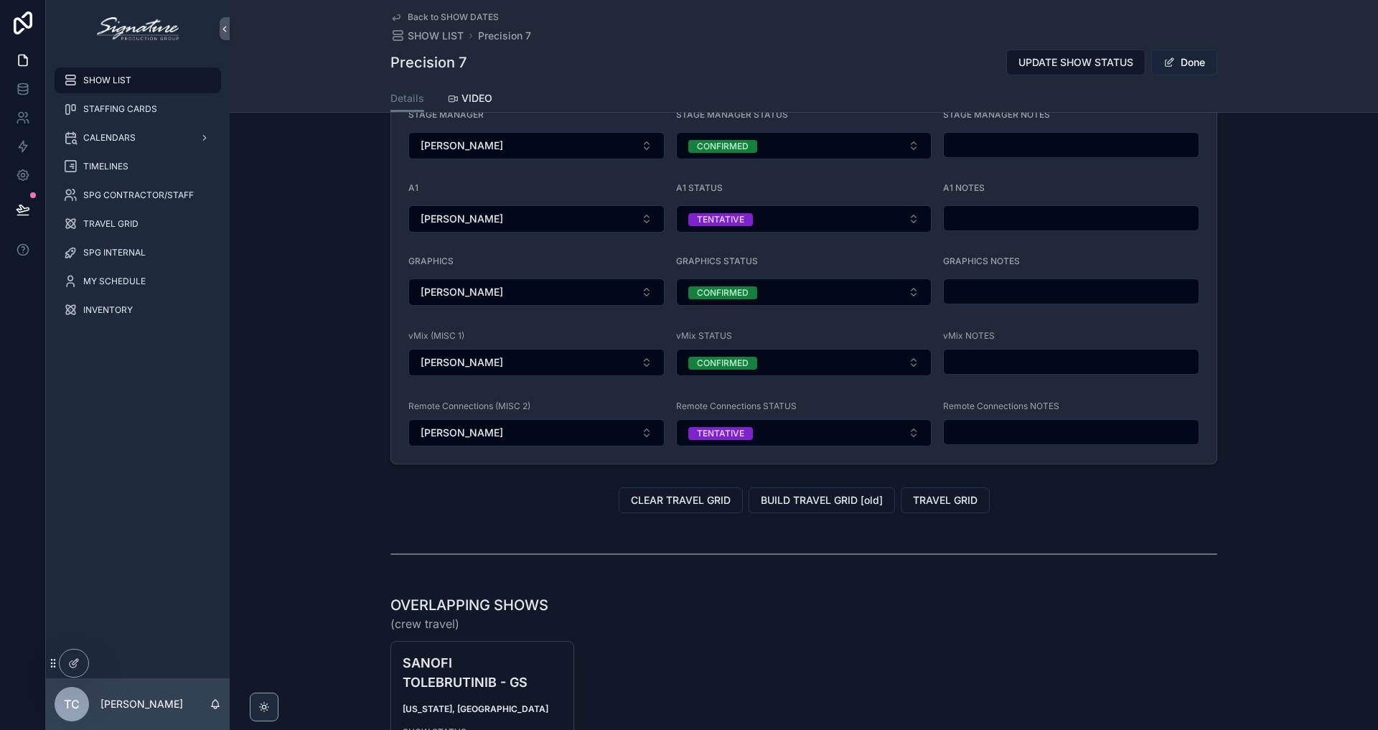
click at [1186, 60] on button "Done" at bounding box center [1184, 63] width 66 height 26
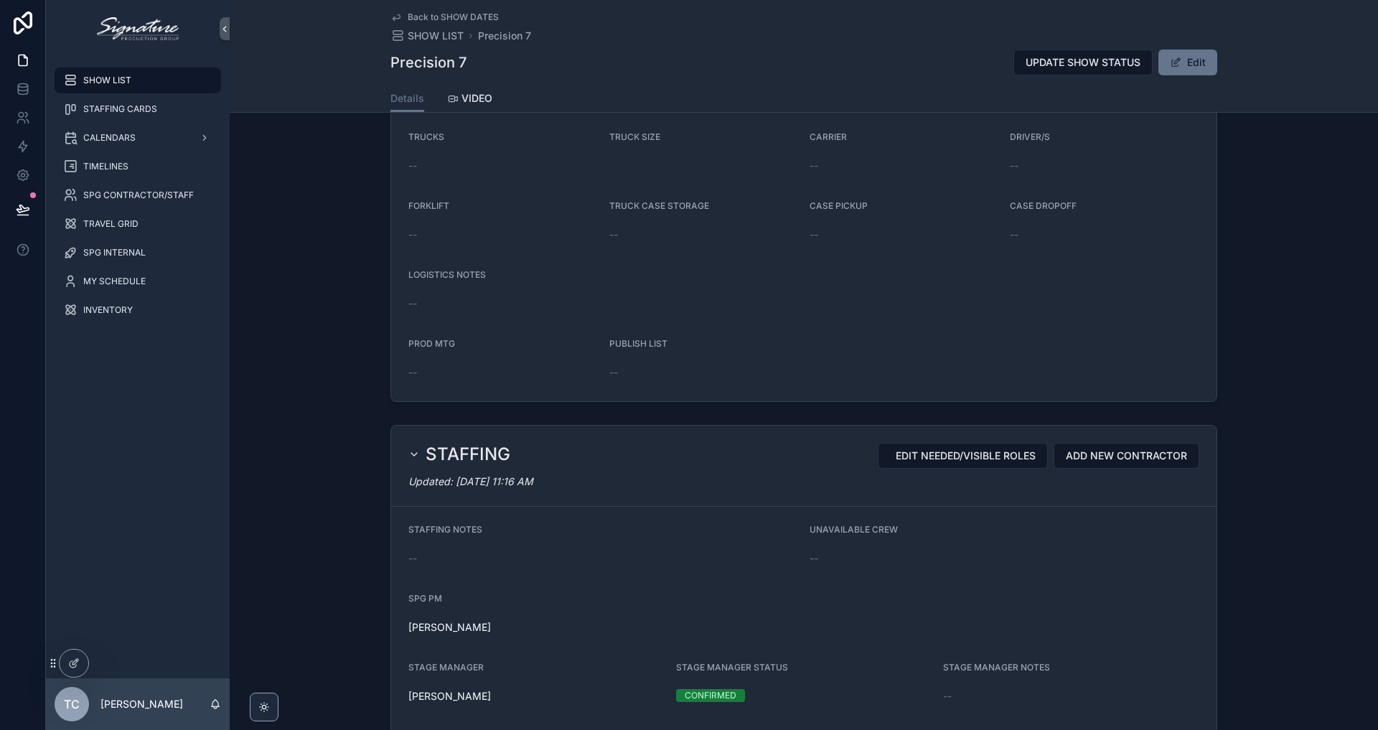
scroll to position [0, 0]
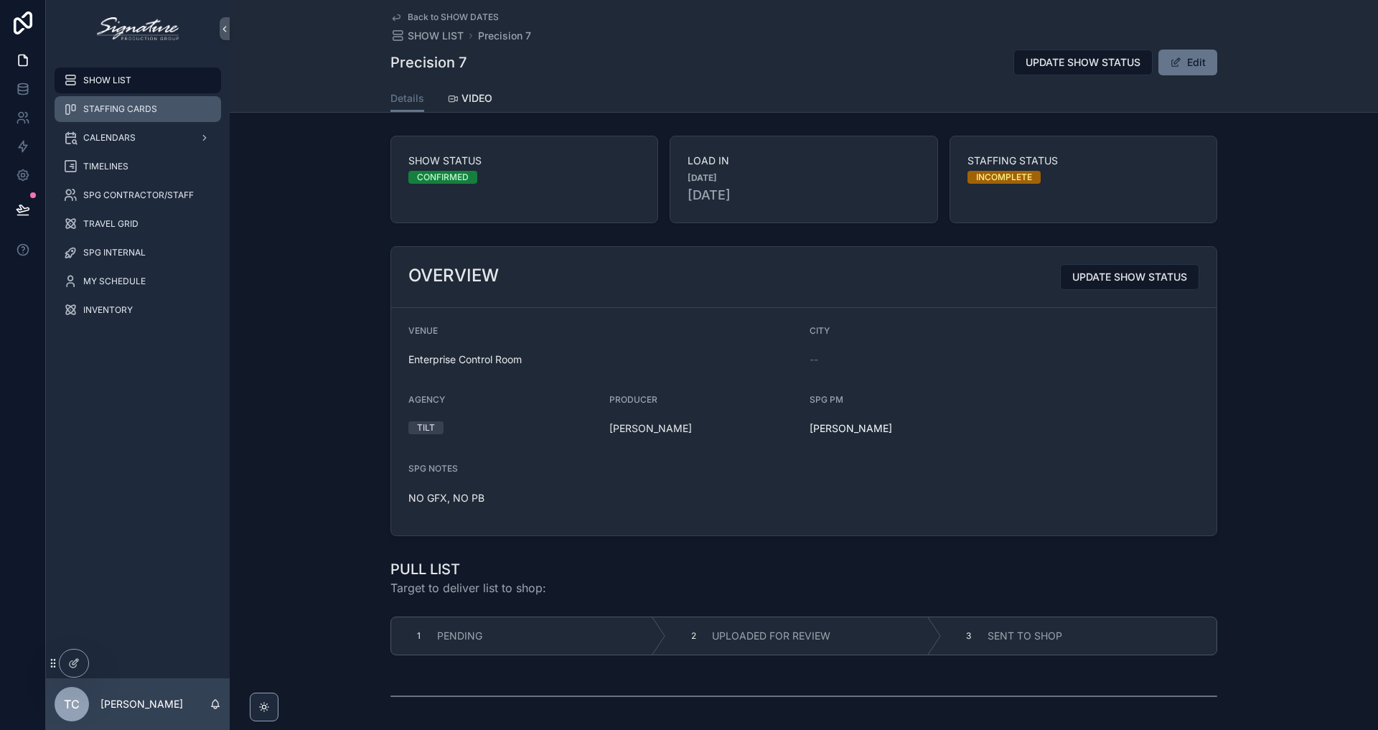
click at [104, 115] on div "STAFFING CARDS" at bounding box center [137, 109] width 149 height 23
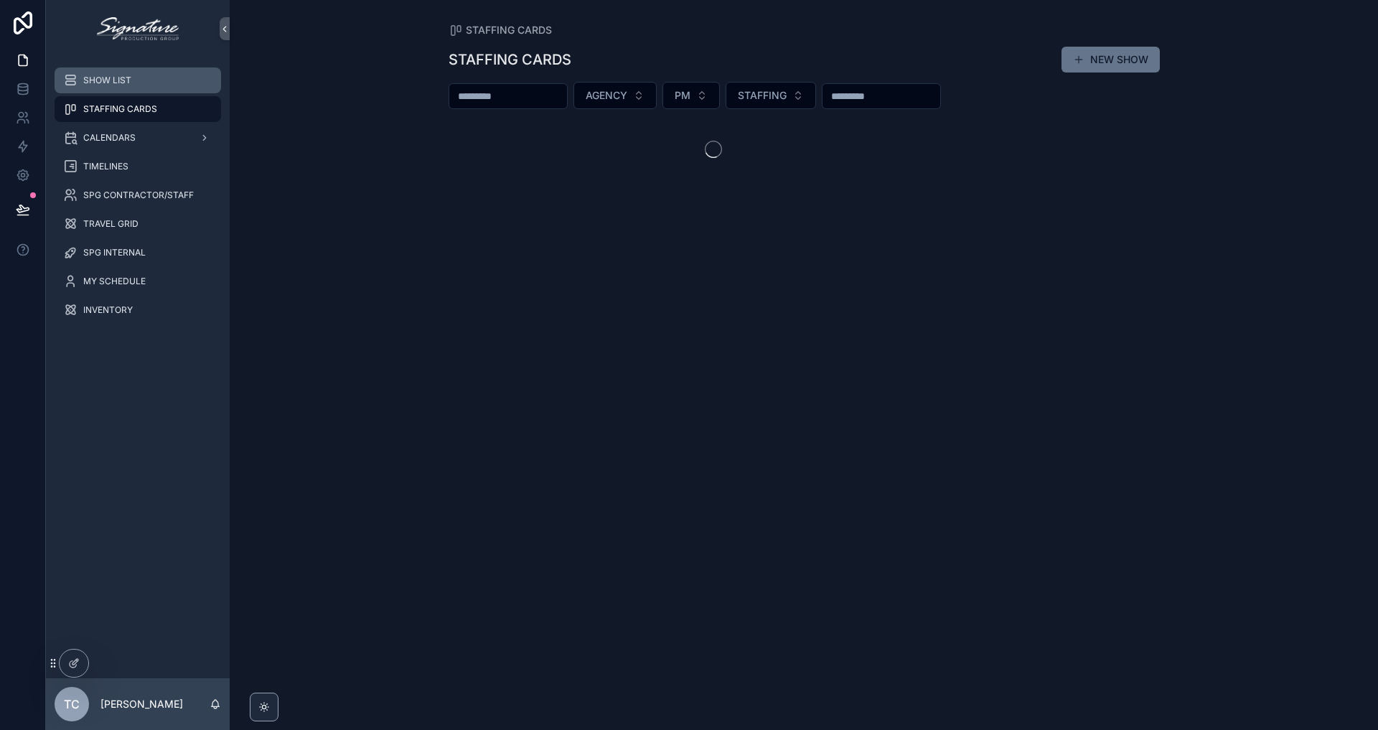
click at [118, 88] on div "SHOW LIST" at bounding box center [137, 80] width 149 height 23
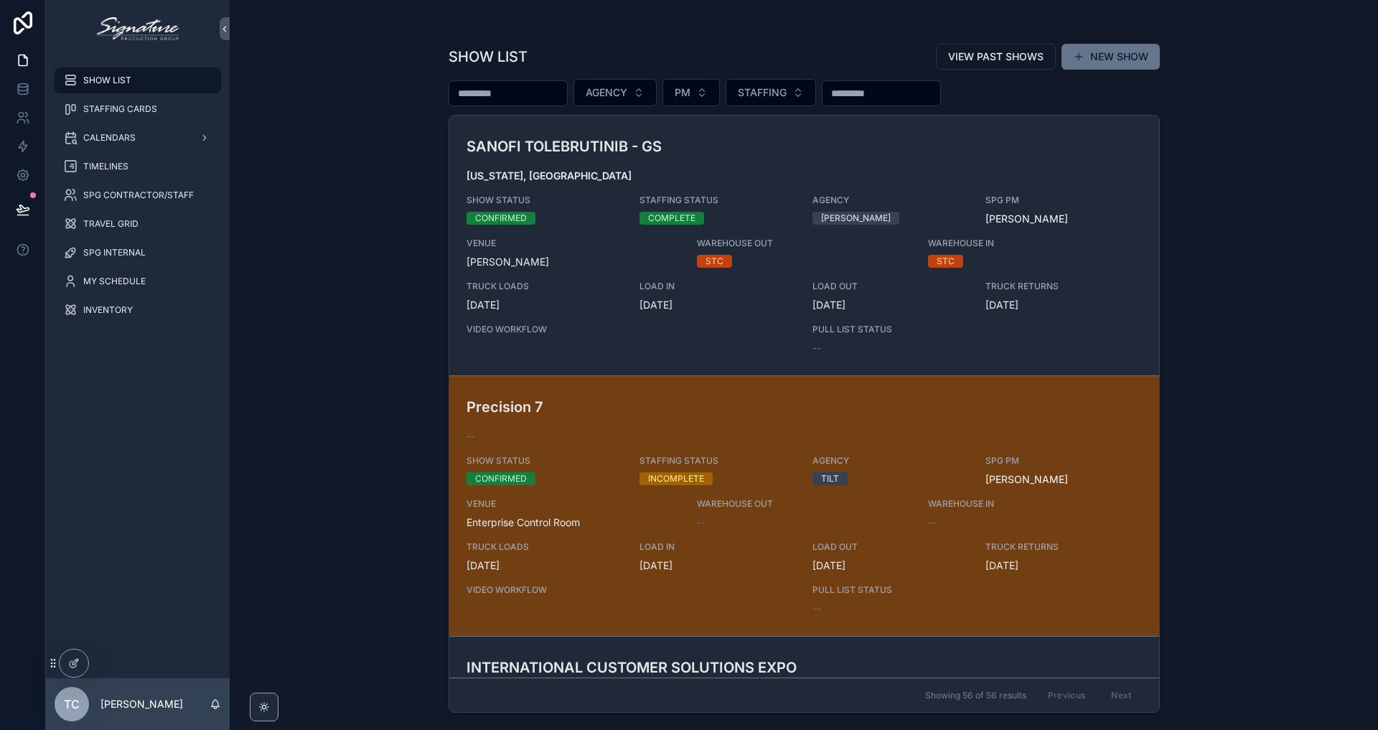
click at [393, 266] on div "SHOW LIST VIEW PAST SHOWS NEW SHOW AGENCY PM STAFFING SANOFI TOLEBRUTINIB - GS …" at bounding box center [804, 365] width 1148 height 730
click at [348, 330] on div "SHOW LIST VIEW PAST SHOWS NEW SHOW AGENCY PM STAFFING SANOFI TOLEBRUTINIB - GS …" at bounding box center [804, 365] width 1148 height 730
click at [305, 307] on div "SHOW LIST VIEW PAST SHOWS NEW SHOW AGENCY PM STAFFING SANOFI TOLEBRUTINIB - GS …" at bounding box center [804, 365] width 1148 height 730
click at [129, 143] on span "CALENDARS" at bounding box center [109, 137] width 52 height 11
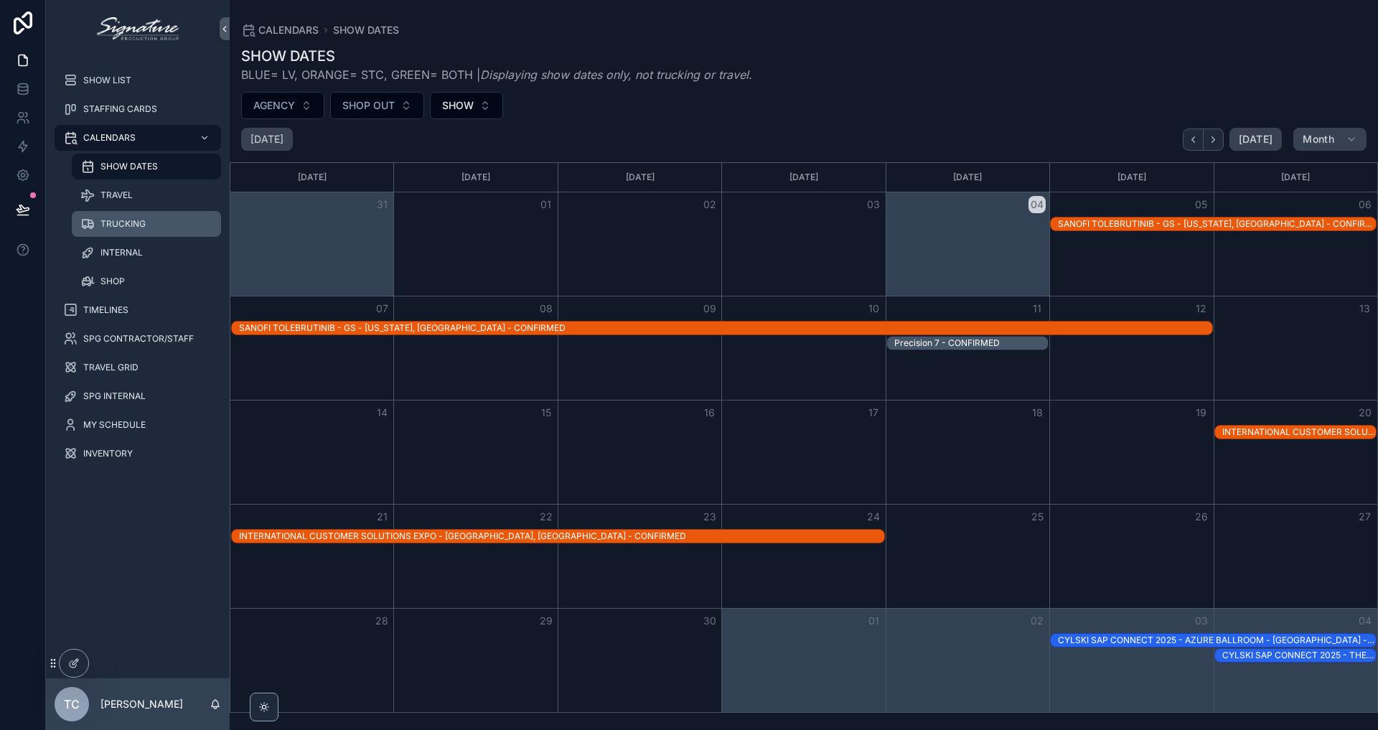
click at [113, 222] on span "TRUCKING" at bounding box center [122, 223] width 45 height 11
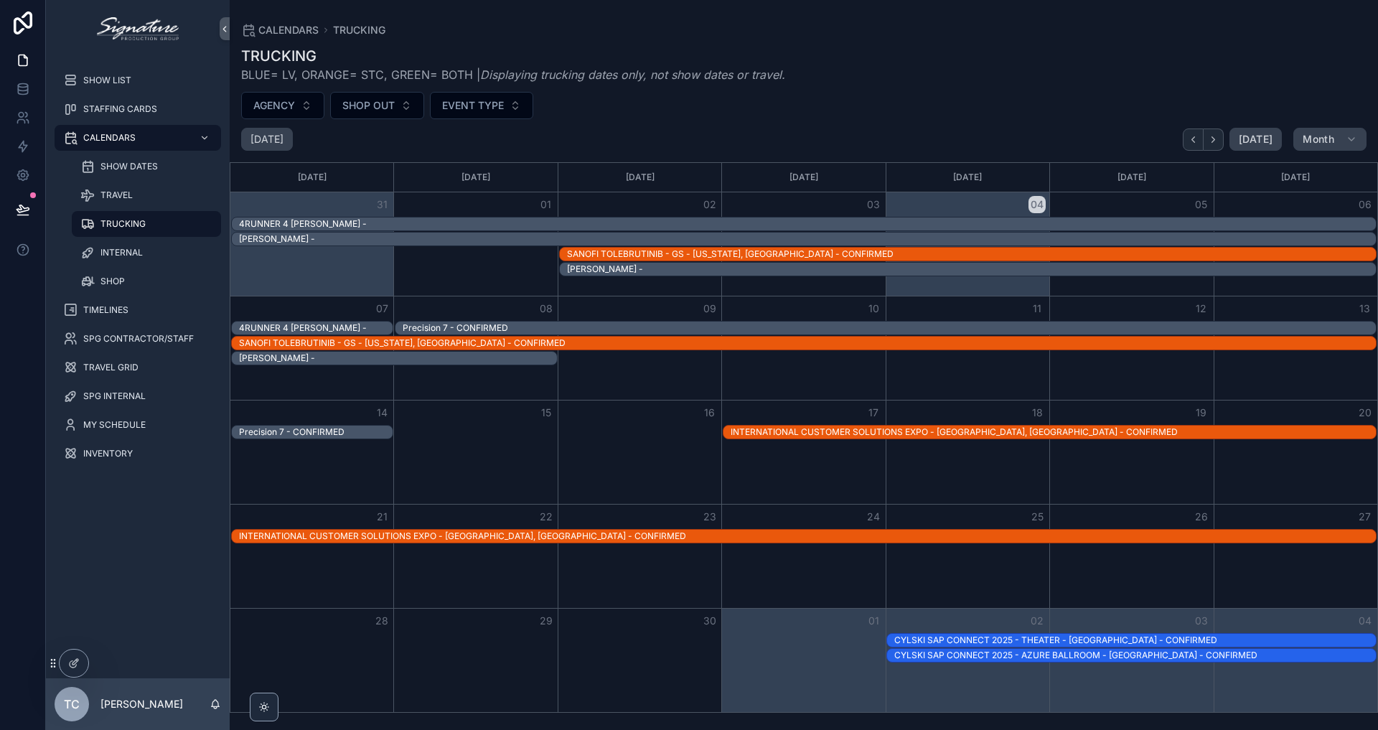
click at [1301, 344] on div "SANOFI TOLEBRUTINIB - GS - [US_STATE], [GEOGRAPHIC_DATA] - CONFIRMED" at bounding box center [807, 342] width 1137 height 11
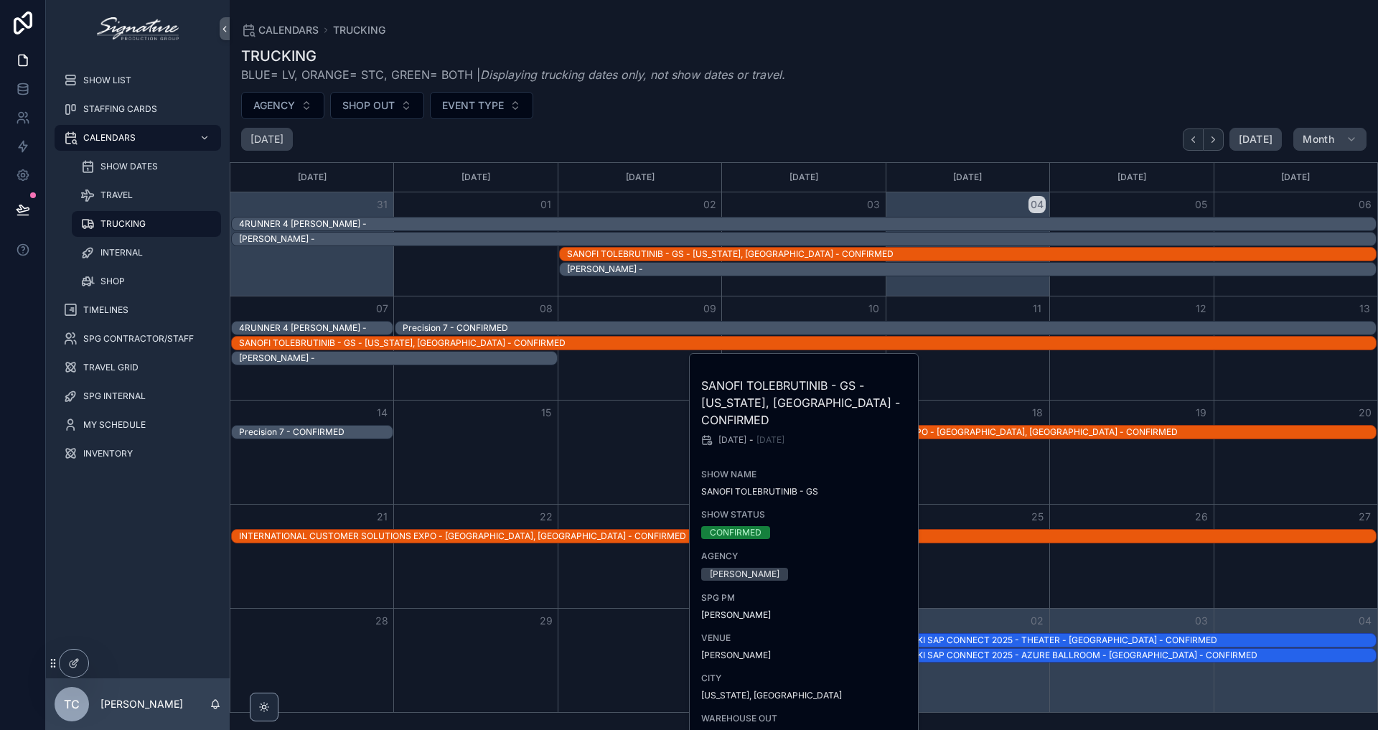
click at [1270, 382] on div "Month View" at bounding box center [1296, 347] width 164 height 103
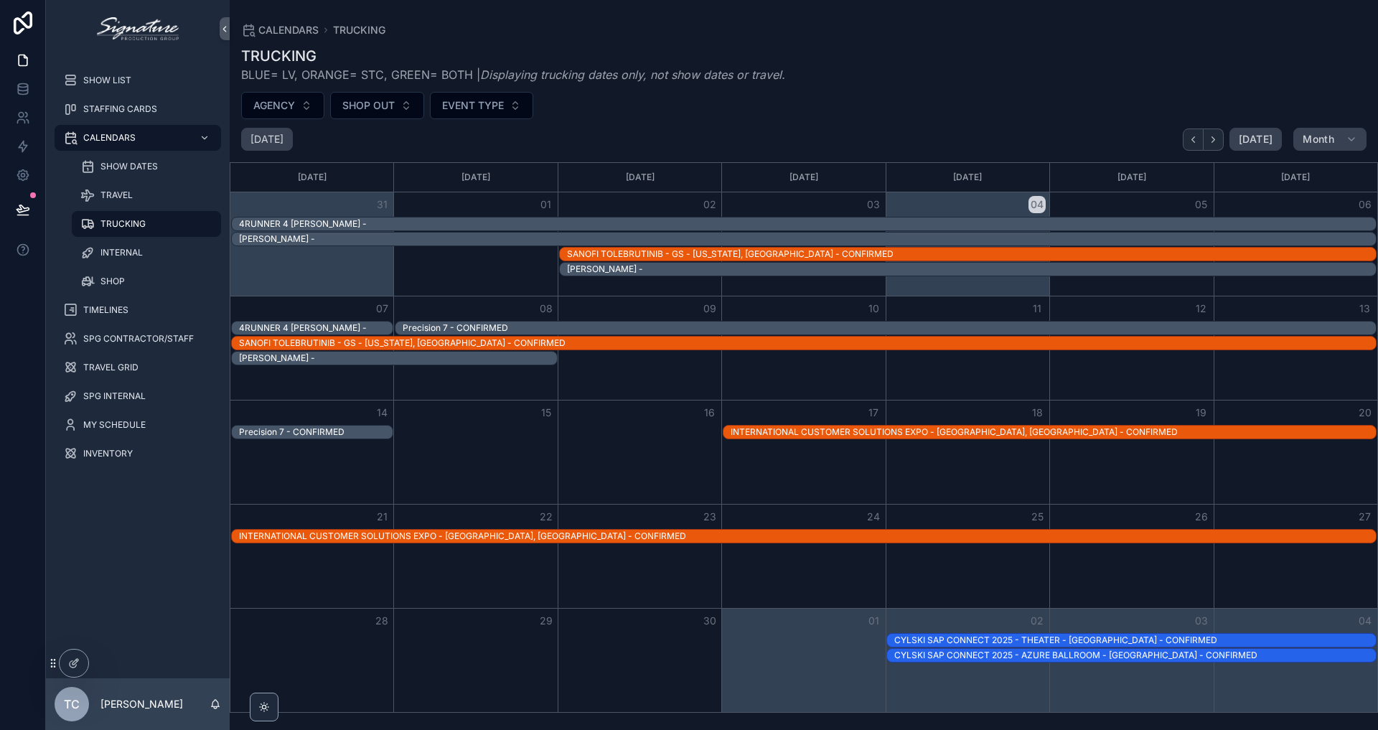
click at [1294, 349] on div "SANOFI TOLEBRUTINIB - GS - [US_STATE], [GEOGRAPHIC_DATA] - CONFIRMED" at bounding box center [807, 343] width 1137 height 13
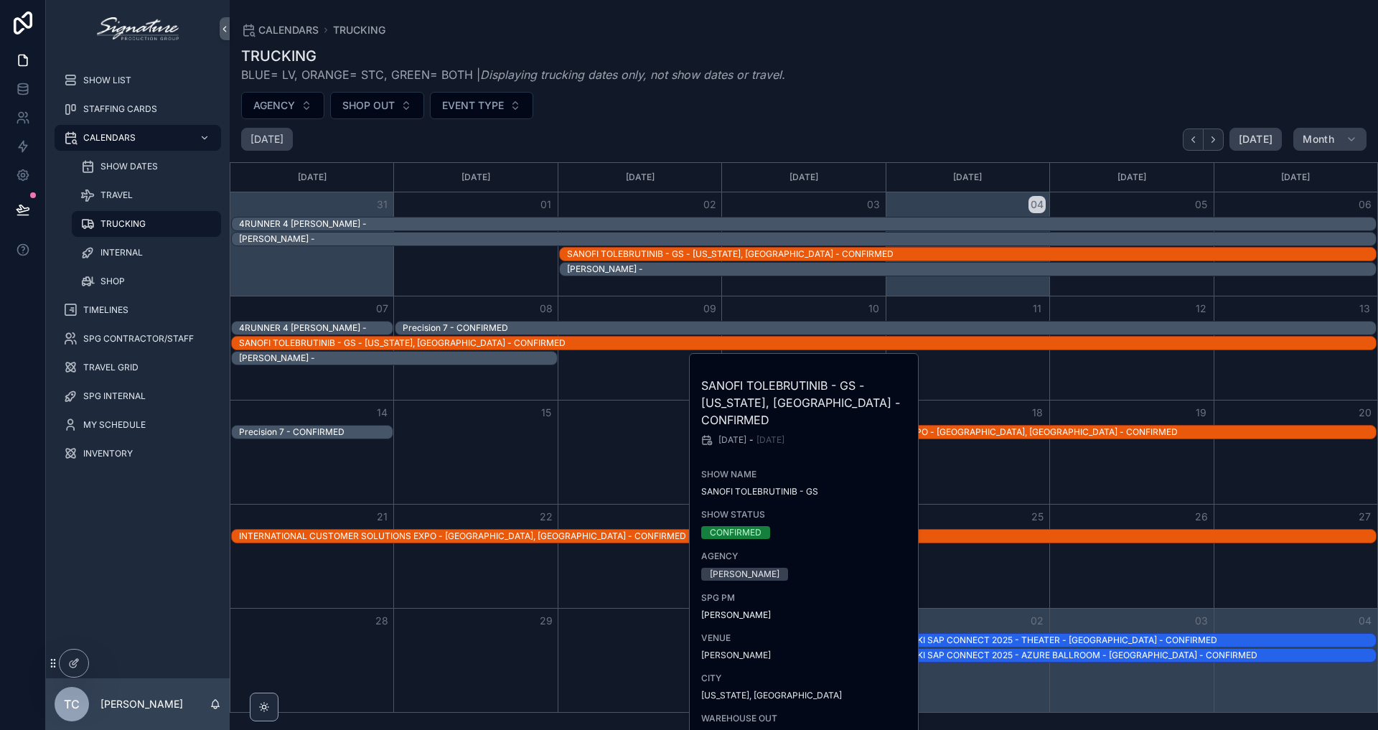
click at [1232, 381] on div "Month View" at bounding box center [1296, 347] width 164 height 103
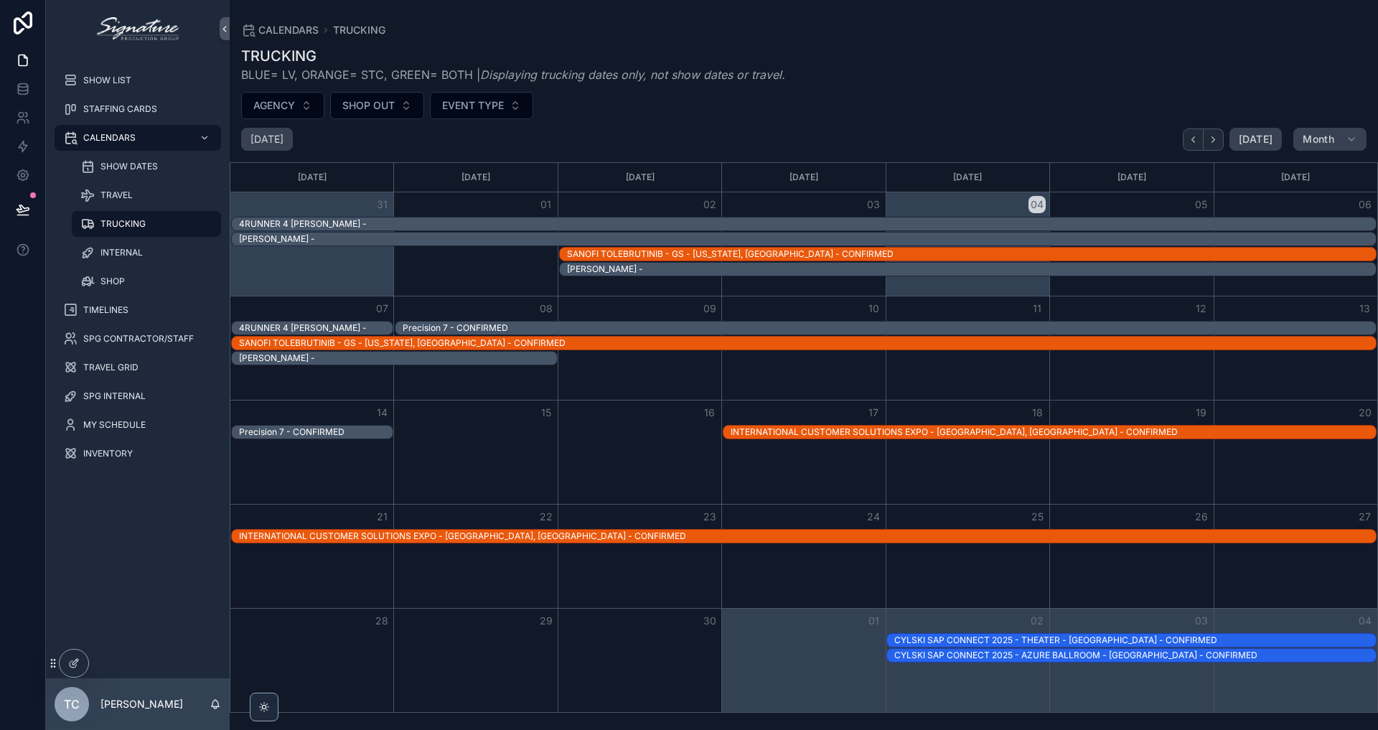
click at [1122, 347] on div "SANOFI TOLEBRUTINIB - GS - [US_STATE], [GEOGRAPHIC_DATA] - CONFIRMED" at bounding box center [807, 342] width 1137 height 11
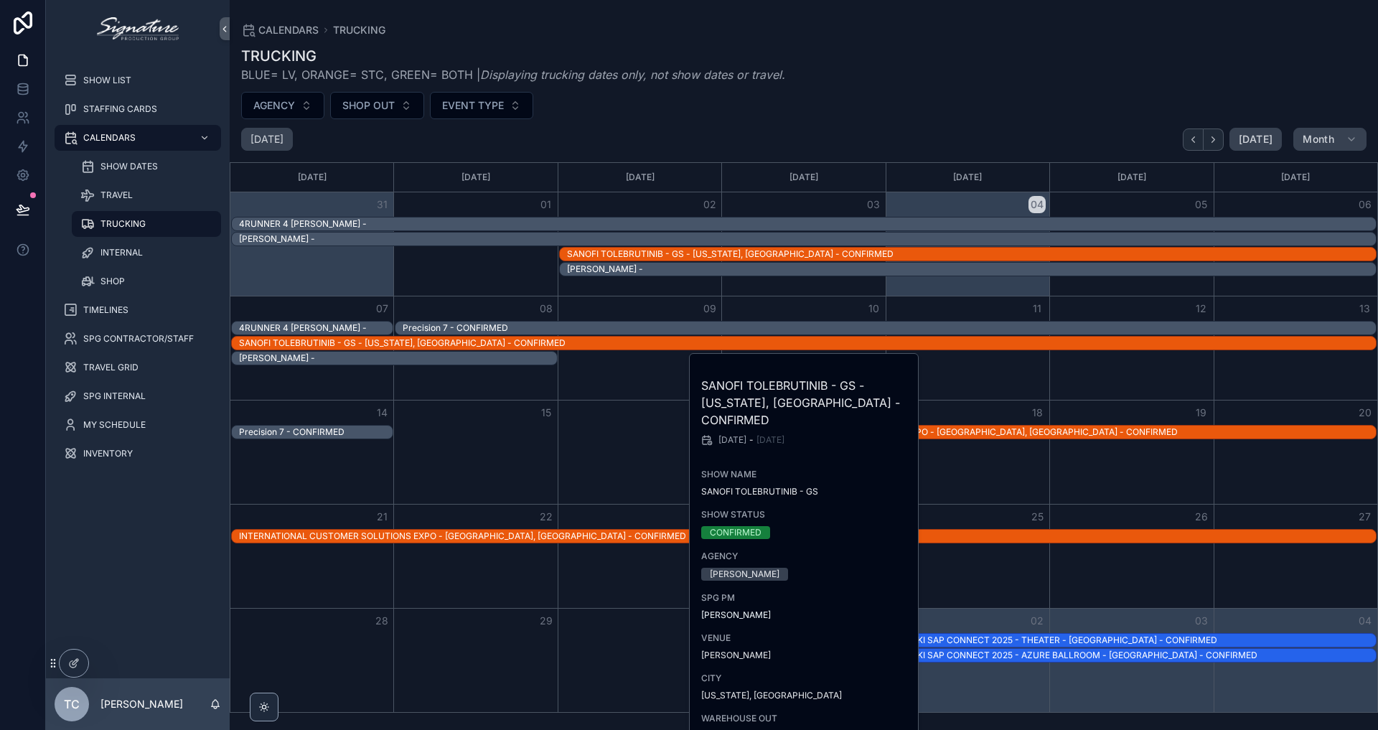
click at [1126, 297] on div "12" at bounding box center [1131, 308] width 164 height 24
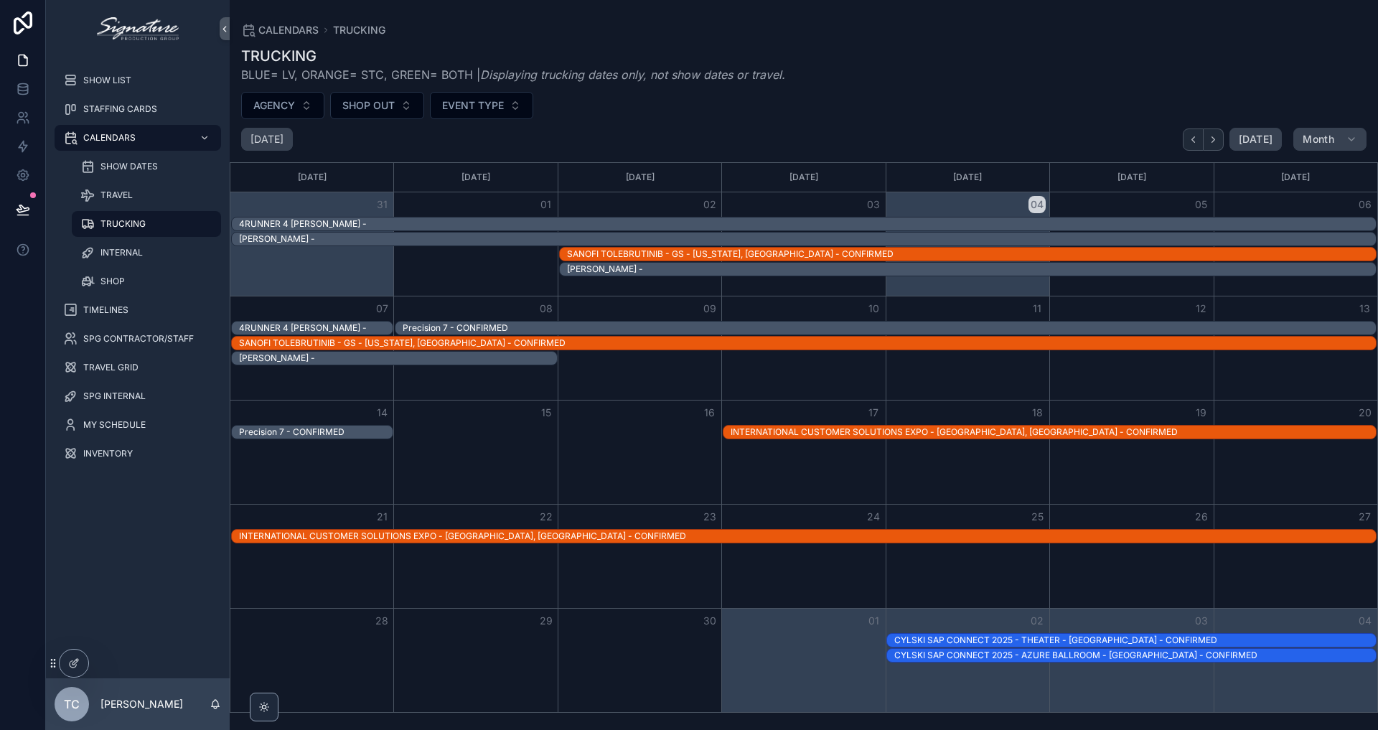
click at [810, 324] on div "Precision 7 - CONFIRMED" at bounding box center [889, 327] width 973 height 11
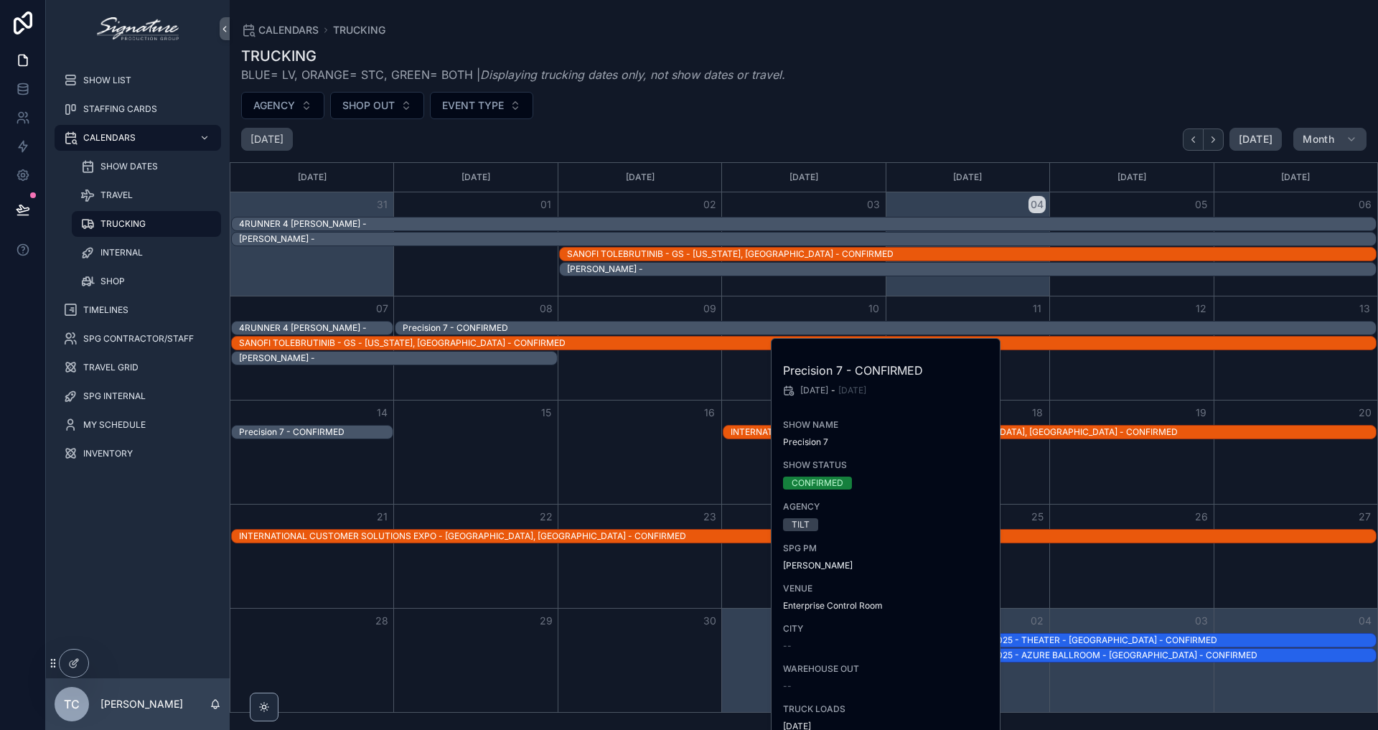
click at [706, 408] on button "16" at bounding box center [709, 412] width 17 height 17
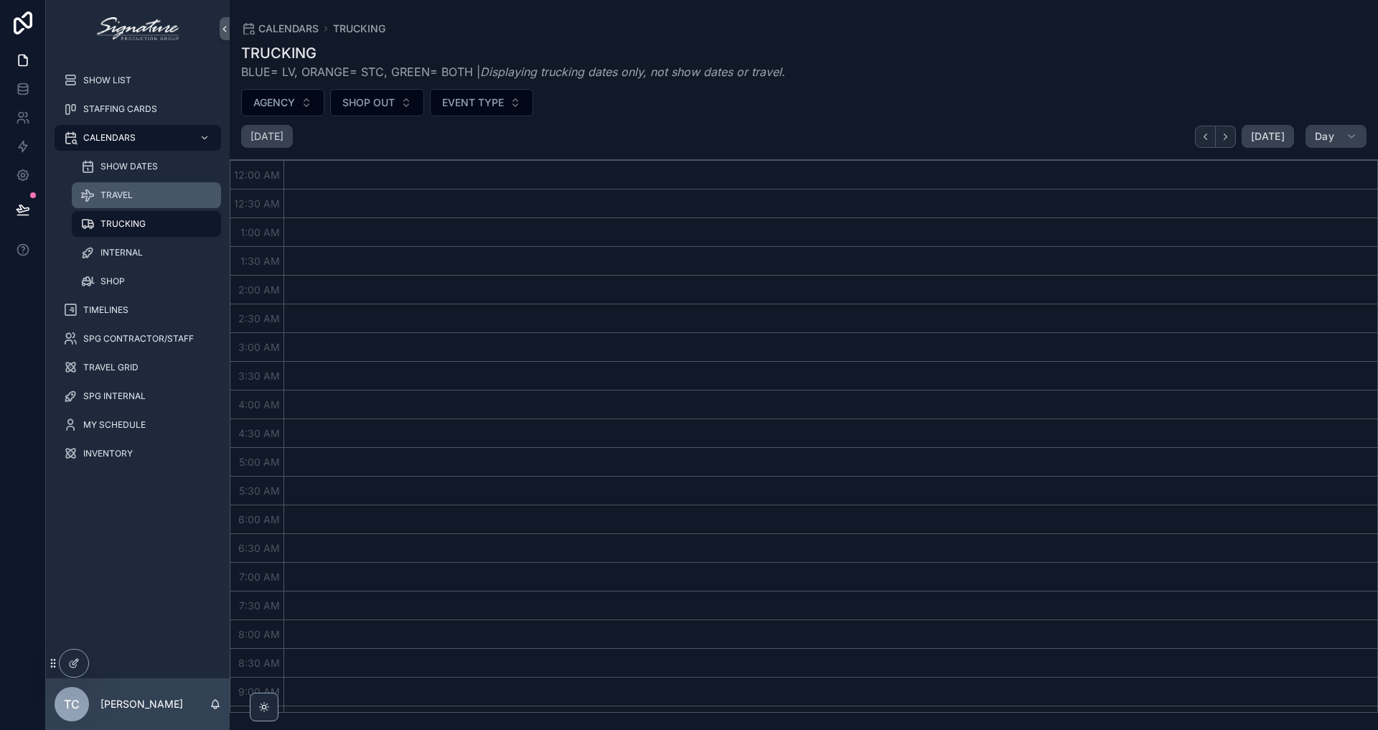
click at [105, 190] on span "TRAVEL" at bounding box center [116, 194] width 32 height 11
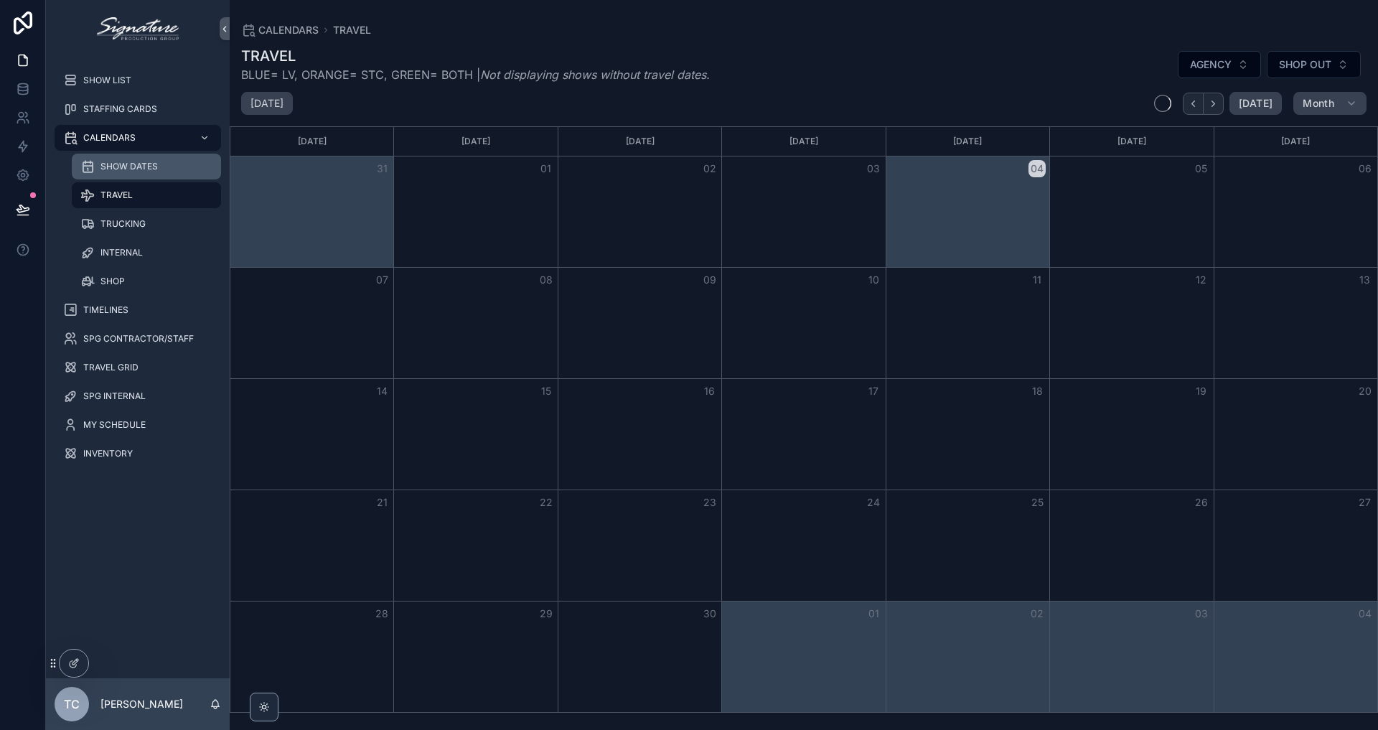
click at [133, 169] on span "SHOW DATES" at bounding box center [128, 166] width 57 height 11
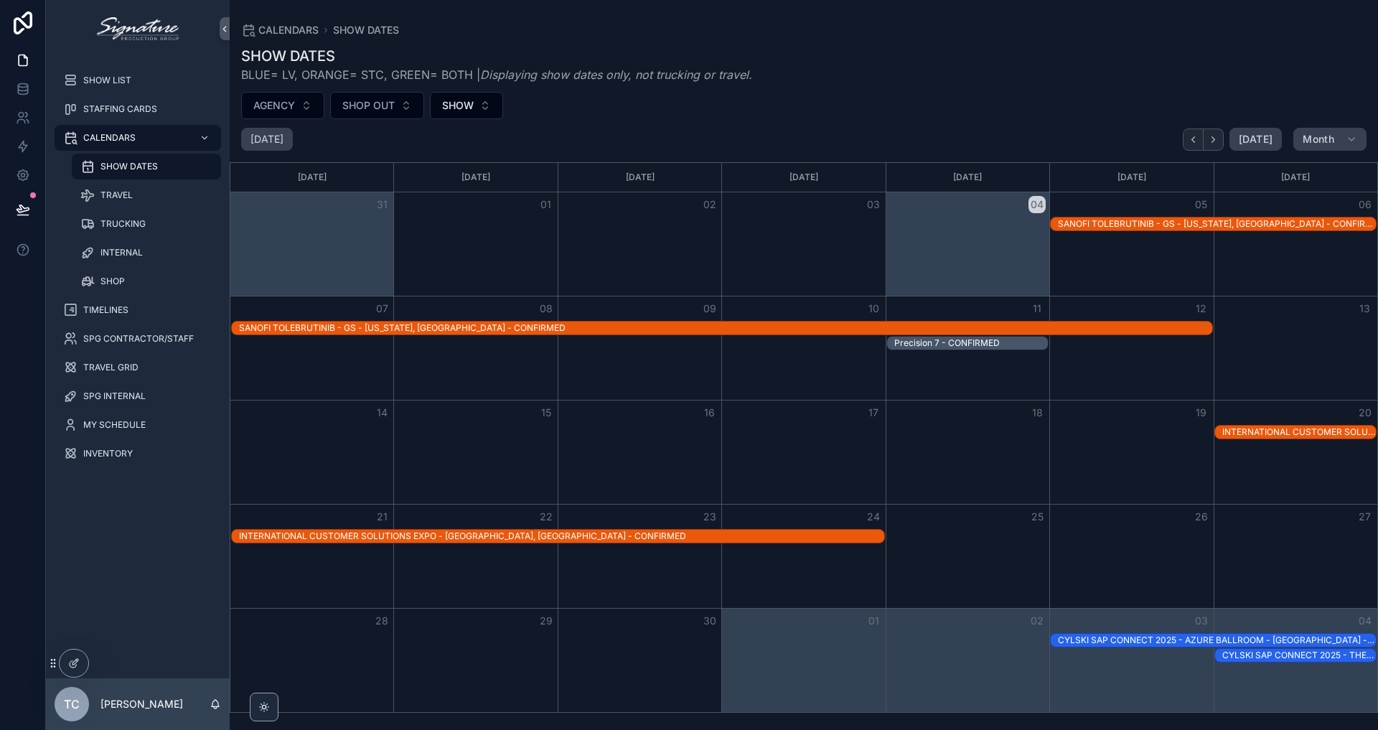
click at [968, 346] on div "Precision 7 - CONFIRMED" at bounding box center [971, 342] width 154 height 11
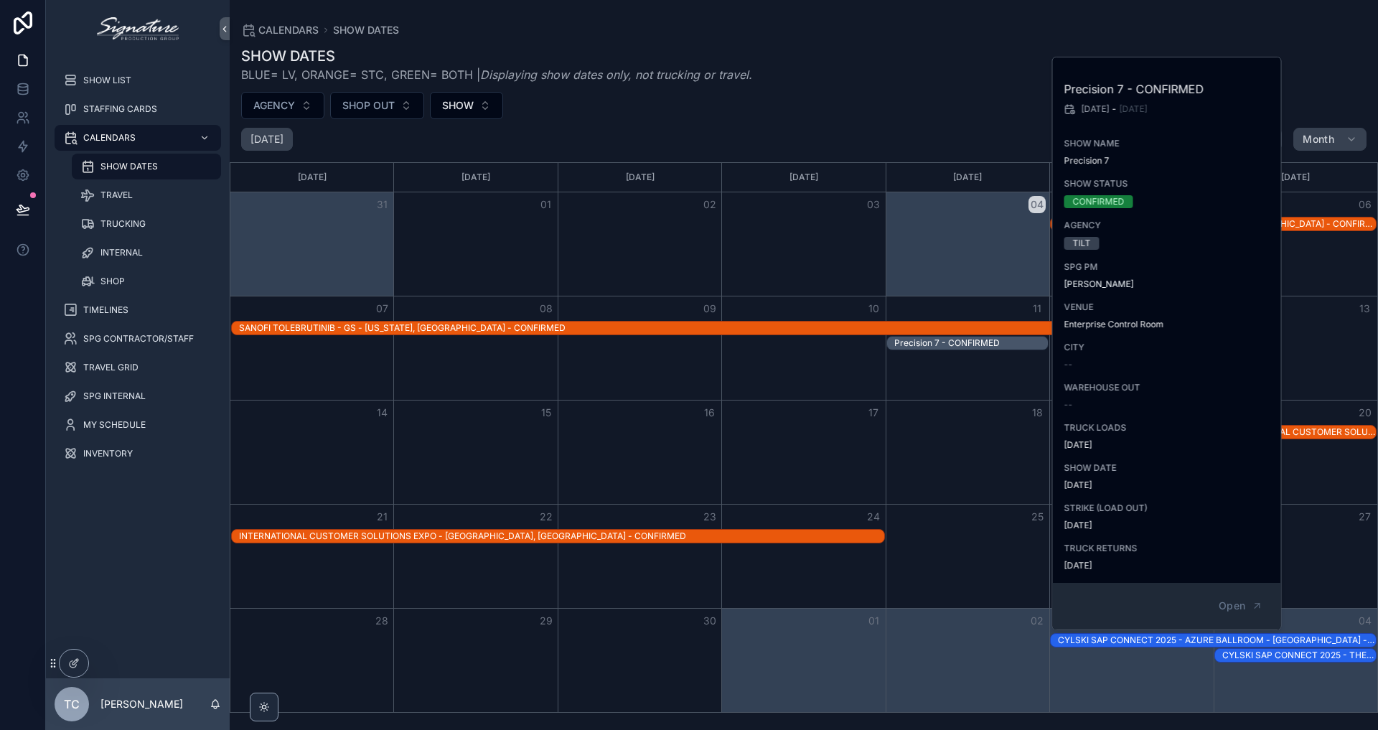
click at [976, 304] on div "11" at bounding box center [968, 308] width 164 height 24
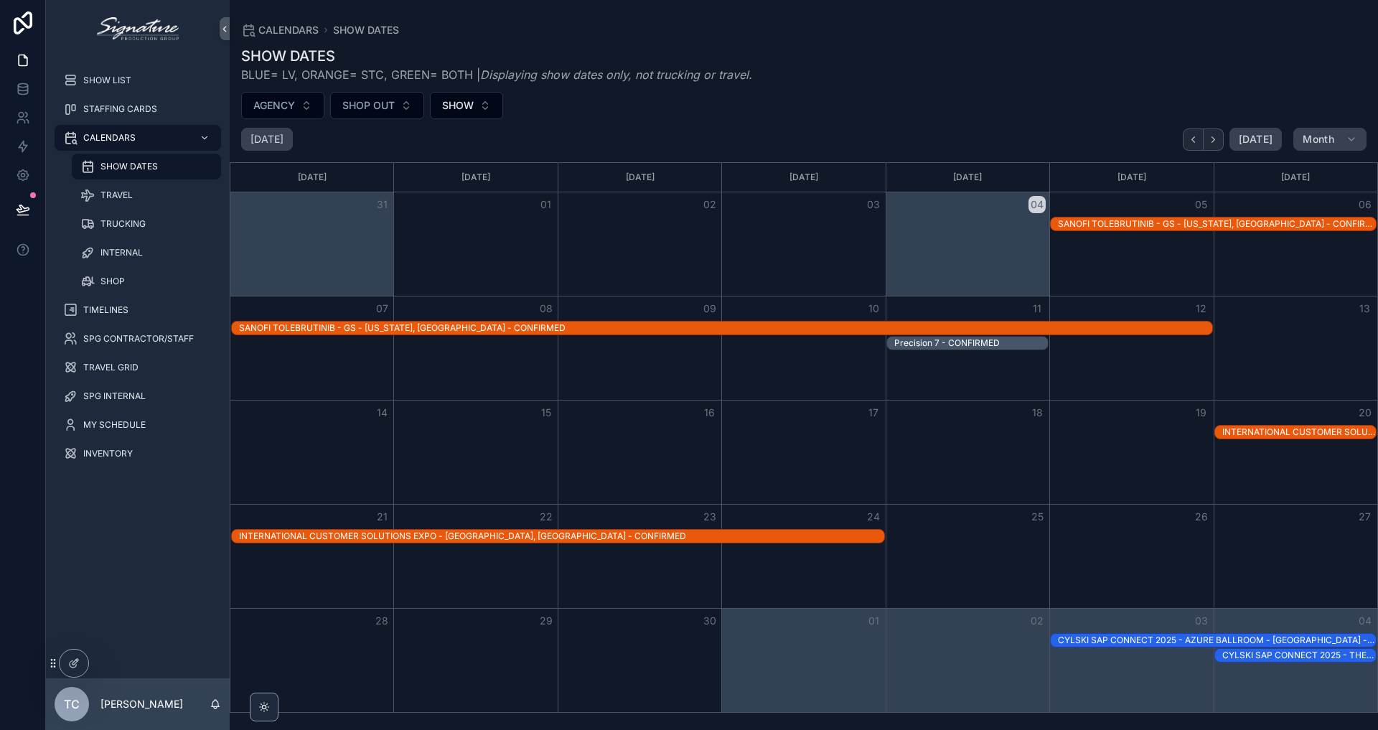
click at [944, 326] on div "SANOFI TOLEBRUTINIB - GS - [US_STATE], [GEOGRAPHIC_DATA] - CONFIRMED" at bounding box center [725, 327] width 973 height 11
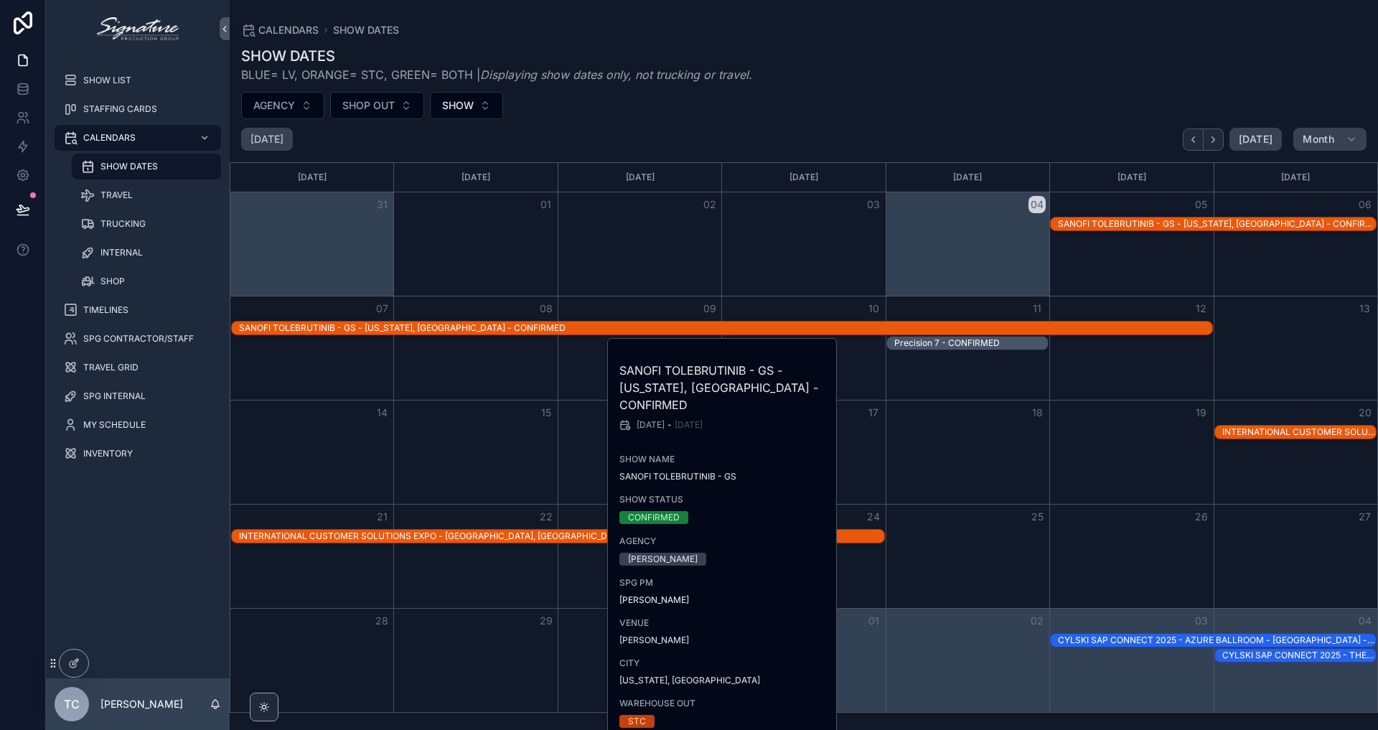
click at [894, 282] on div "Month View" at bounding box center [968, 243] width 164 height 103
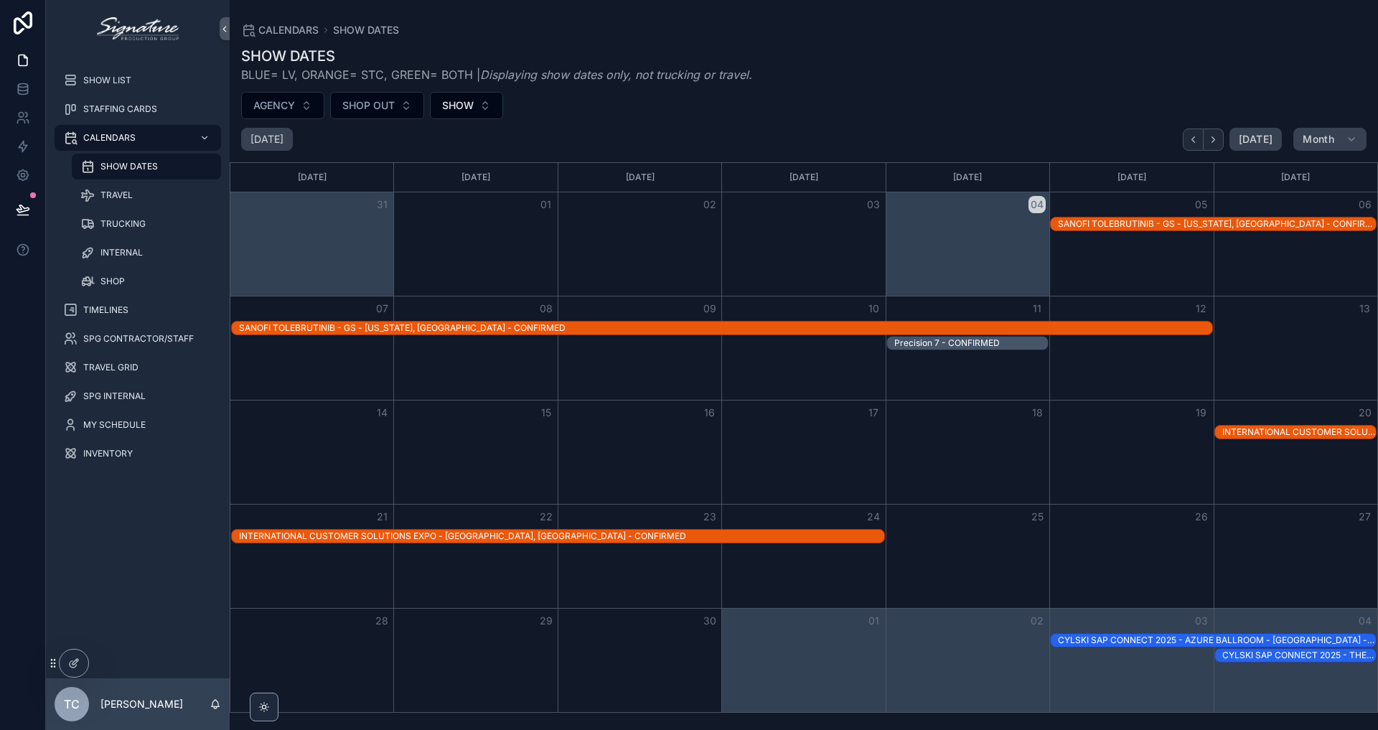
click at [871, 328] on div "SANOFI TOLEBRUTINIB - GS - [US_STATE], [GEOGRAPHIC_DATA] - CONFIRMED" at bounding box center [725, 327] width 973 height 11
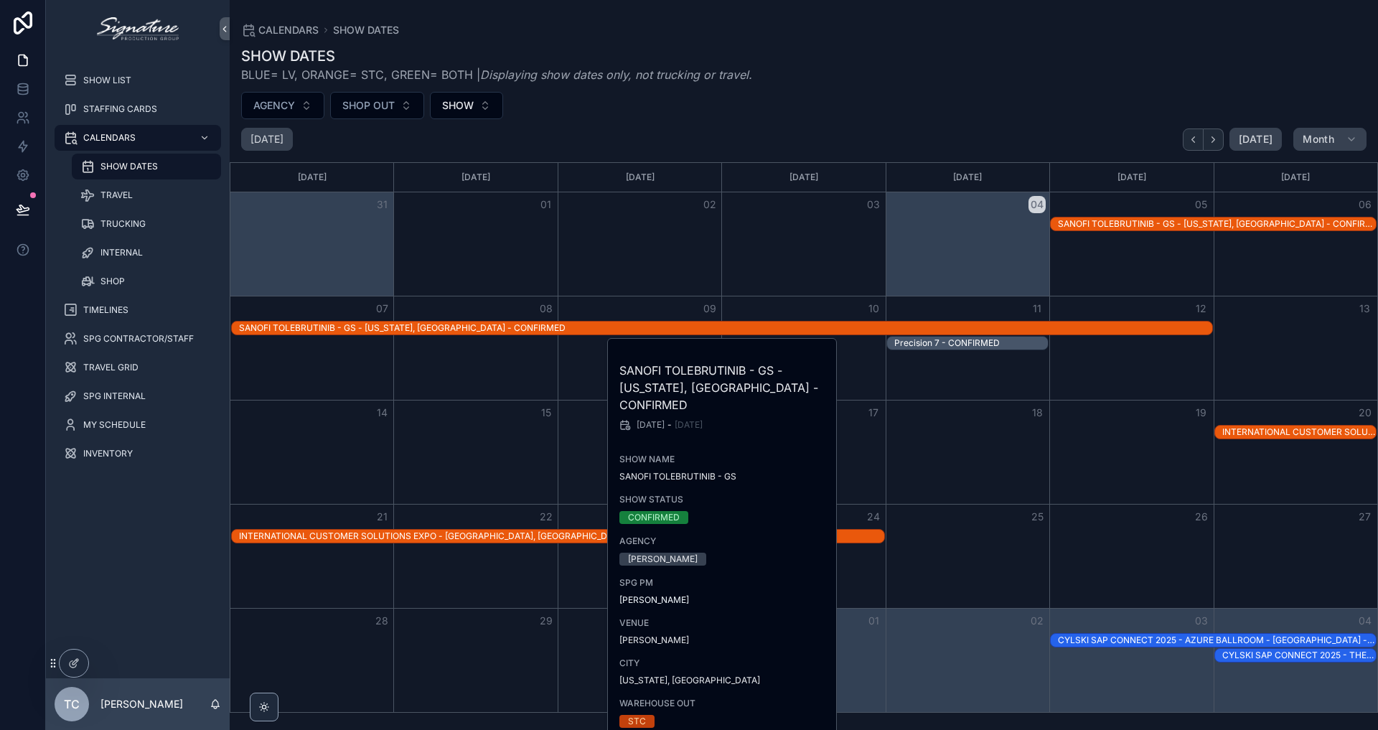
click at [863, 280] on div "Month View" at bounding box center [803, 243] width 164 height 103
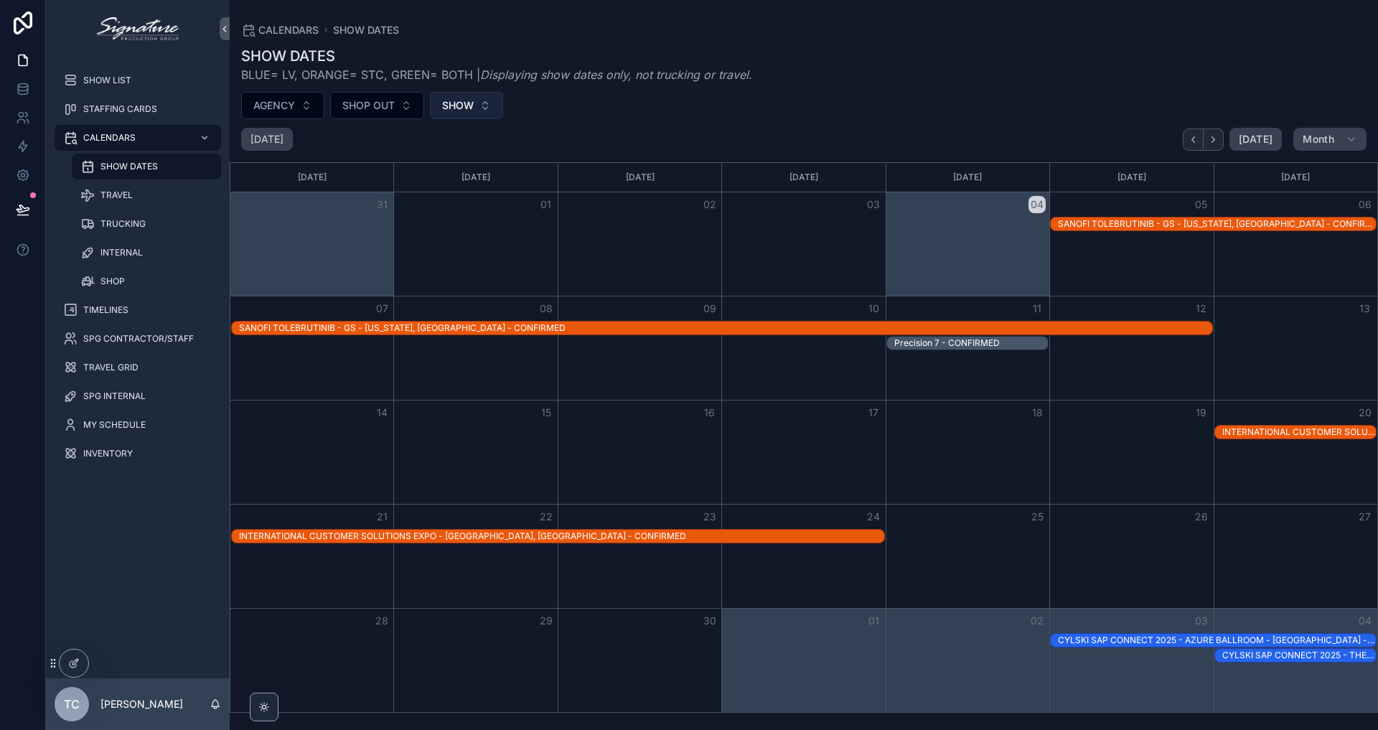
click at [444, 104] on span "SHOW" at bounding box center [458, 105] width 32 height 14
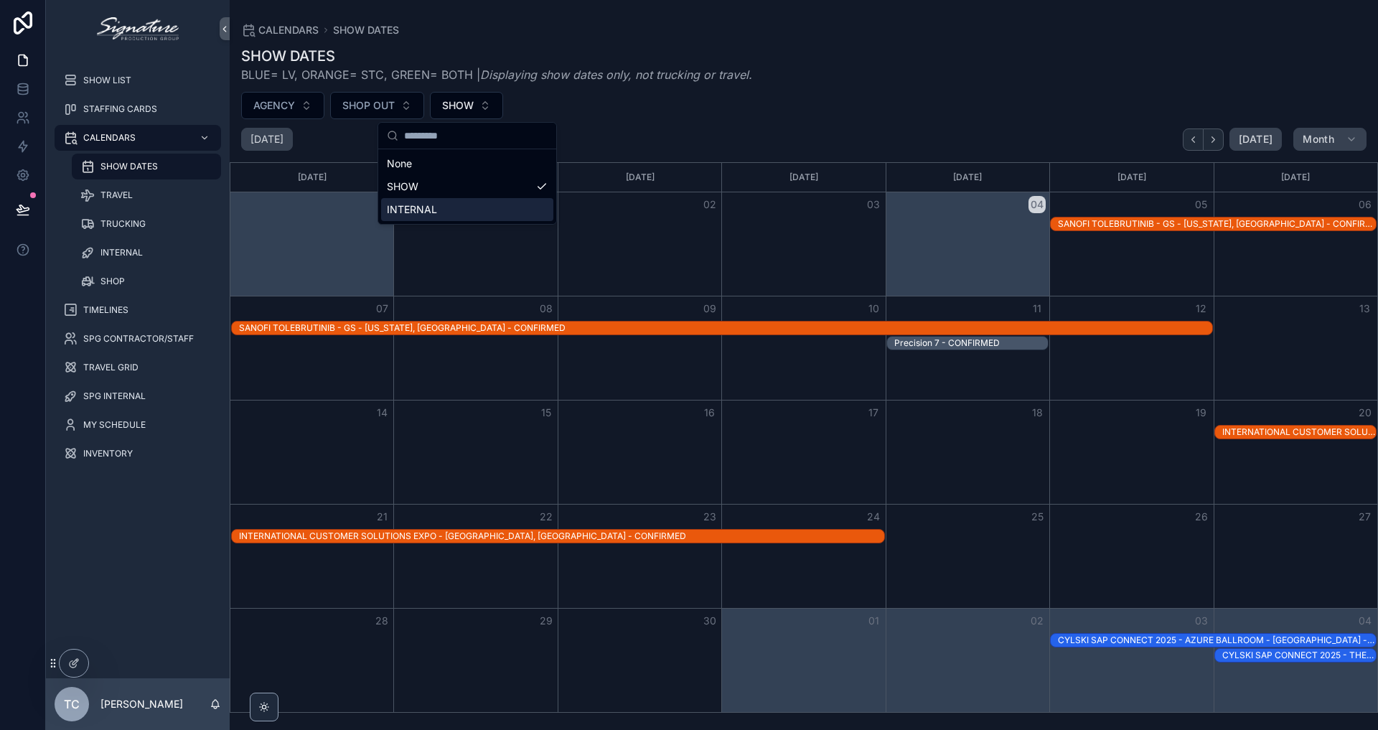
click at [521, 212] on div "INTERNAL" at bounding box center [467, 209] width 172 height 23
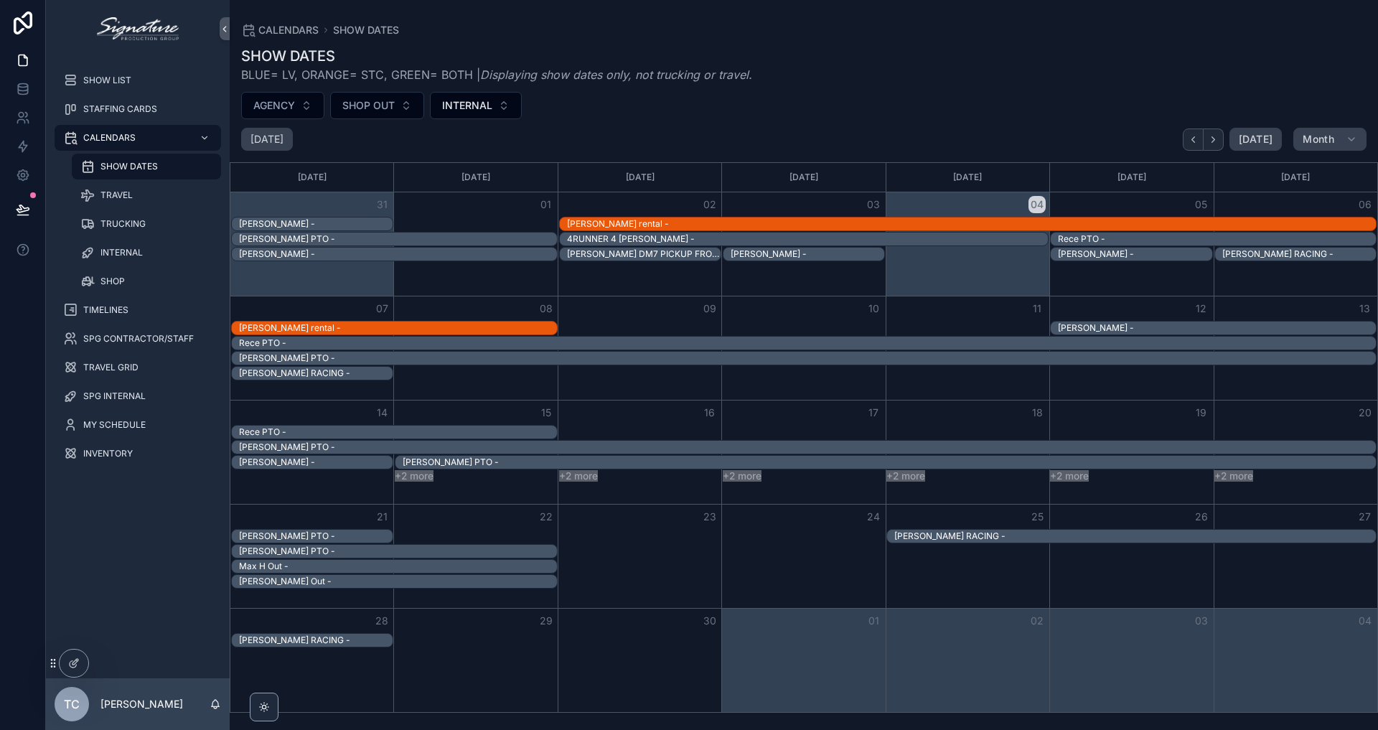
click at [413, 477] on button "+2 more" at bounding box center [414, 475] width 39 height 11
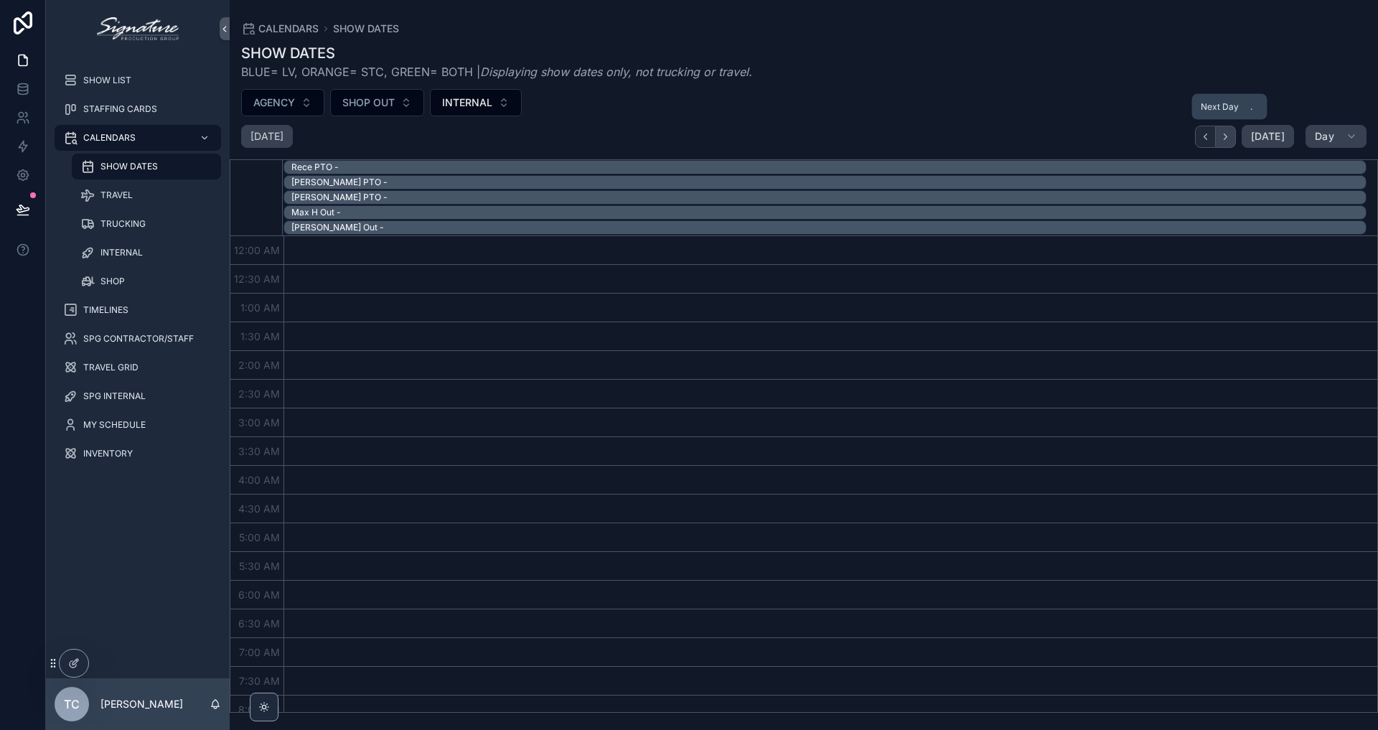
click at [1235, 138] on button "Next" at bounding box center [1226, 137] width 20 height 22
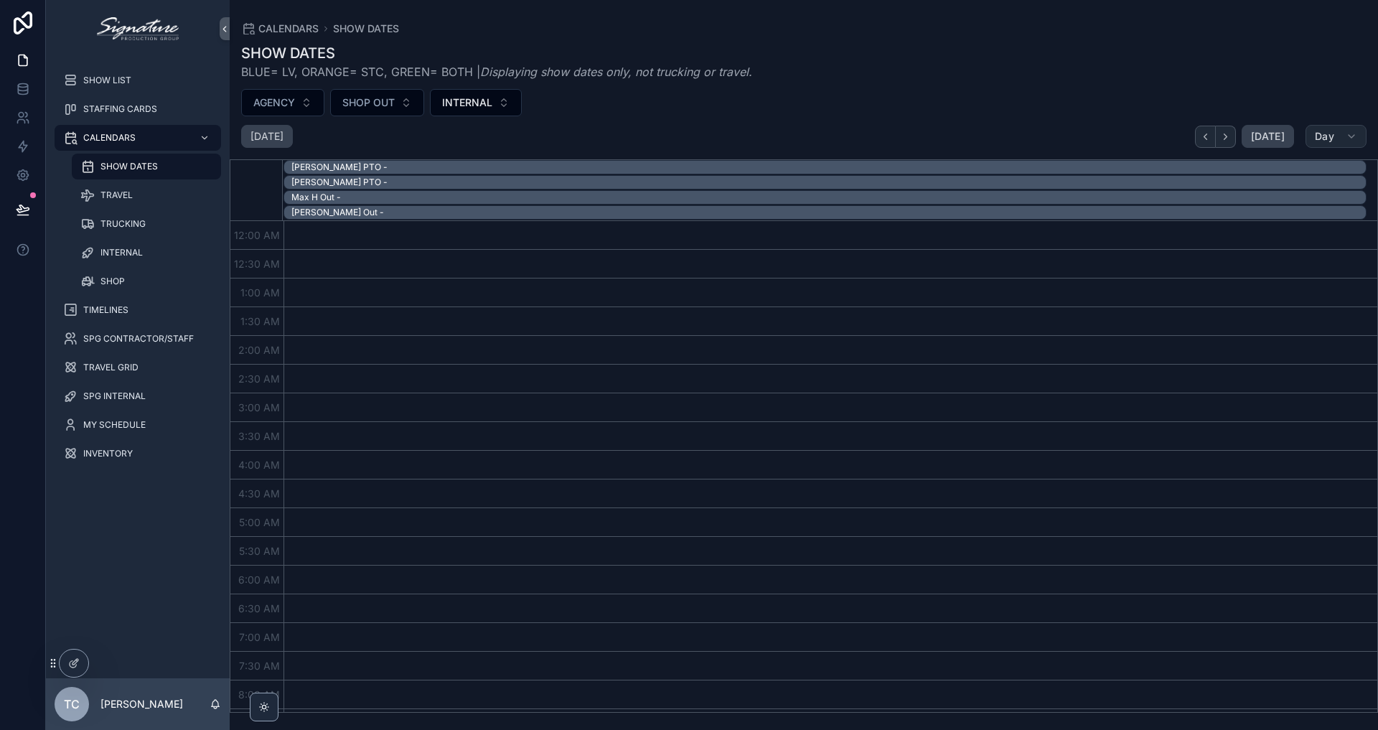
click at [1337, 133] on button "Day" at bounding box center [1335, 136] width 61 height 23
click at [1300, 179] on button "Month M" at bounding box center [1301, 172] width 103 height 26
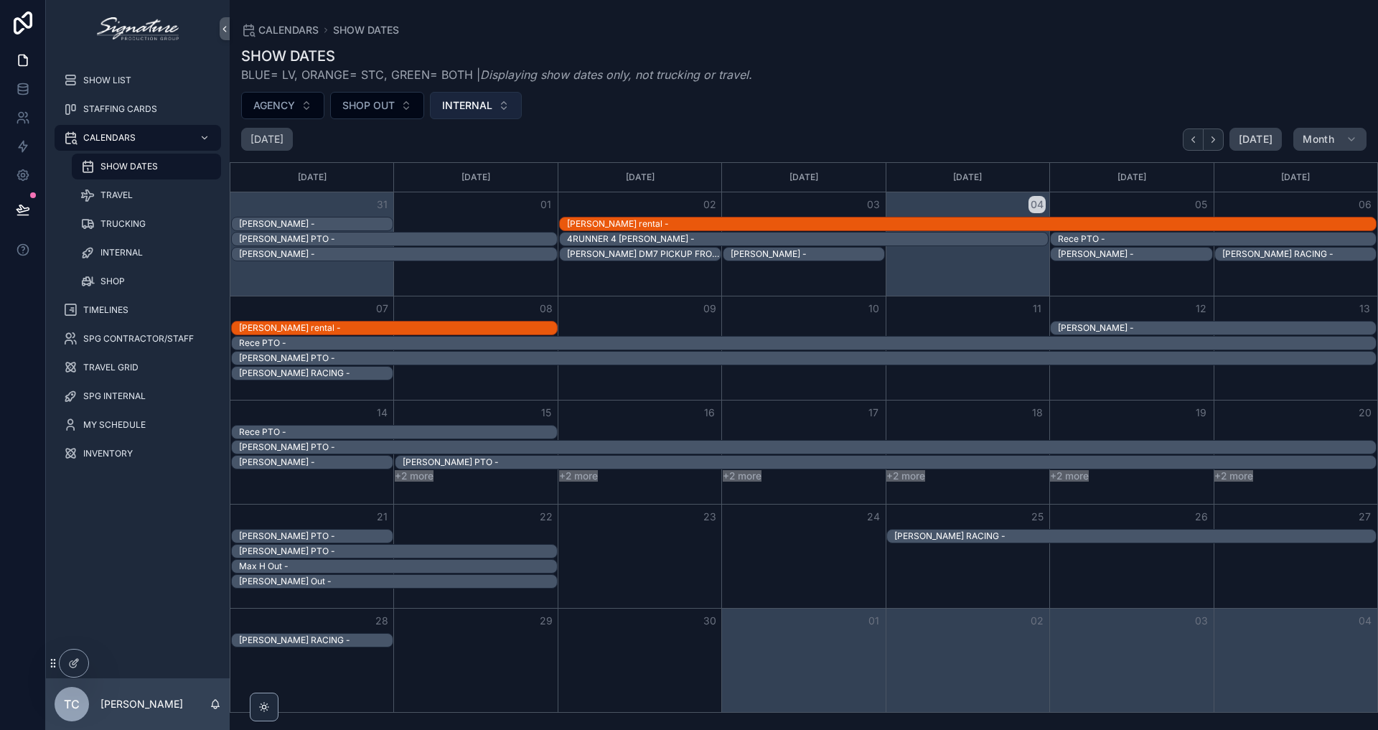
click at [446, 101] on span "INTERNAL" at bounding box center [467, 105] width 50 height 14
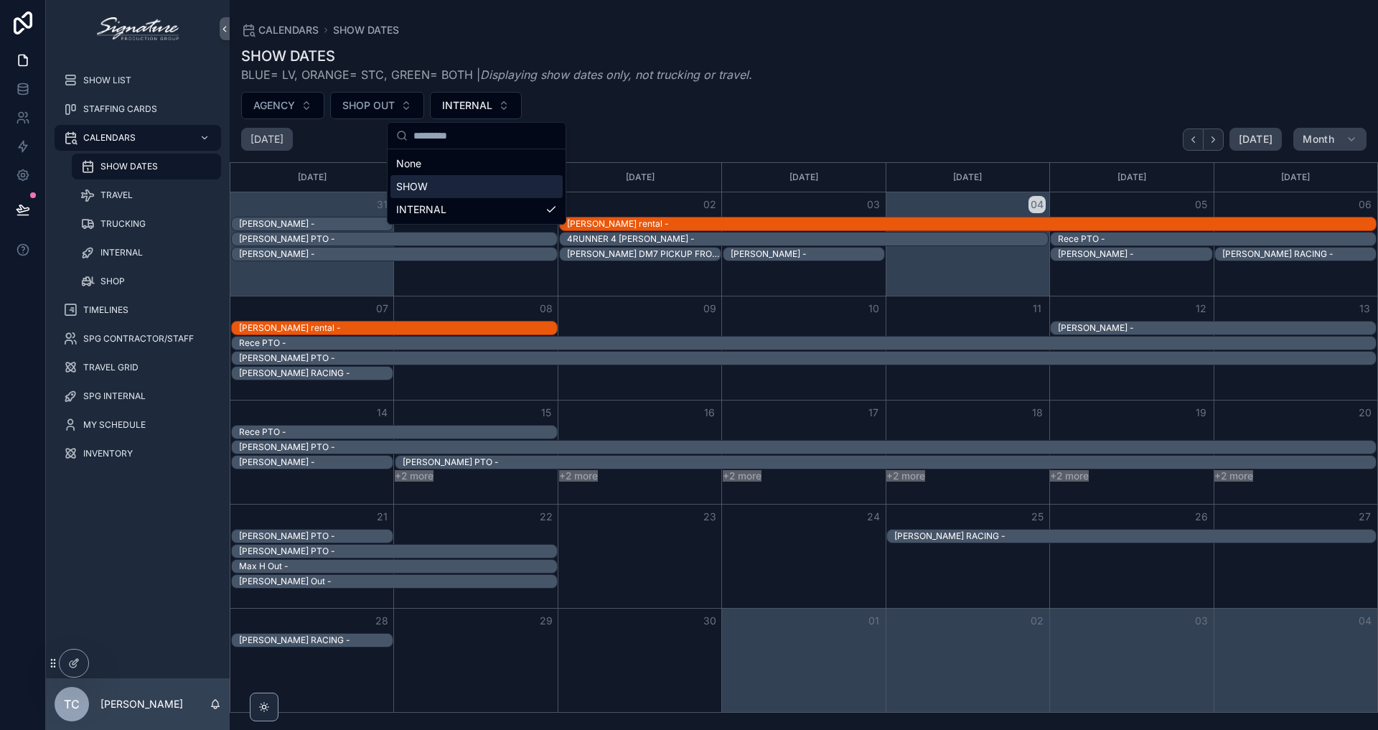
click at [433, 177] on div "SHOW" at bounding box center [476, 186] width 172 height 23
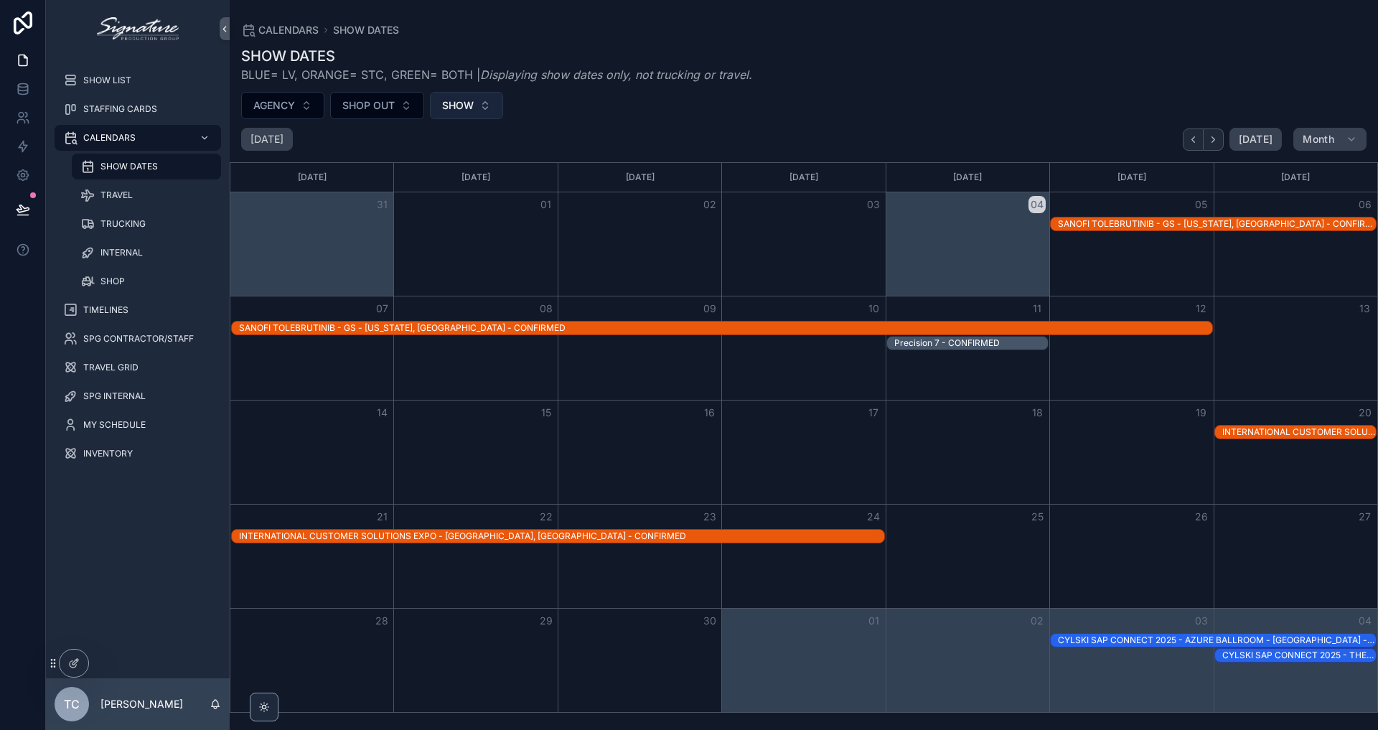
click at [458, 115] on button "SHOW" at bounding box center [466, 105] width 73 height 27
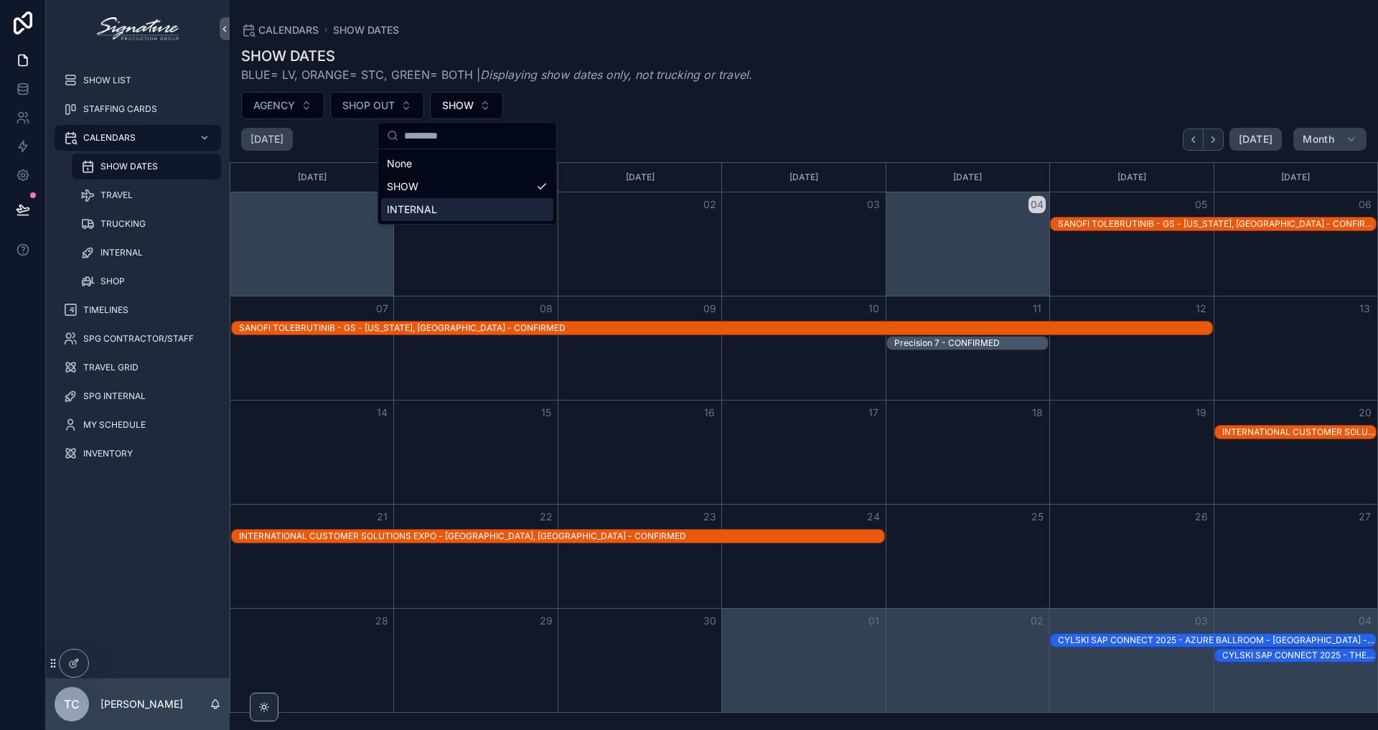
click at [457, 201] on div "INTERNAL" at bounding box center [467, 209] width 172 height 23
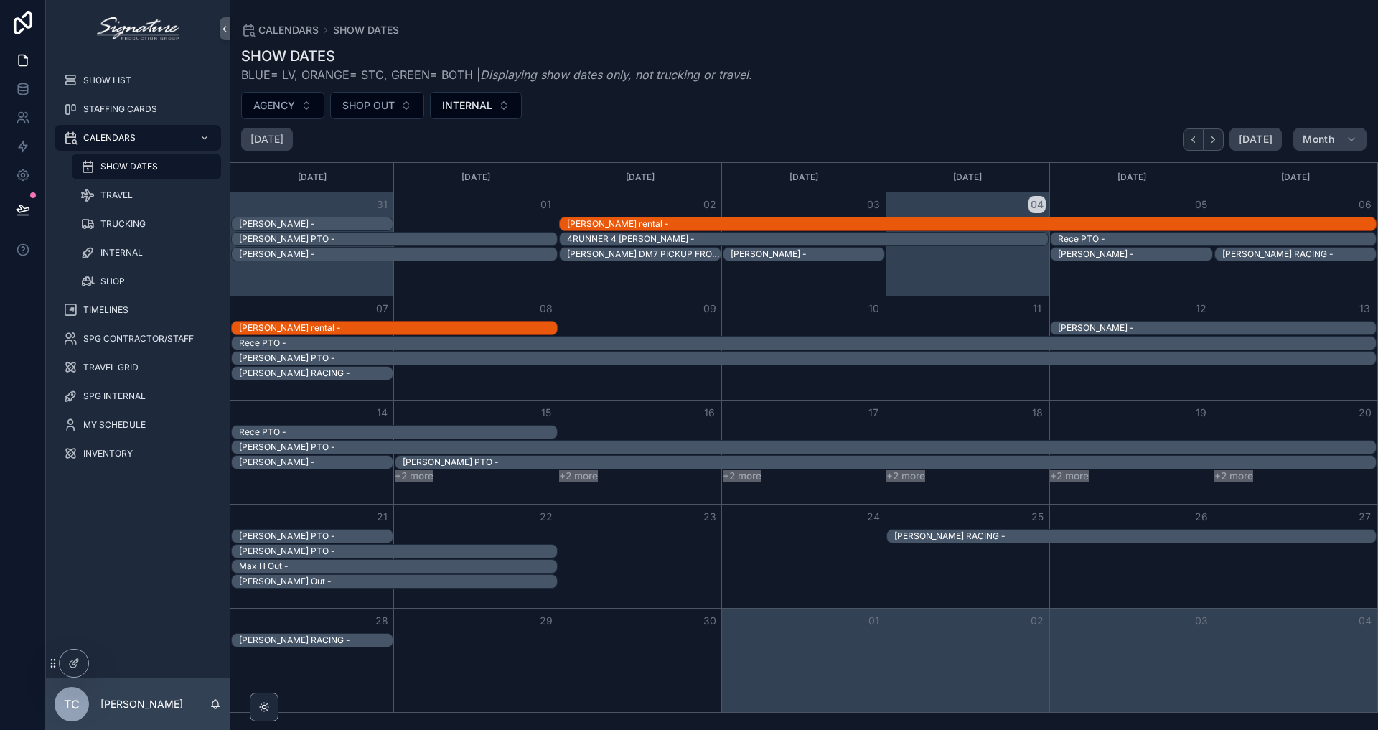
click at [1360, 309] on button "13" at bounding box center [1364, 308] width 17 height 17
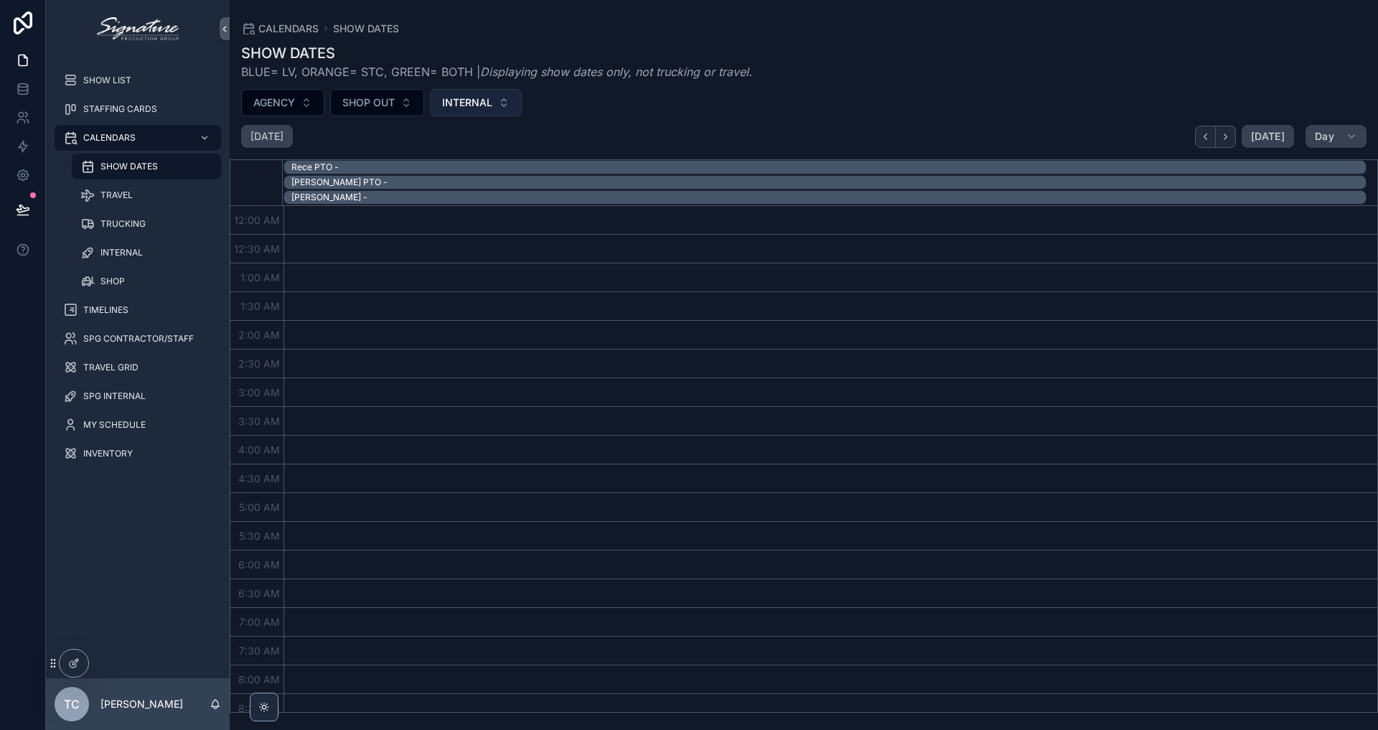
click at [471, 93] on button "INTERNAL" at bounding box center [476, 102] width 92 height 27
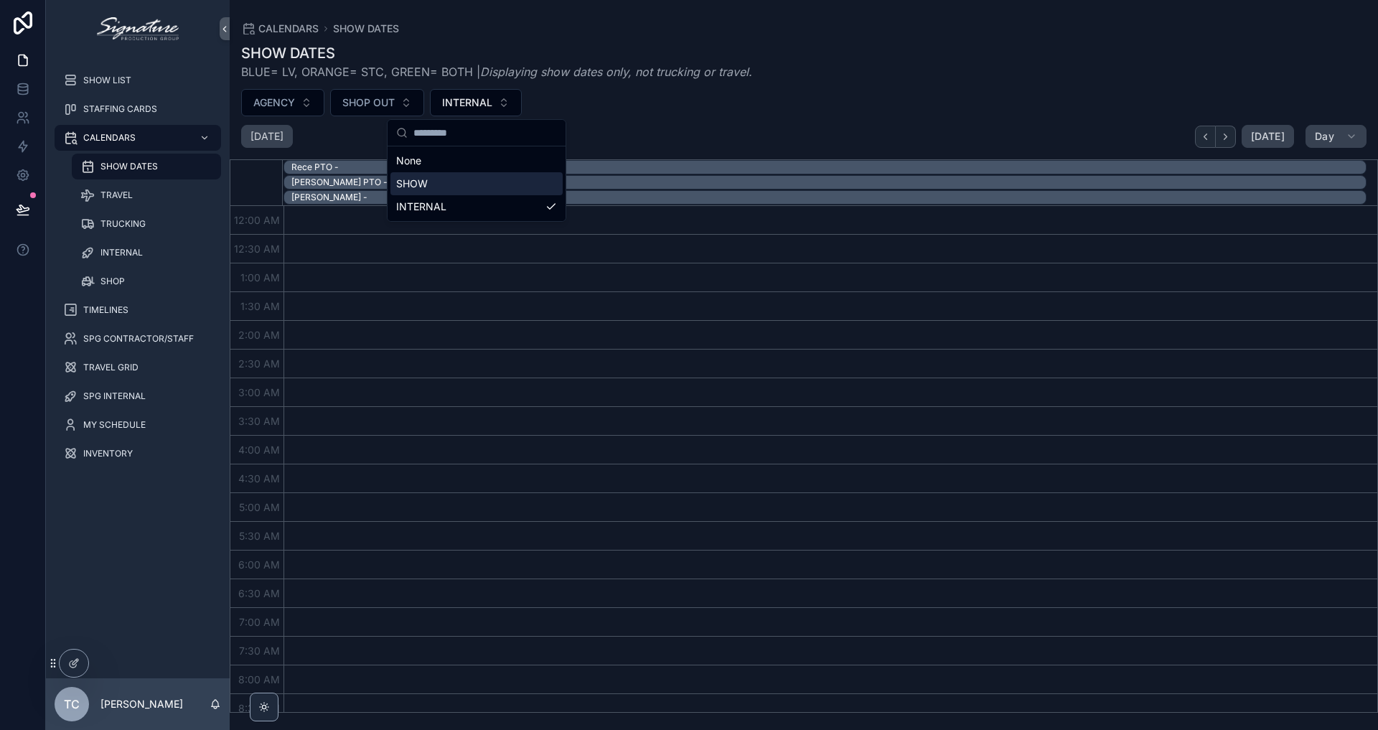
click at [463, 172] on div "SHOW" at bounding box center [476, 183] width 172 height 23
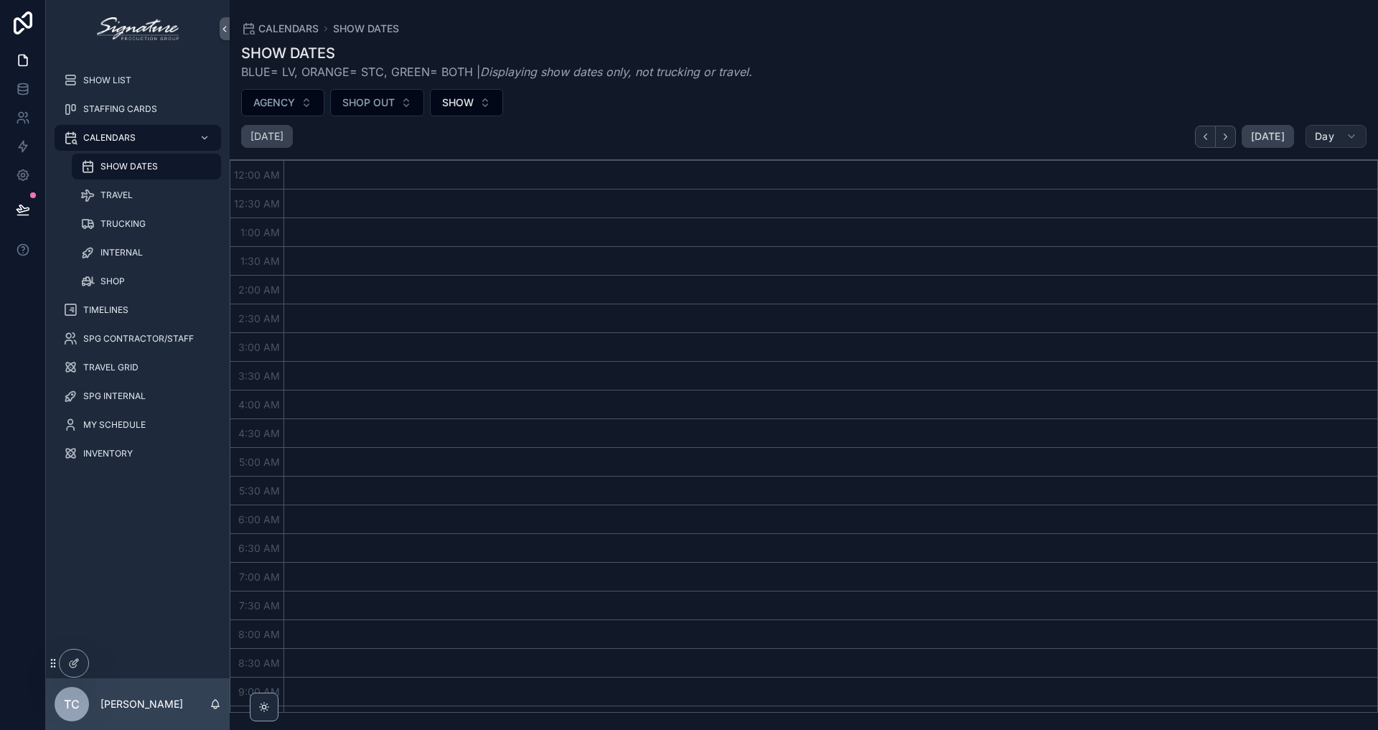
click at [1344, 136] on button "Day" at bounding box center [1335, 136] width 61 height 23
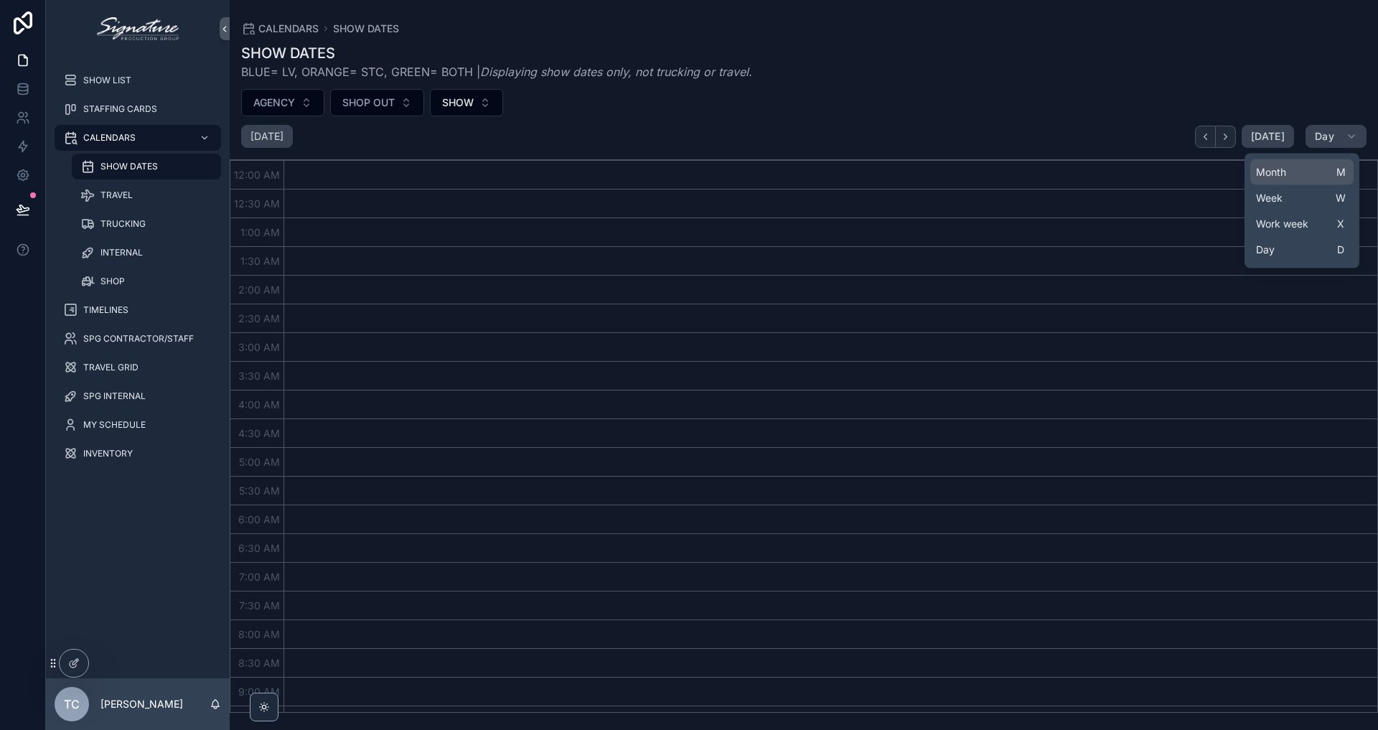
click at [1312, 170] on button "Month M" at bounding box center [1301, 172] width 103 height 26
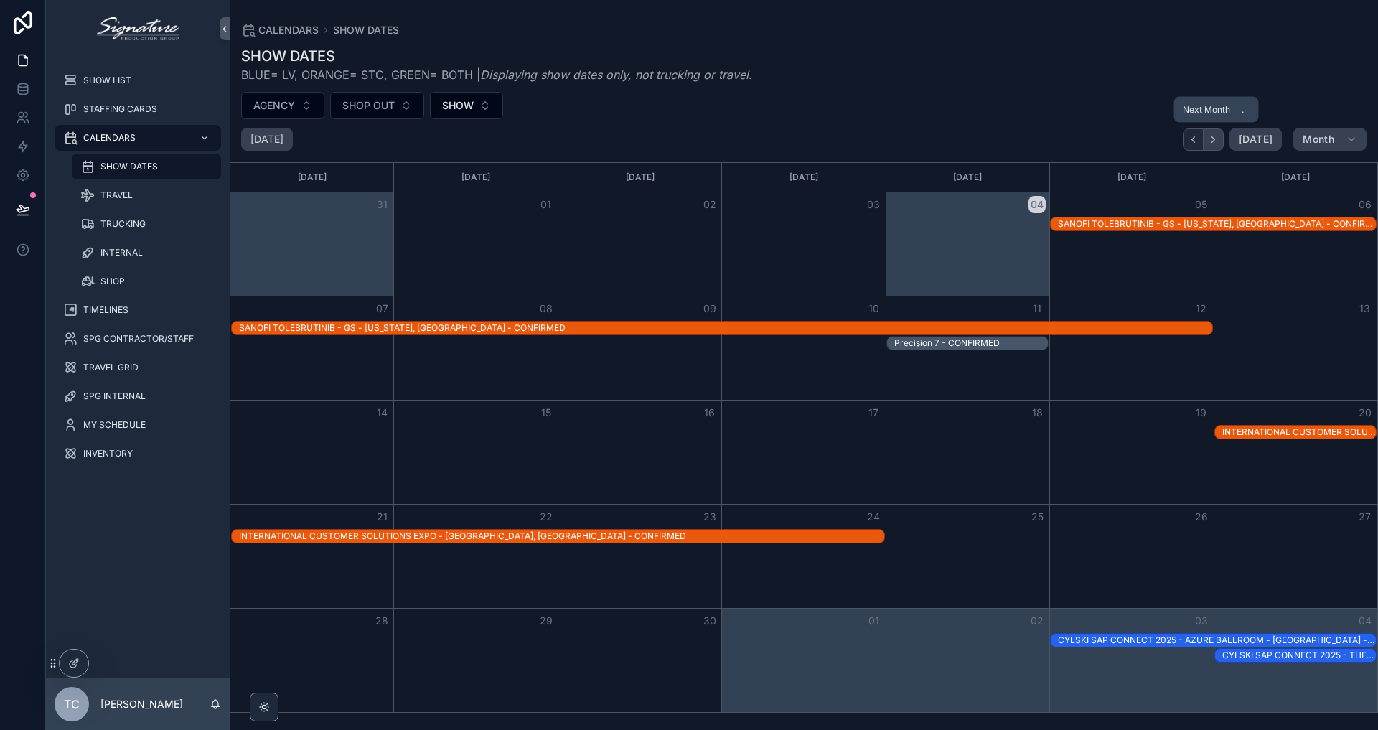
click at [1213, 141] on icon "Next" at bounding box center [1213, 139] width 11 height 11
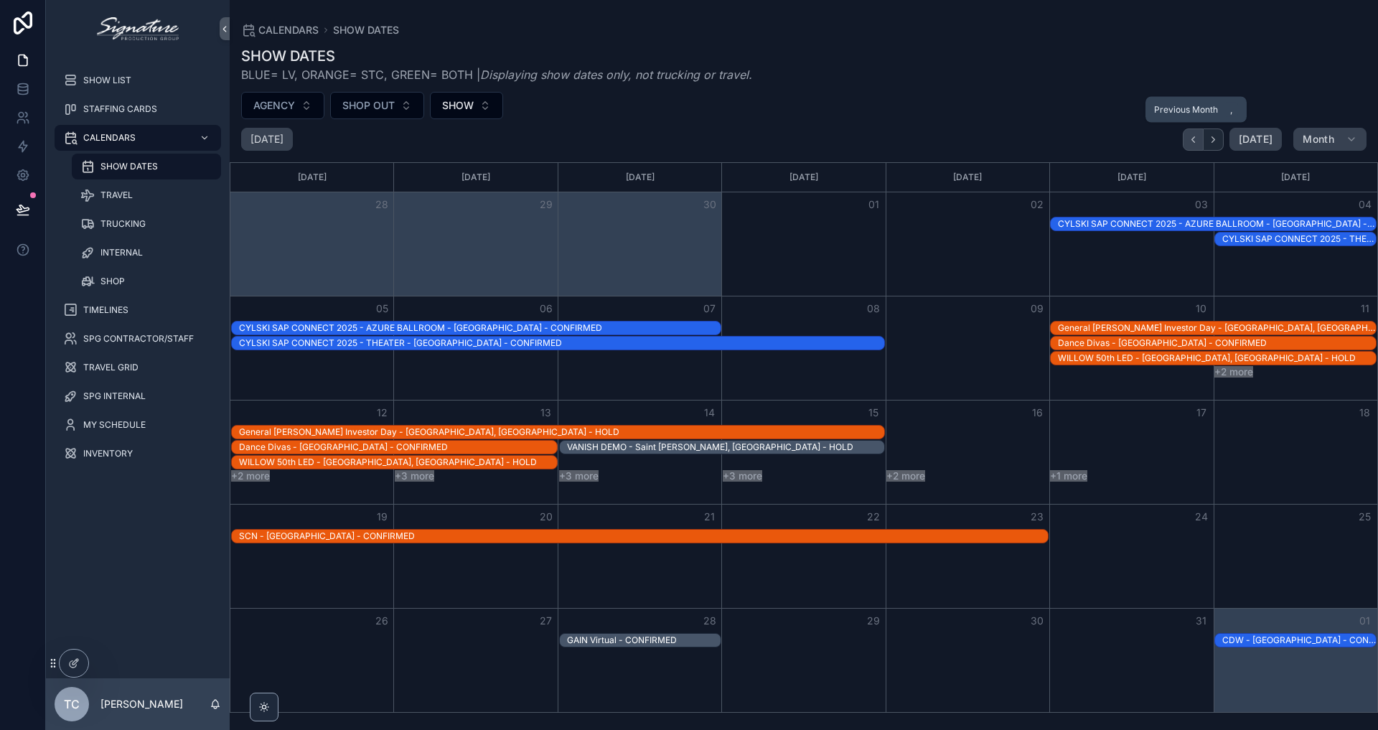
click at [1199, 149] on button "Back" at bounding box center [1193, 139] width 21 height 22
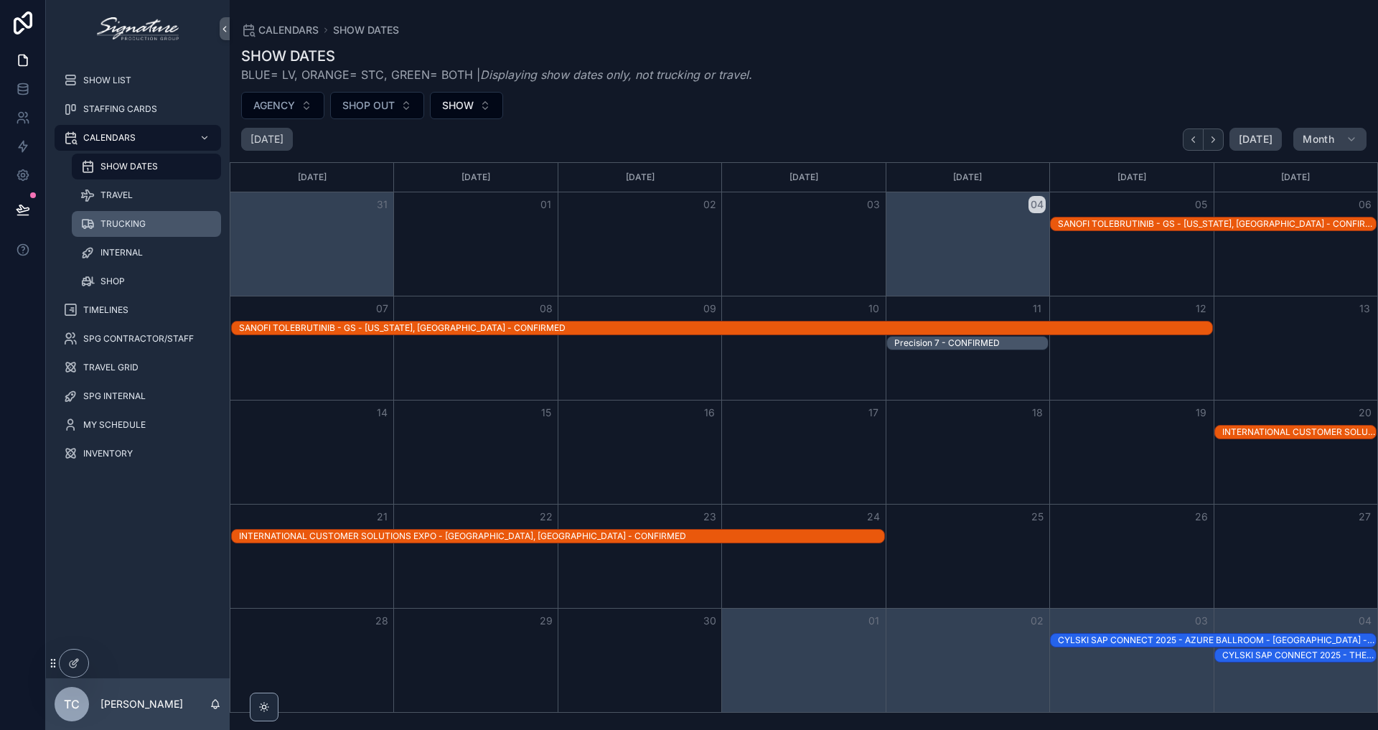
click at [164, 233] on div "TRUCKING" at bounding box center [146, 223] width 132 height 23
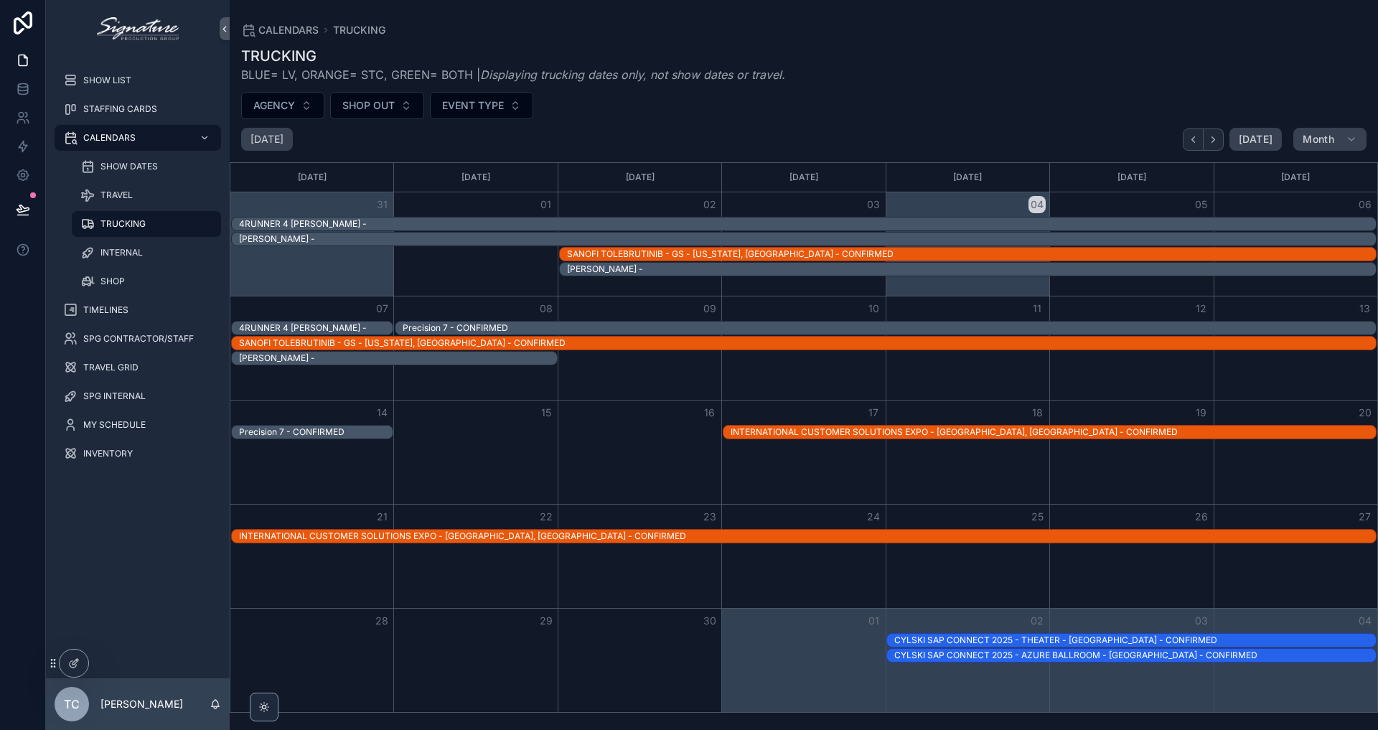
click at [1039, 438] on div "INTERNATIONAL CUSTOMER SOLUTIONS EXPO - [GEOGRAPHIC_DATA], [GEOGRAPHIC_DATA] - …" at bounding box center [1053, 432] width 645 height 13
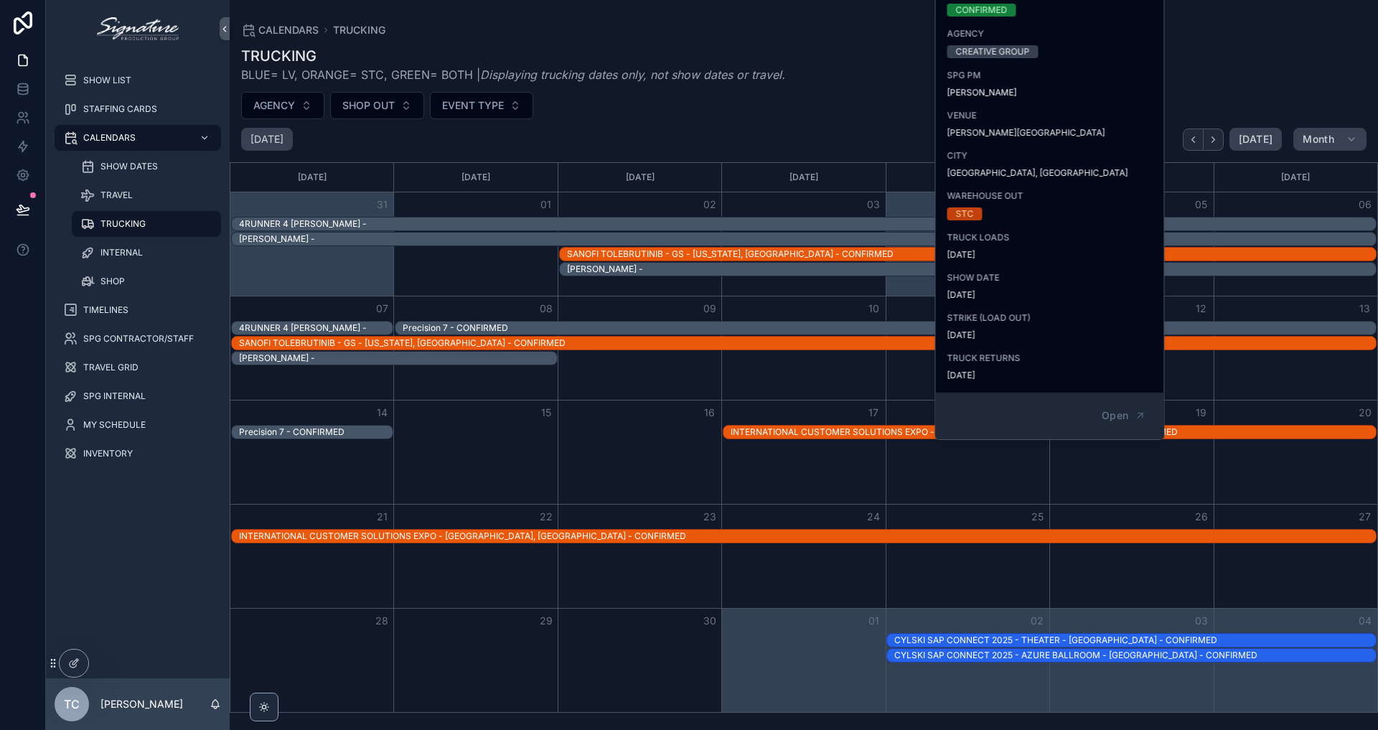
click at [1094, 548] on div "Month View" at bounding box center [1131, 556] width 164 height 103
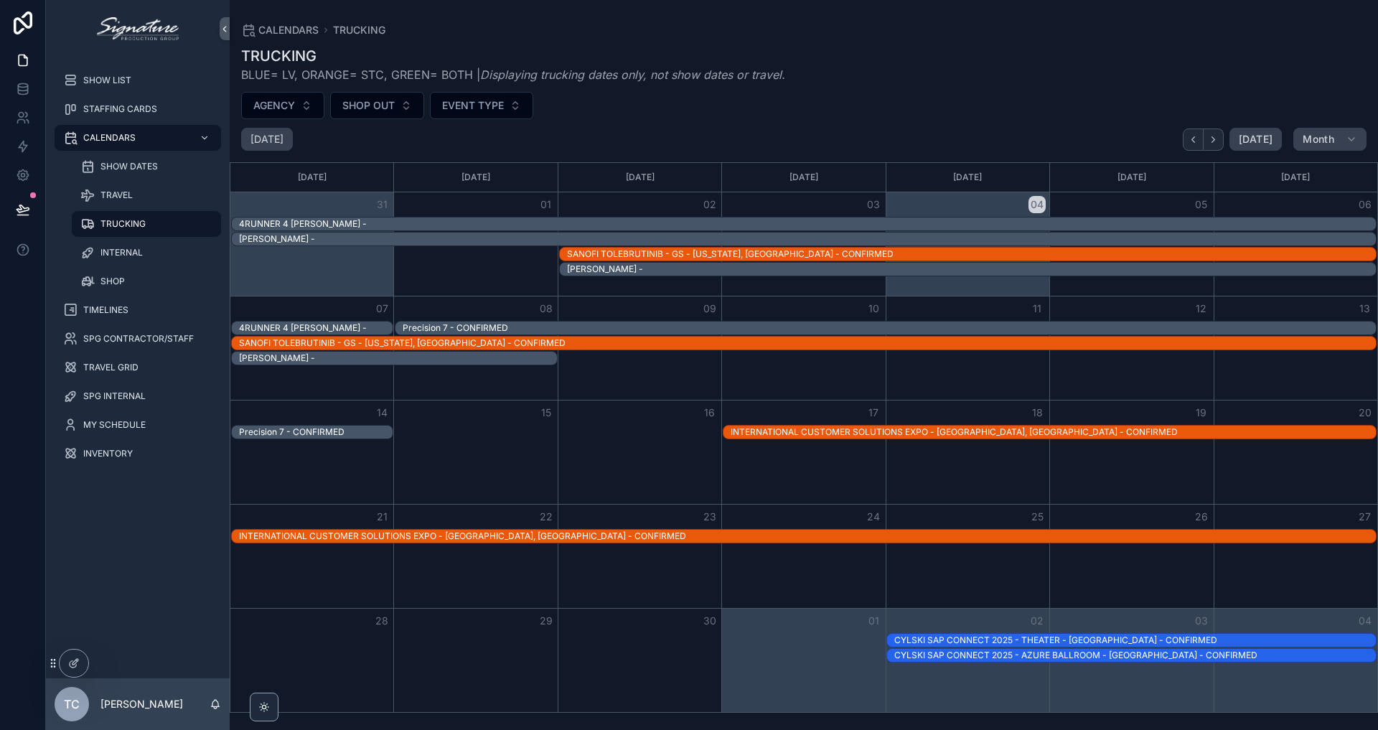
click at [1159, 536] on div "INTERNATIONAL CUSTOMER SOLUTIONS EXPO - [GEOGRAPHIC_DATA], [GEOGRAPHIC_DATA] - …" at bounding box center [807, 535] width 1137 height 11
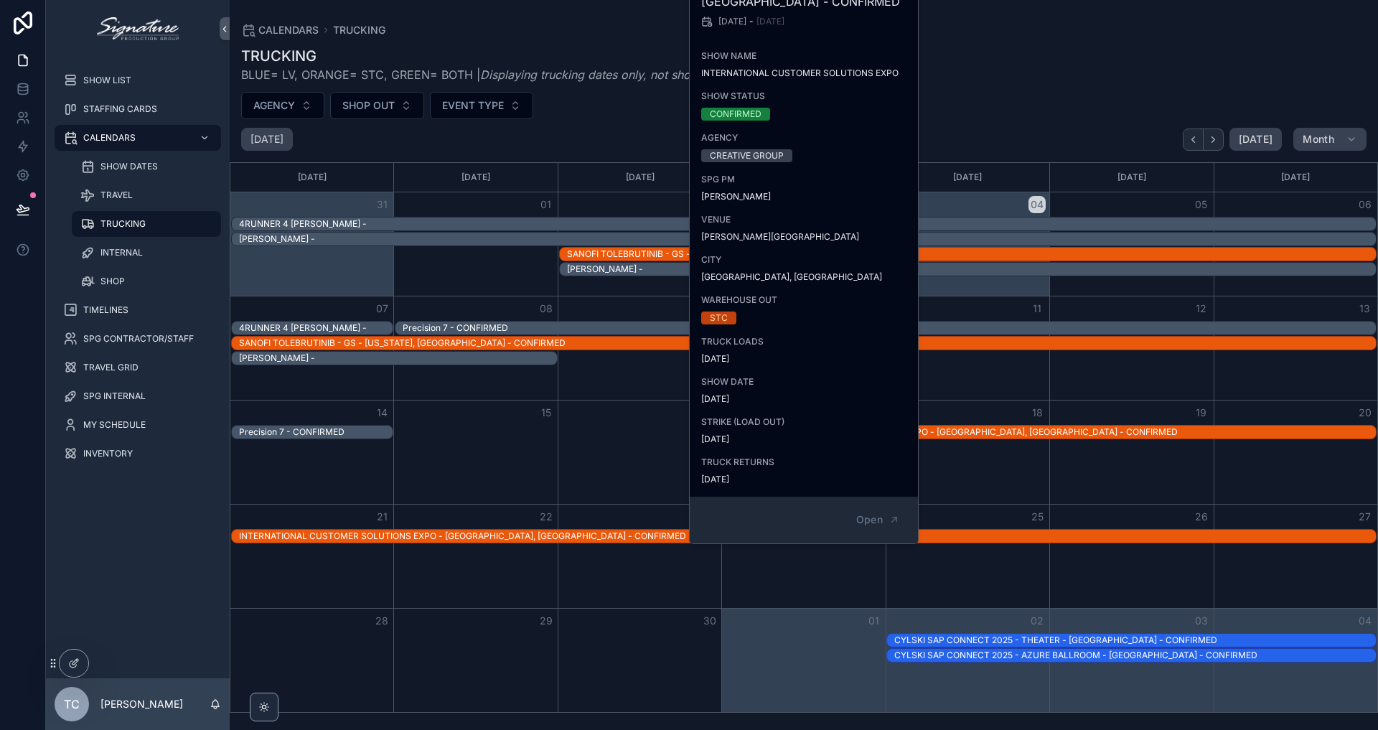
click at [1143, 508] on div "26" at bounding box center [1131, 517] width 164 height 24
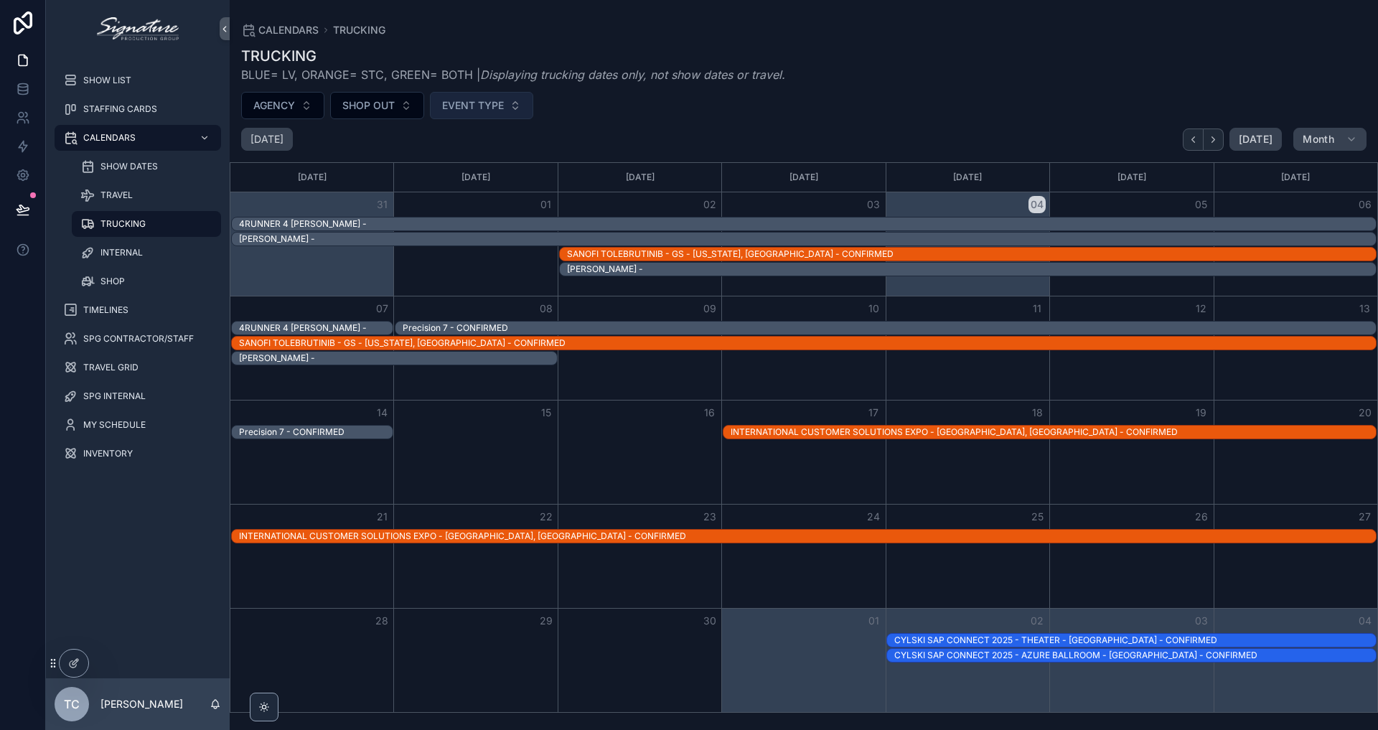
click at [478, 100] on span "EVENT TYPE" at bounding box center [473, 105] width 62 height 14
click at [559, 97] on div "AGENCY SHOP OUT EVENT TYPE" at bounding box center [804, 105] width 1148 height 27
click at [393, 94] on button "SHOP OUT" at bounding box center [377, 105] width 94 height 27
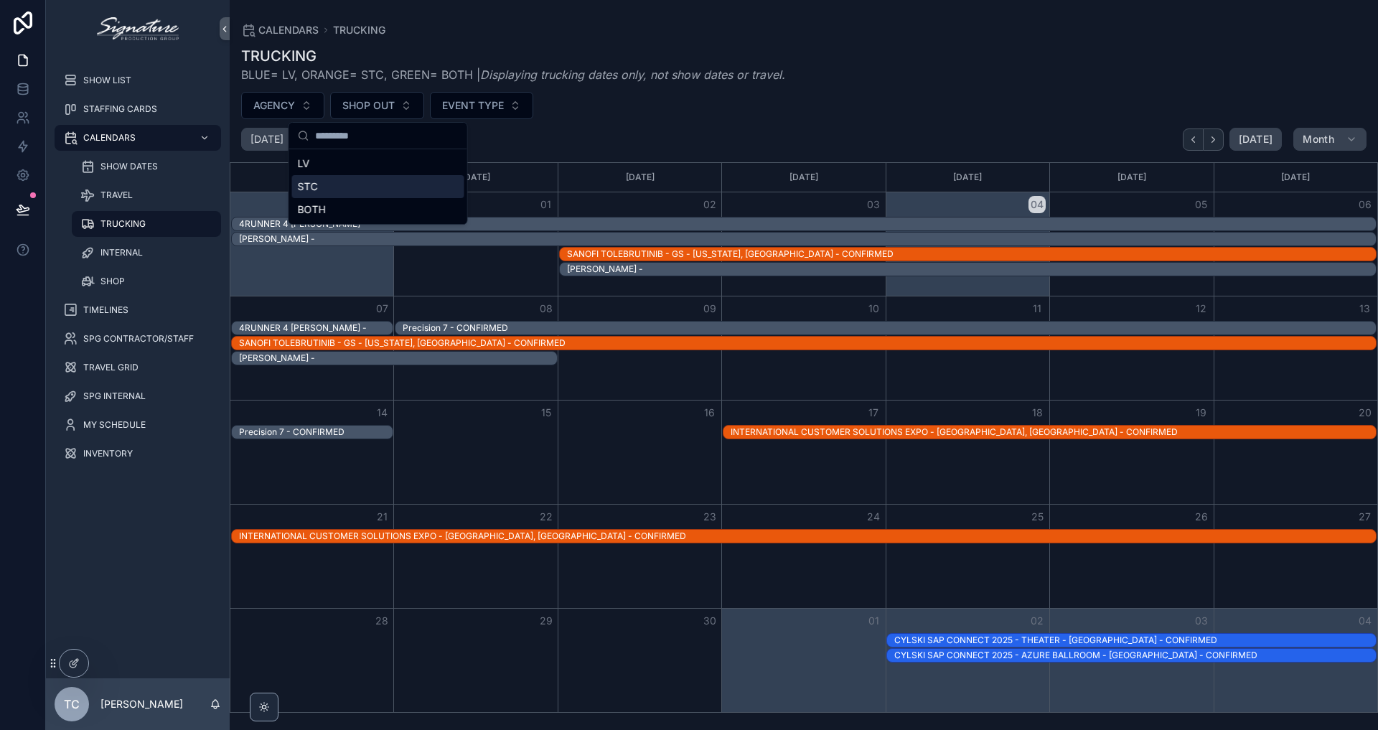
click at [904, 82] on div "TRUCKING BLUE= LV, ORANGE= STC, GREEN= BOTH | Displaying trucking dates only, n…" at bounding box center [803, 64] width 1125 height 37
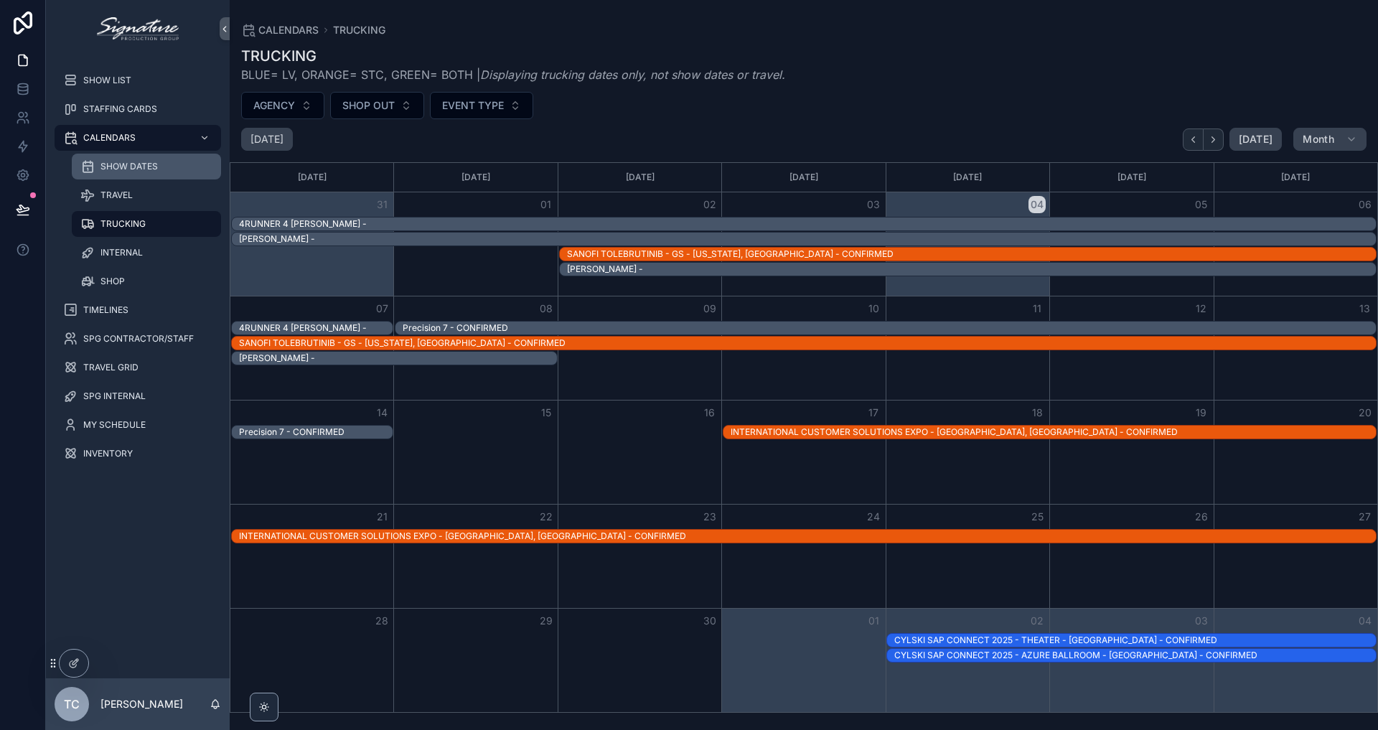
click at [153, 170] on span "SHOW DATES" at bounding box center [128, 166] width 57 height 11
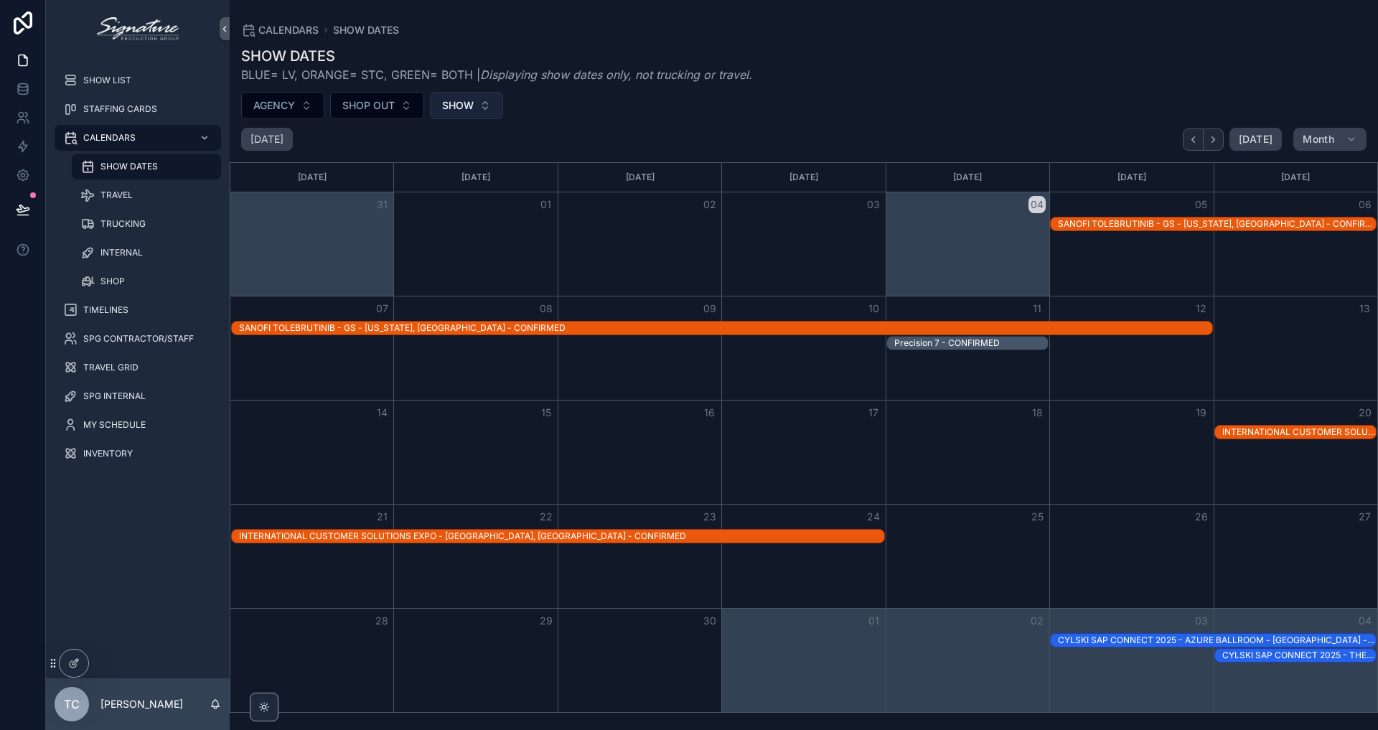
click at [469, 100] on span "SHOW" at bounding box center [458, 105] width 32 height 14
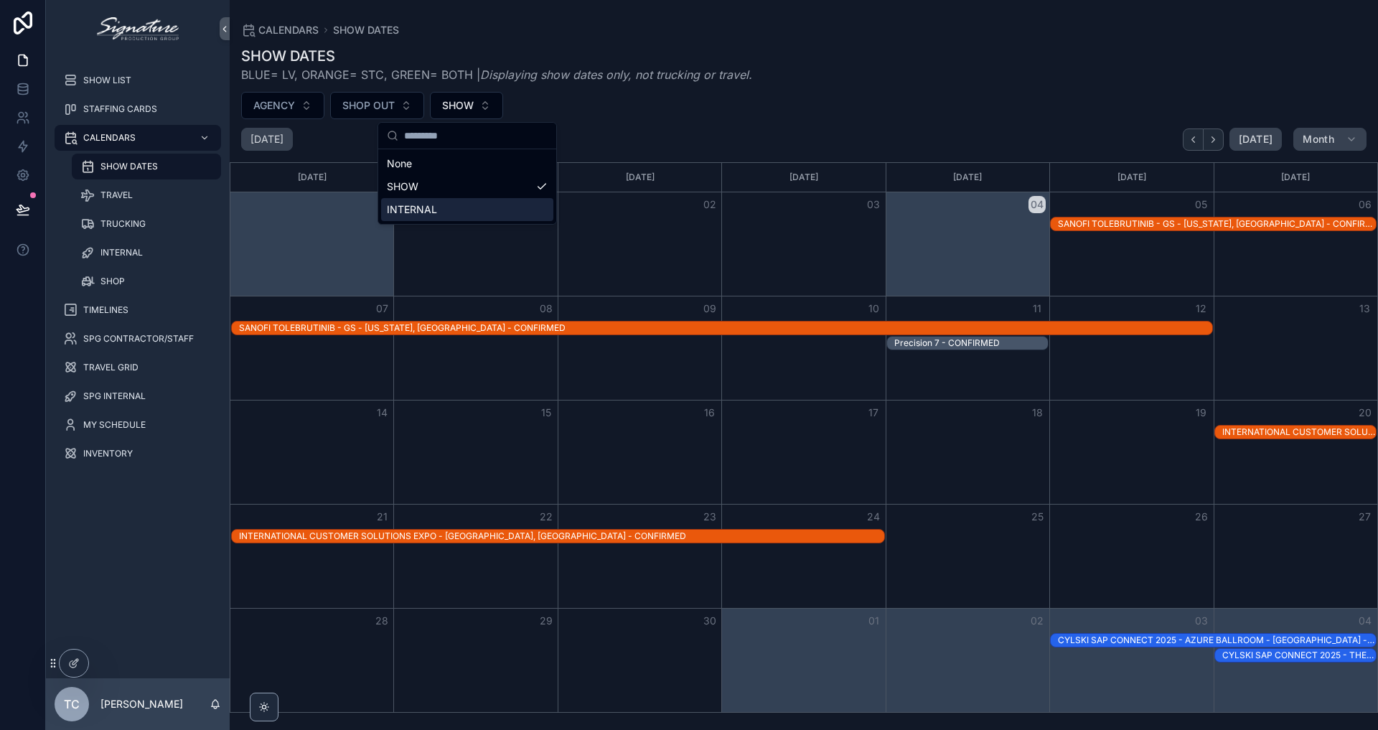
click at [450, 208] on div "INTERNAL" at bounding box center [467, 209] width 172 height 23
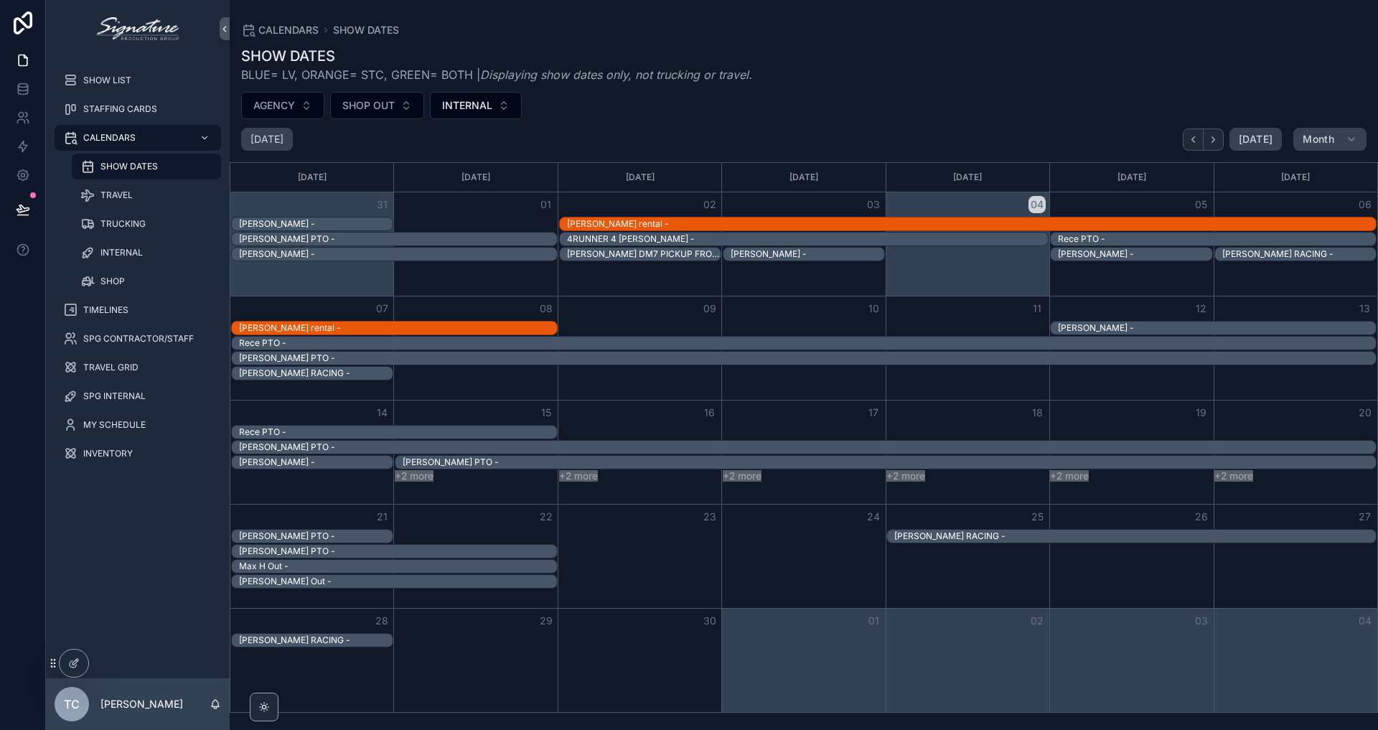
click at [1153, 556] on div "[PERSON_NAME] PTO -" at bounding box center [803, 551] width 1147 height 15
click at [121, 446] on div "INVENTORY" at bounding box center [137, 453] width 149 height 23
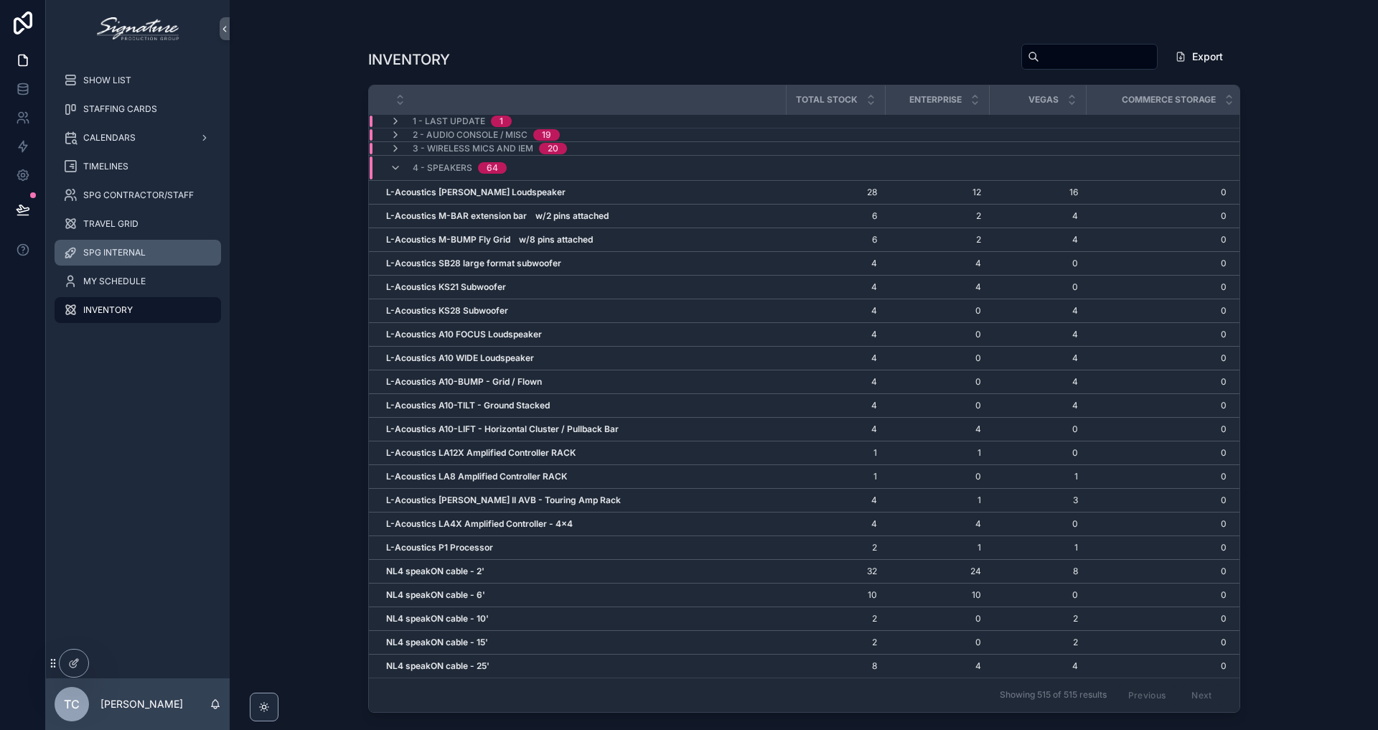
click at [144, 243] on div "SPG INTERNAL" at bounding box center [137, 252] width 149 height 23
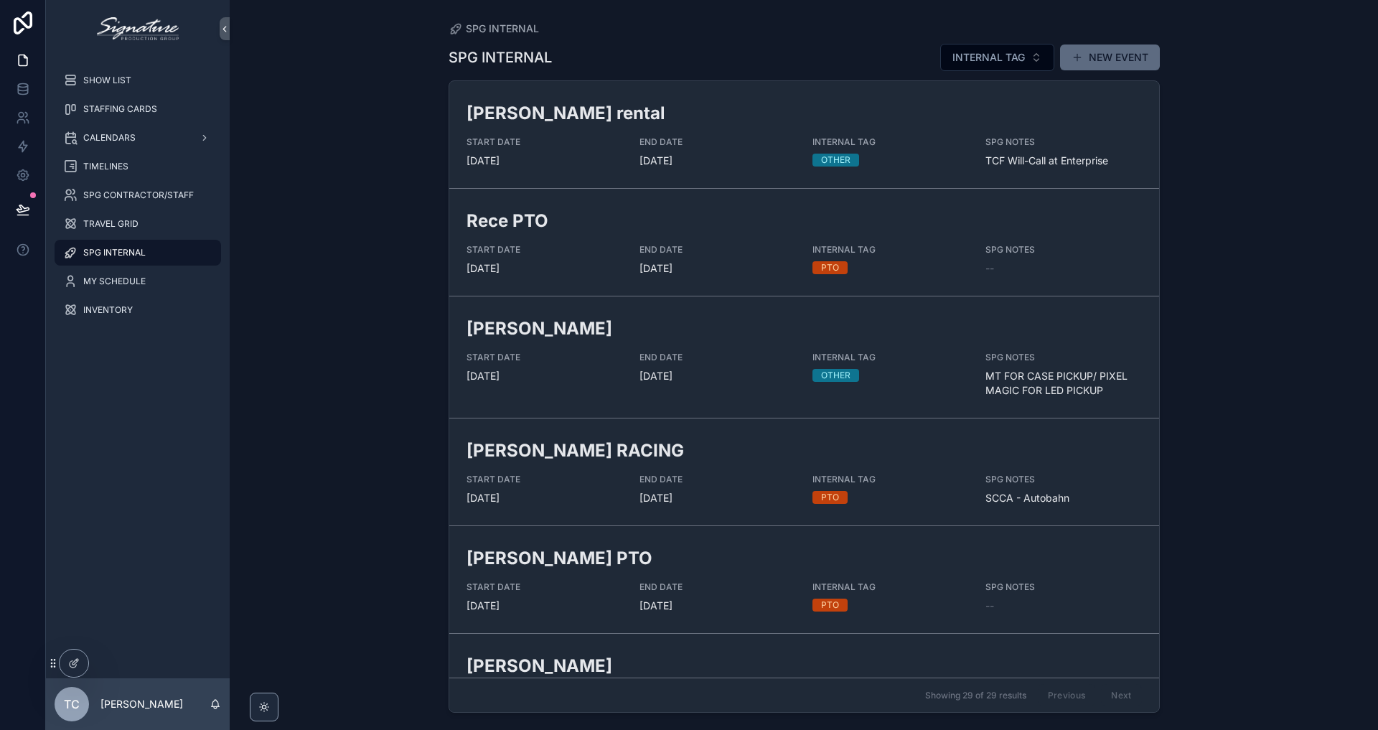
click at [1100, 48] on button "NEW EVENT" at bounding box center [1110, 57] width 100 height 26
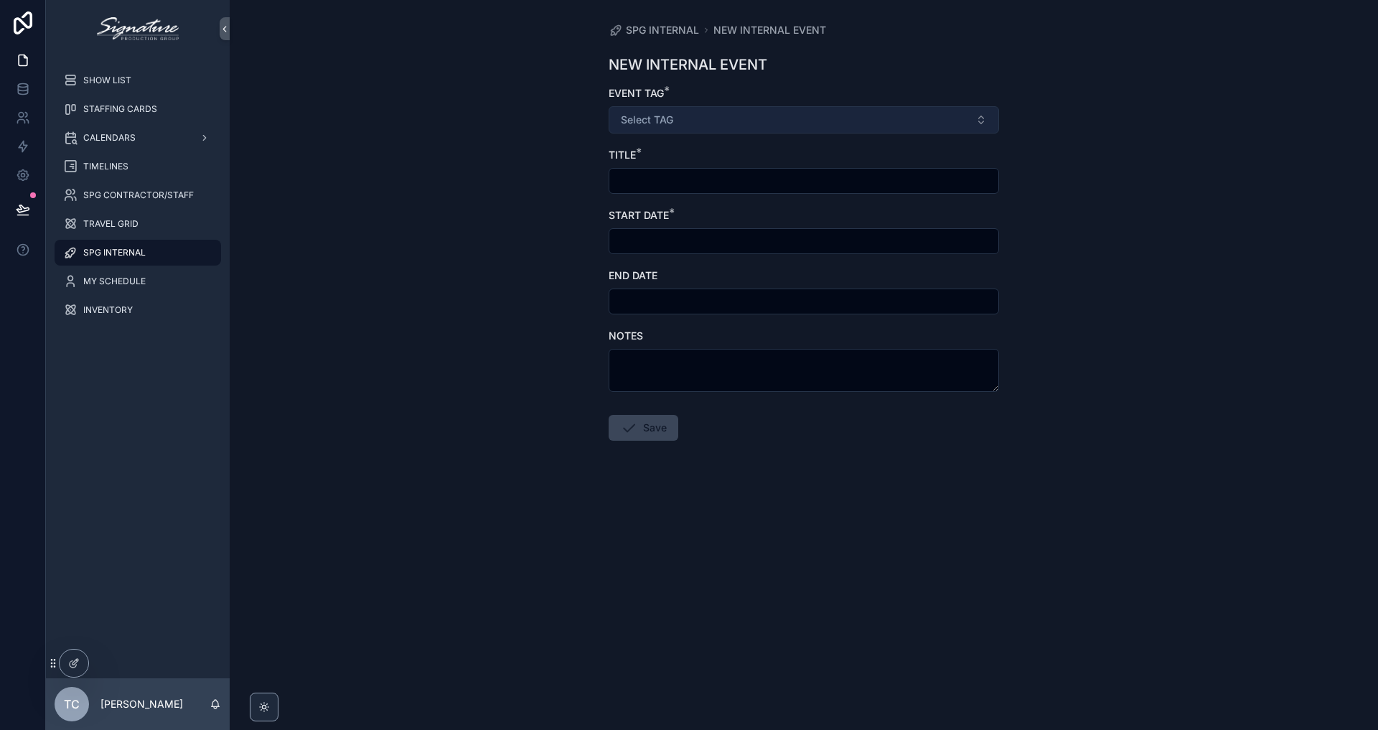
click at [632, 114] on span "Select TAG" at bounding box center [647, 120] width 52 height 14
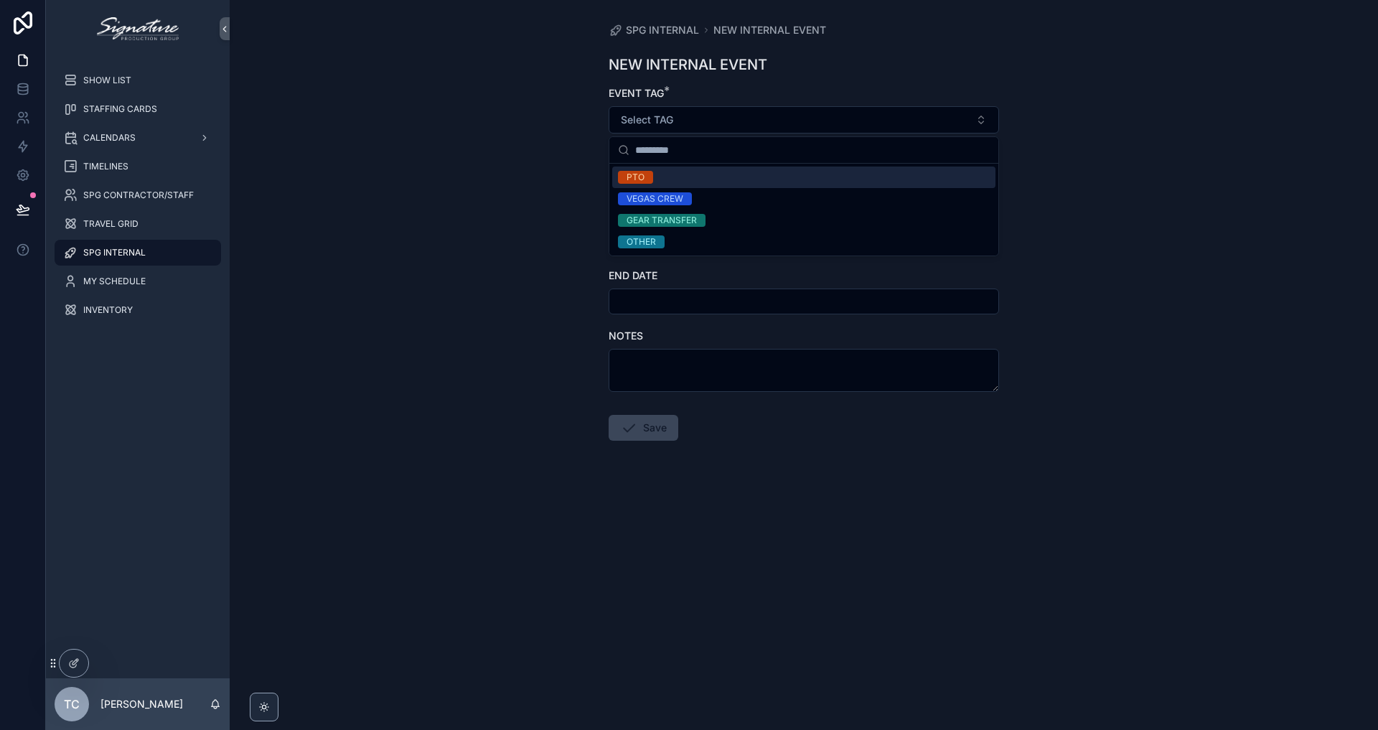
click at [731, 182] on div "PTO" at bounding box center [803, 178] width 383 height 22
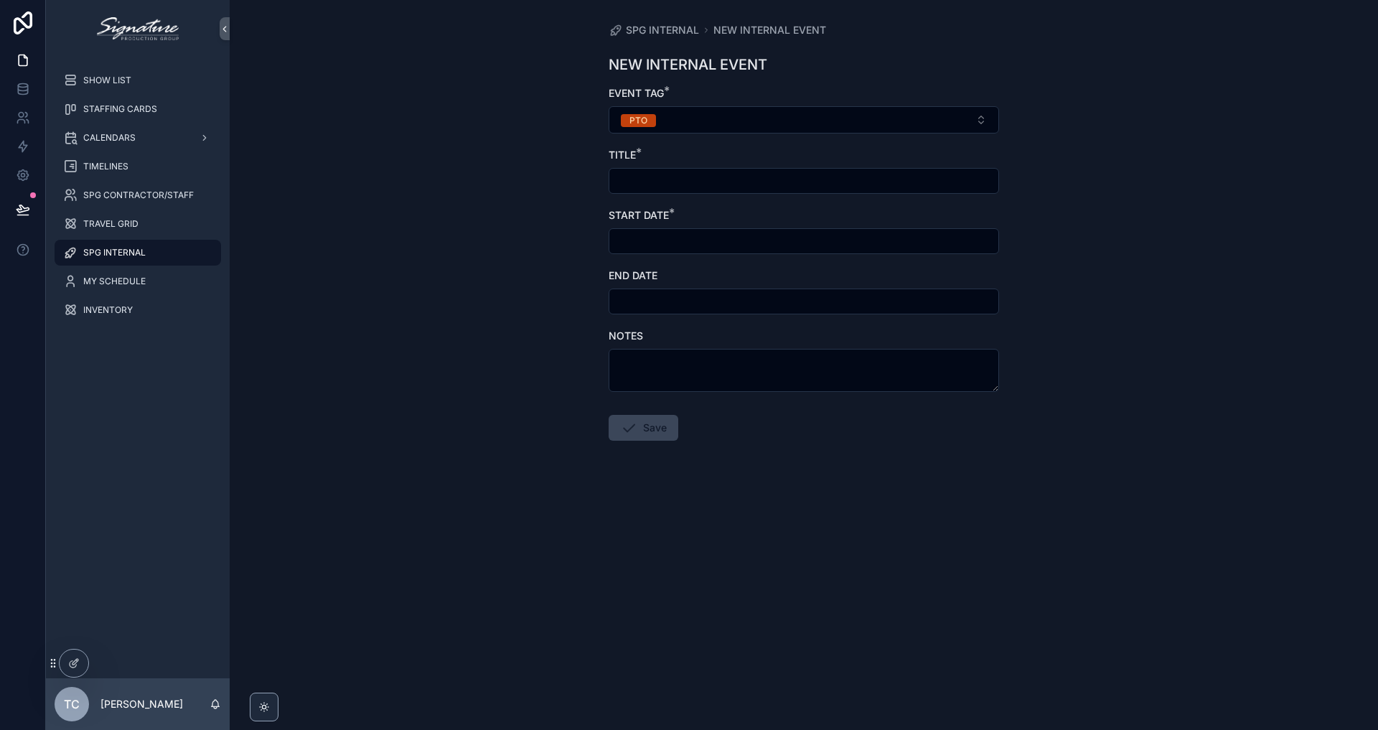
click at [662, 170] on div "scrollable content" at bounding box center [804, 181] width 390 height 26
click at [665, 177] on input "scrollable content" at bounding box center [803, 181] width 389 height 20
type input "******"
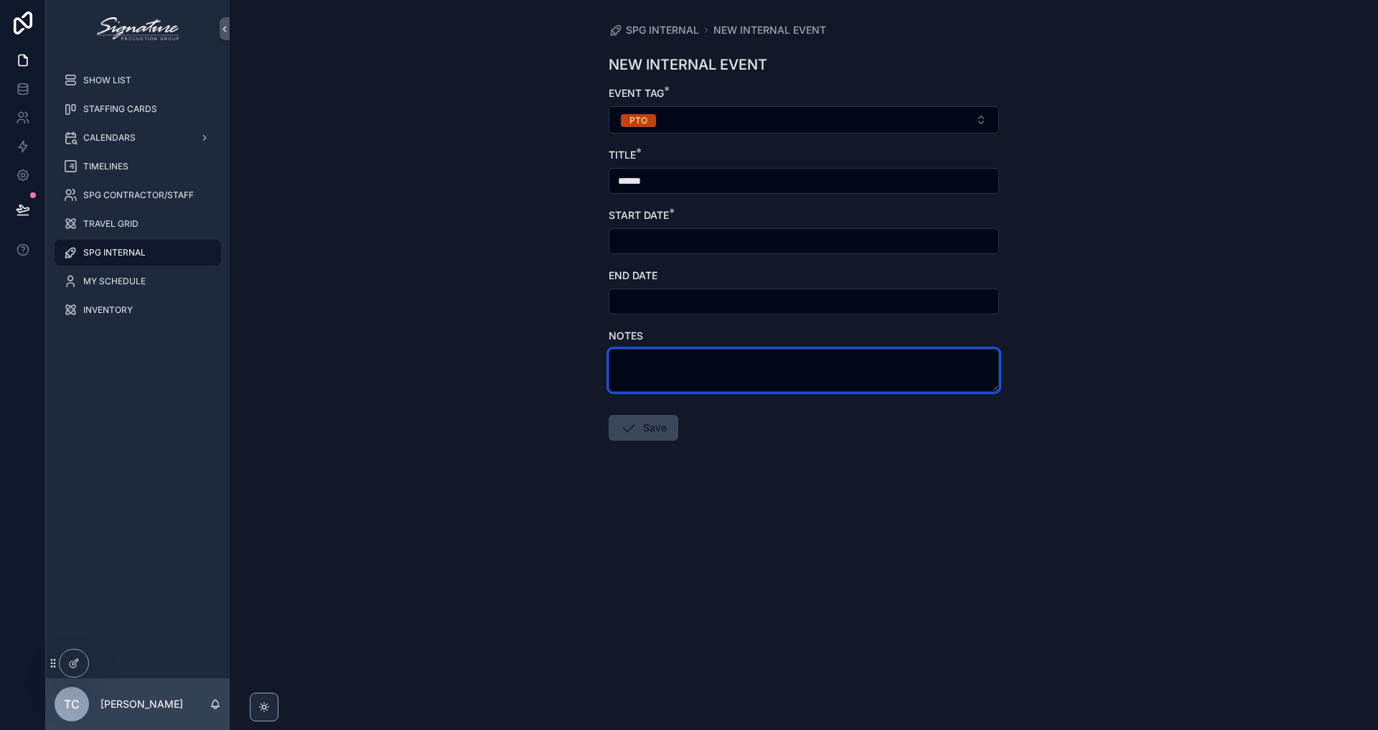
click at [676, 372] on textarea "scrollable content" at bounding box center [804, 370] width 390 height 43
type textarea "**********"
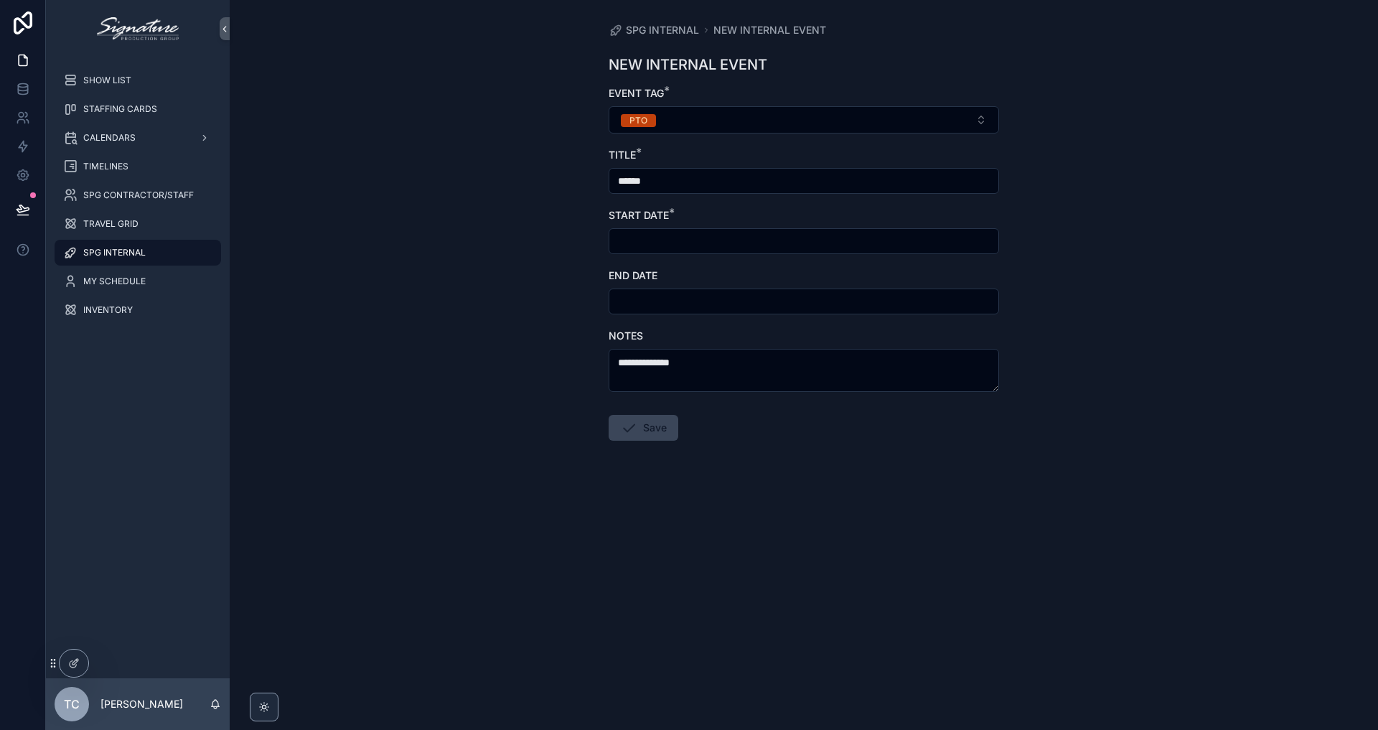
click at [733, 248] on input "scrollable content" at bounding box center [803, 241] width 389 height 20
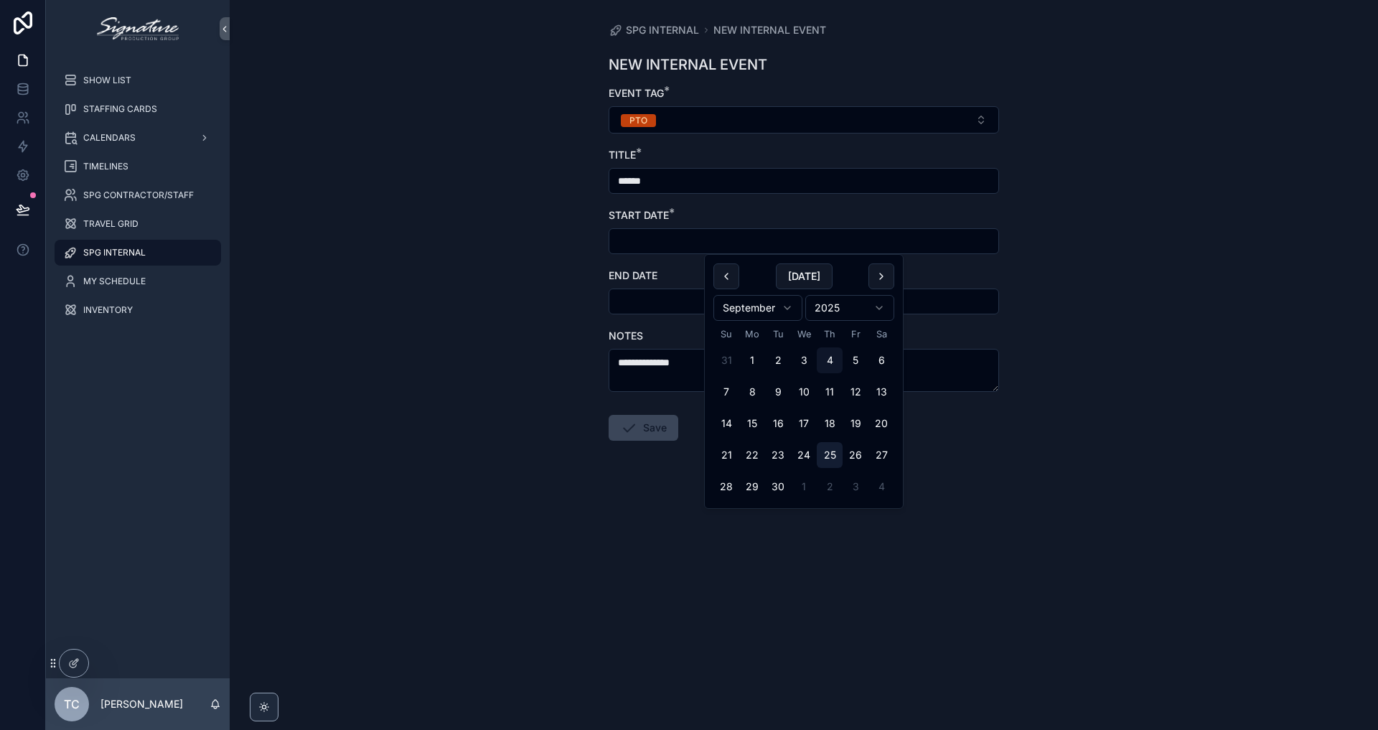
click at [832, 448] on button "25" at bounding box center [830, 455] width 26 height 26
type input "*********"
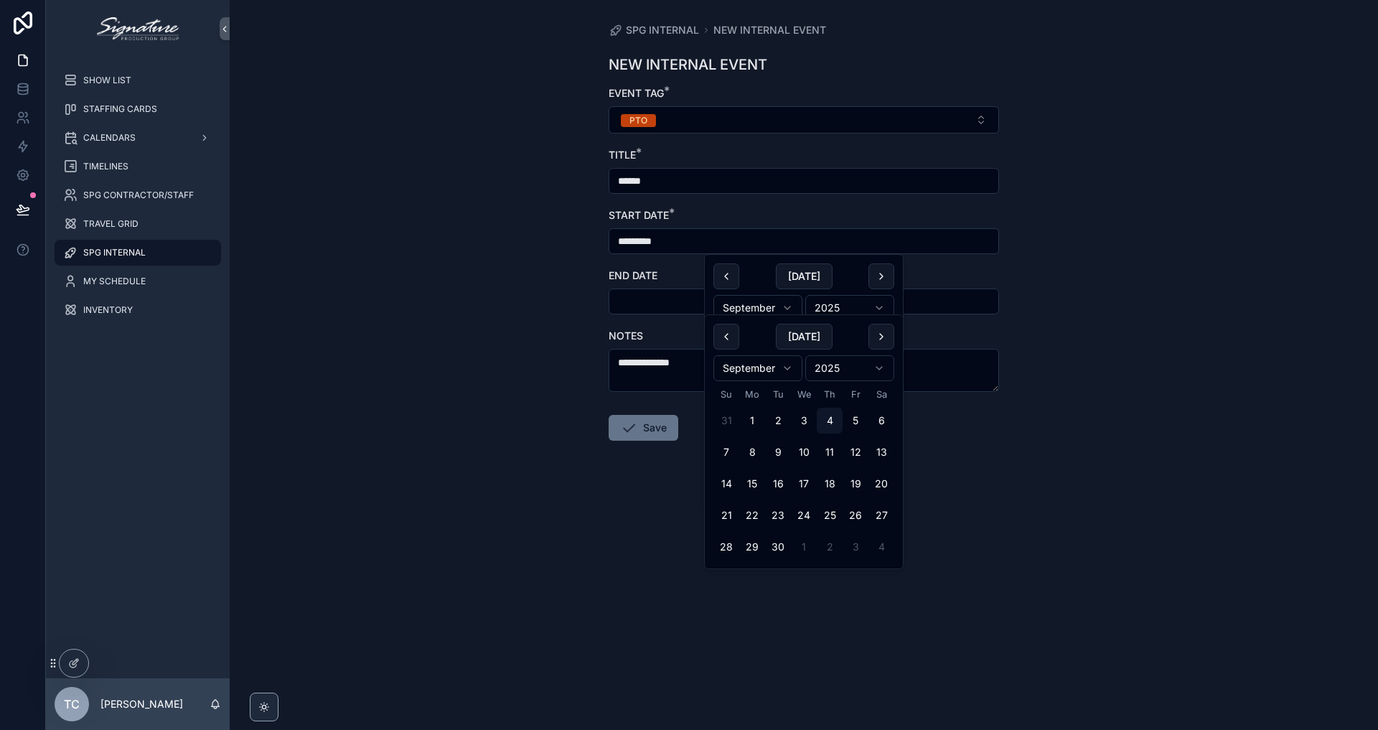
drag, startPoint x: 650, startPoint y: 308, endPoint x: 665, endPoint y: 324, distance: 22.8
click at [650, 308] on input "scrollable content" at bounding box center [803, 301] width 389 height 20
click at [864, 520] on button "26" at bounding box center [856, 515] width 26 height 26
type input "*********"
drag, startPoint x: 315, startPoint y: 378, endPoint x: 341, endPoint y: 404, distance: 37.0
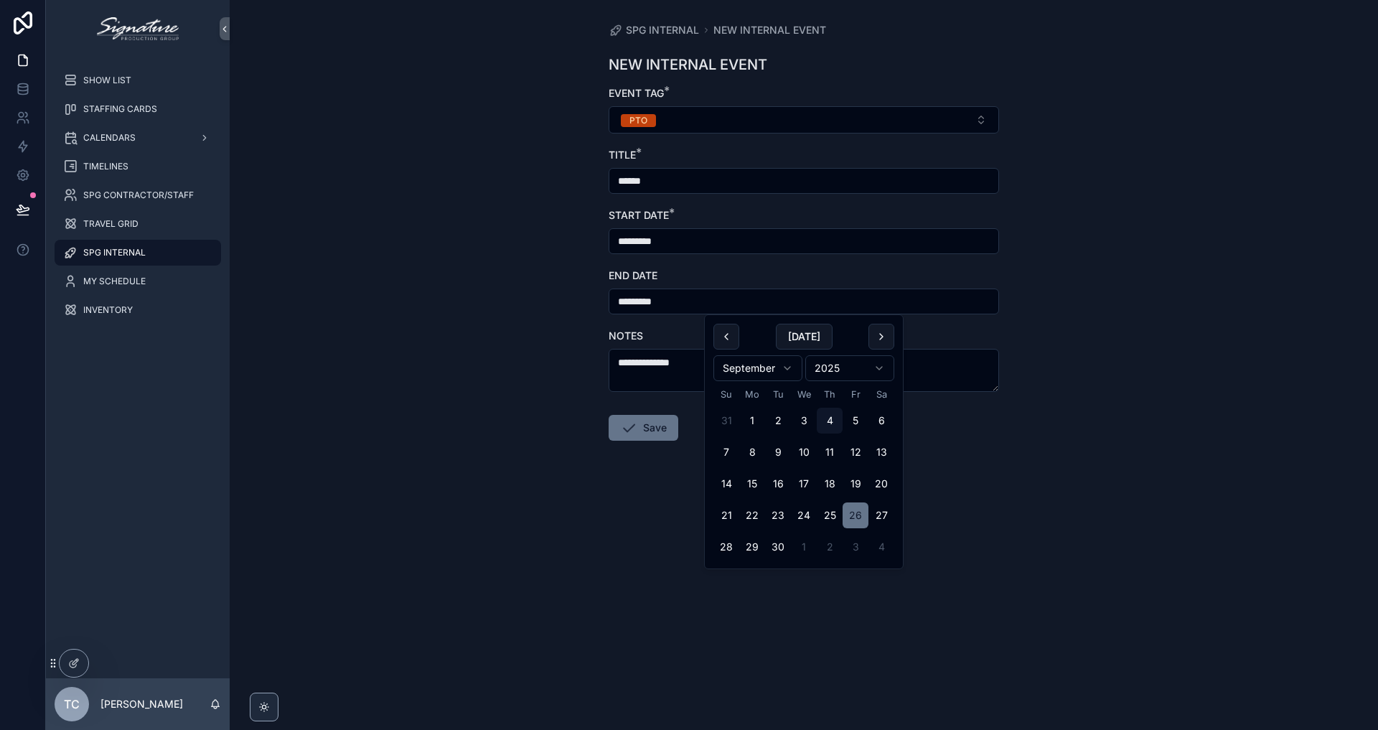
click at [316, 378] on div "**********" at bounding box center [804, 365] width 1148 height 730
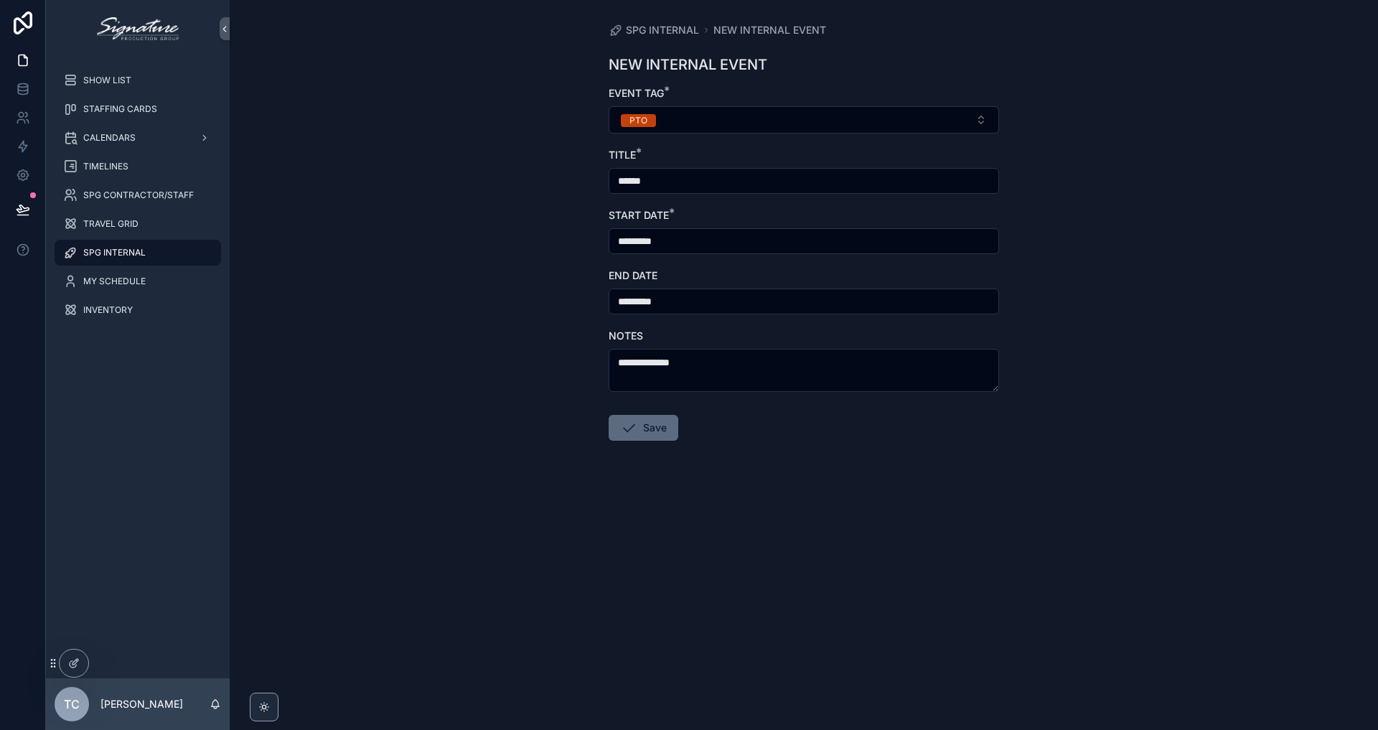
click at [649, 432] on button "Save" at bounding box center [644, 428] width 70 height 26
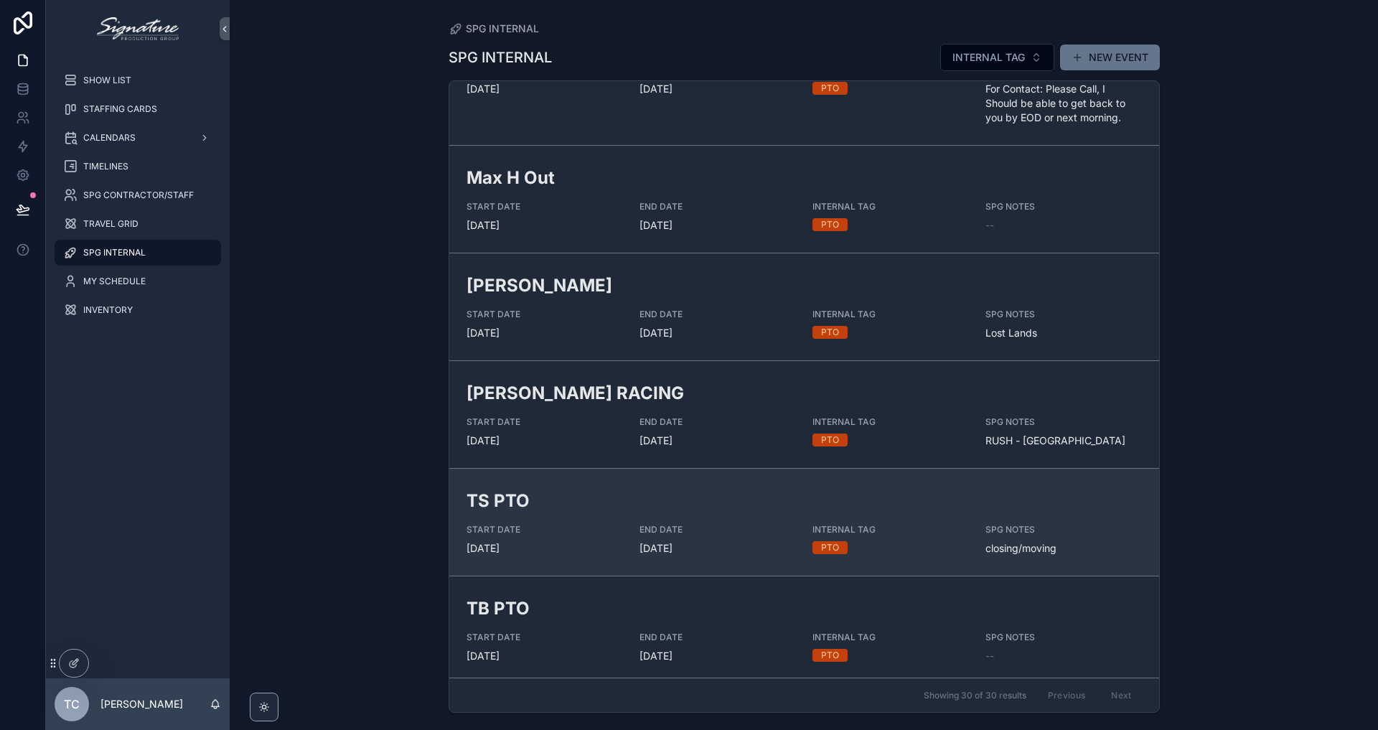
scroll to position [751, 0]
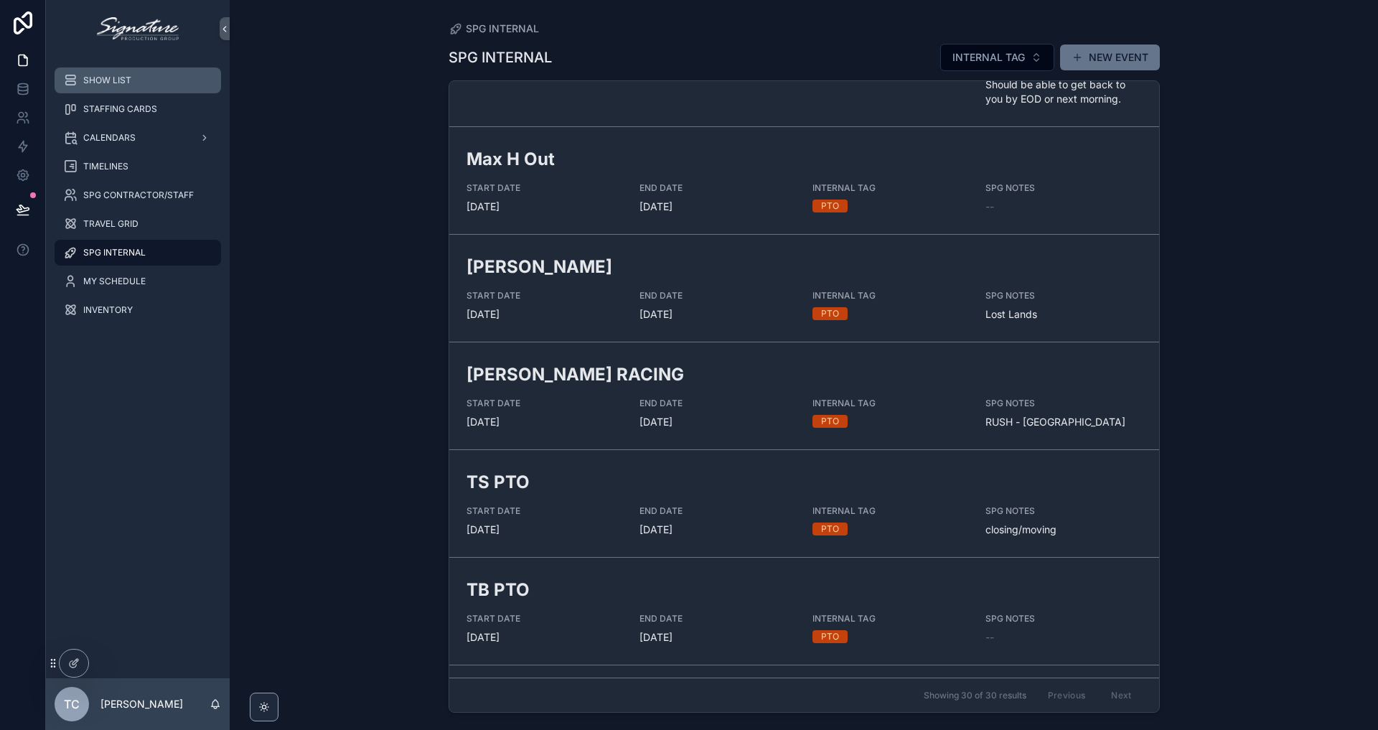
click at [71, 85] on icon "scrollable content" at bounding box center [70, 80] width 14 height 14
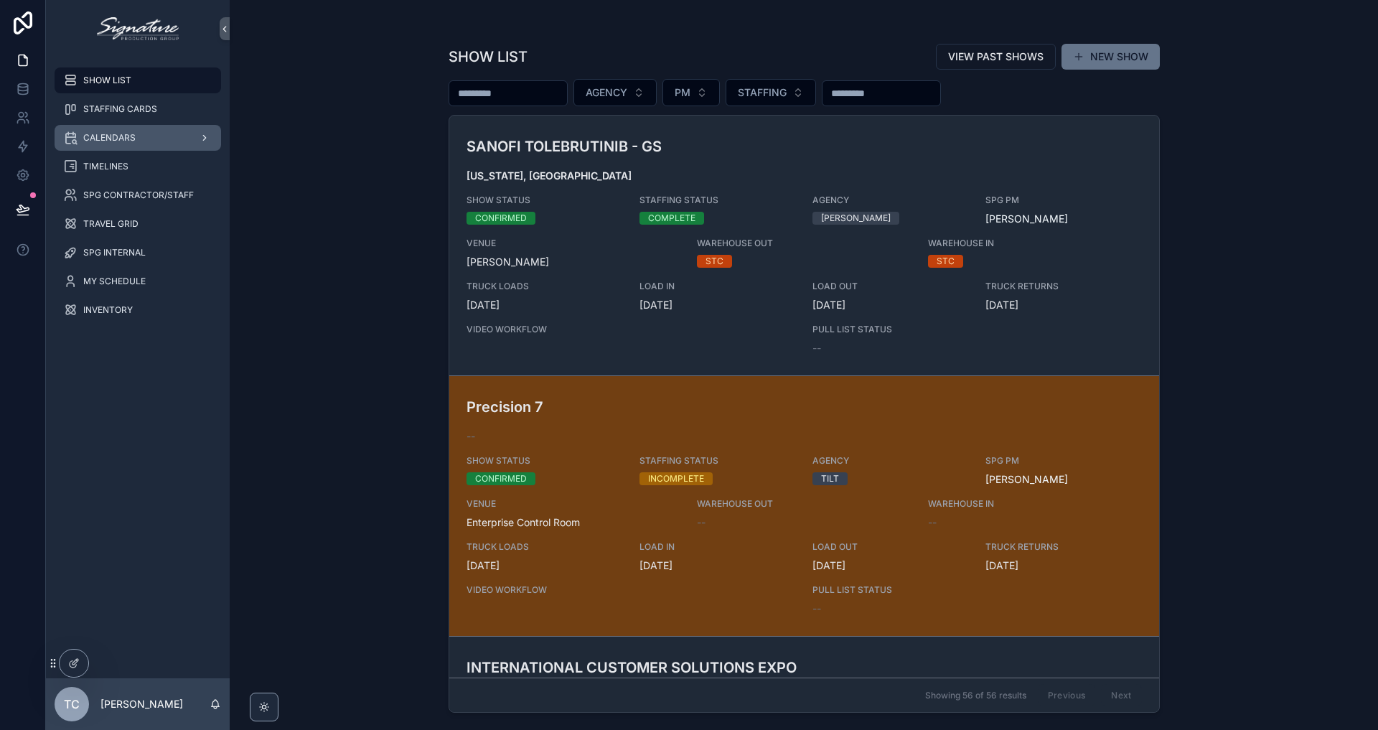
click at [123, 146] on div "CALENDARS" at bounding box center [137, 137] width 149 height 23
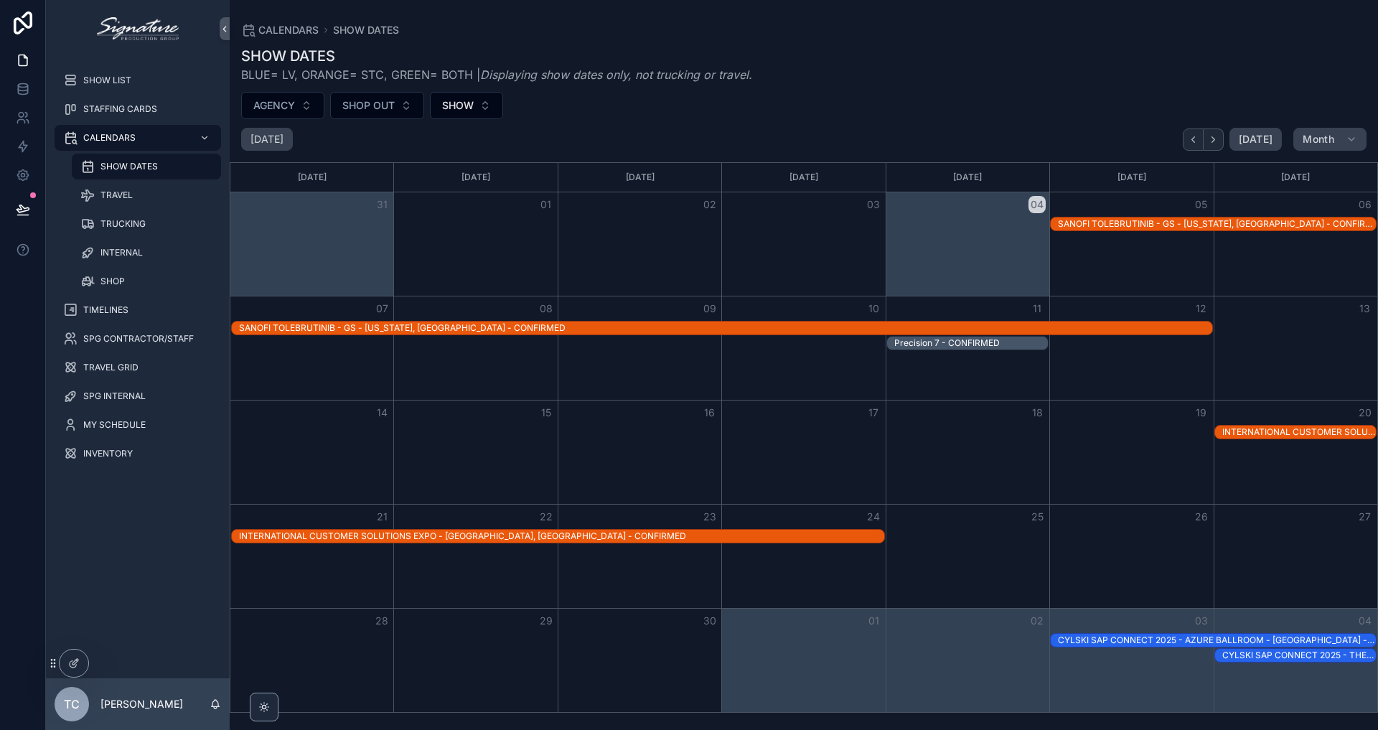
click at [1180, 365] on div "Month View" at bounding box center [1131, 347] width 164 height 103
click at [1166, 322] on div "SANOFI TOLEBRUTINIB - GS - [US_STATE], [GEOGRAPHIC_DATA] - CONFIRMED" at bounding box center [725, 328] width 973 height 13
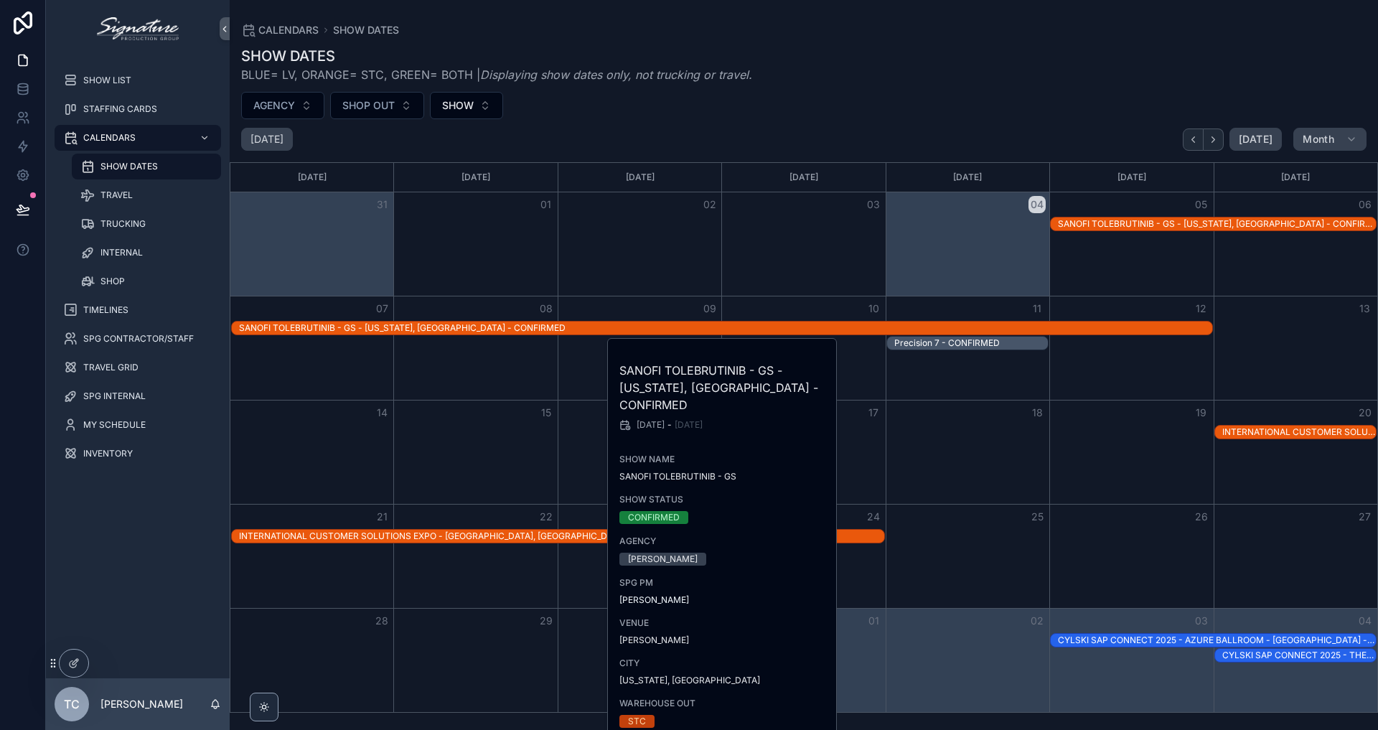
click at [1151, 286] on div "Month View" at bounding box center [1131, 243] width 164 height 103
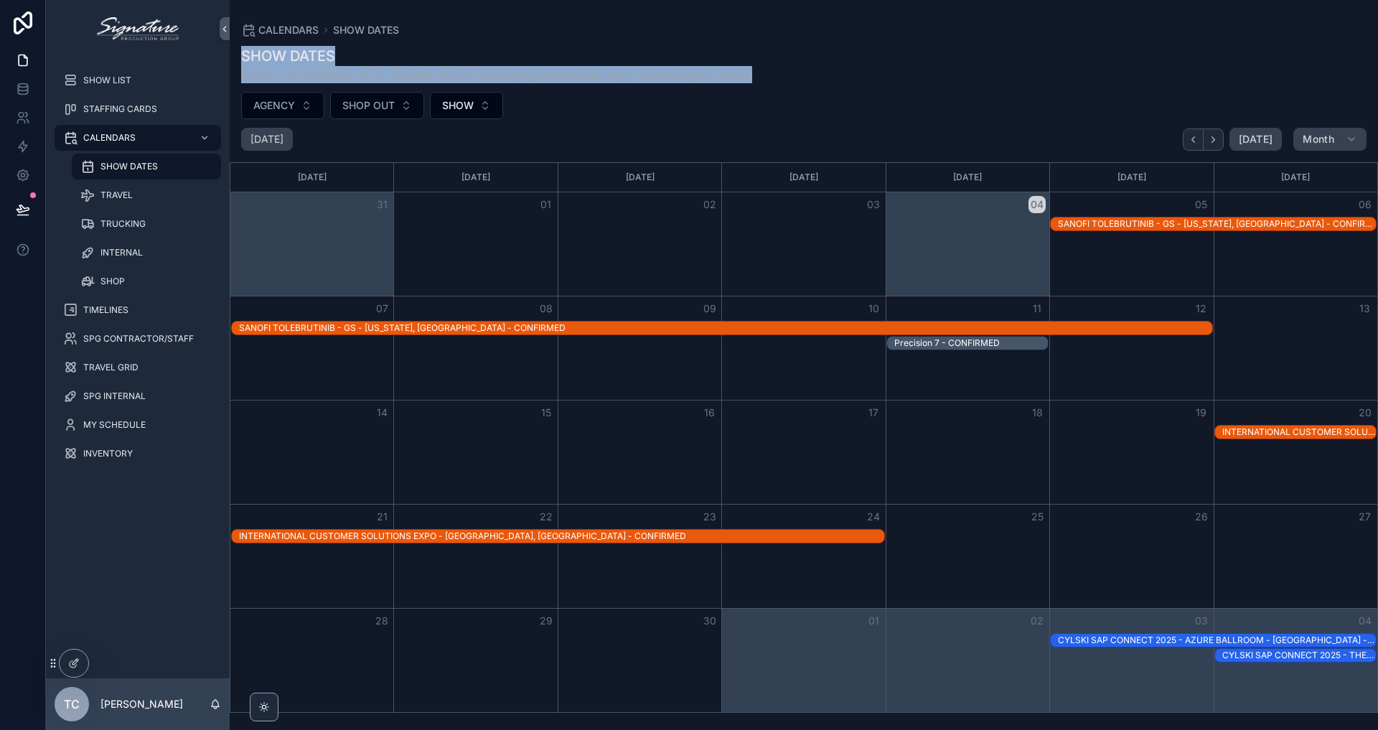
drag, startPoint x: 766, startPoint y: 78, endPoint x: 240, endPoint y: 46, distance: 527.0
click at [240, 46] on div "SHOW DATES BLUE= LV, ORANGE= STC, GREEN= BOTH | Displaying show dates only, not…" at bounding box center [804, 64] width 1148 height 37
click at [240, 48] on div "SHOW DATES BLUE= LV, ORANGE= STC, GREEN= BOTH | Displaying show dates only, not…" at bounding box center [804, 64] width 1148 height 37
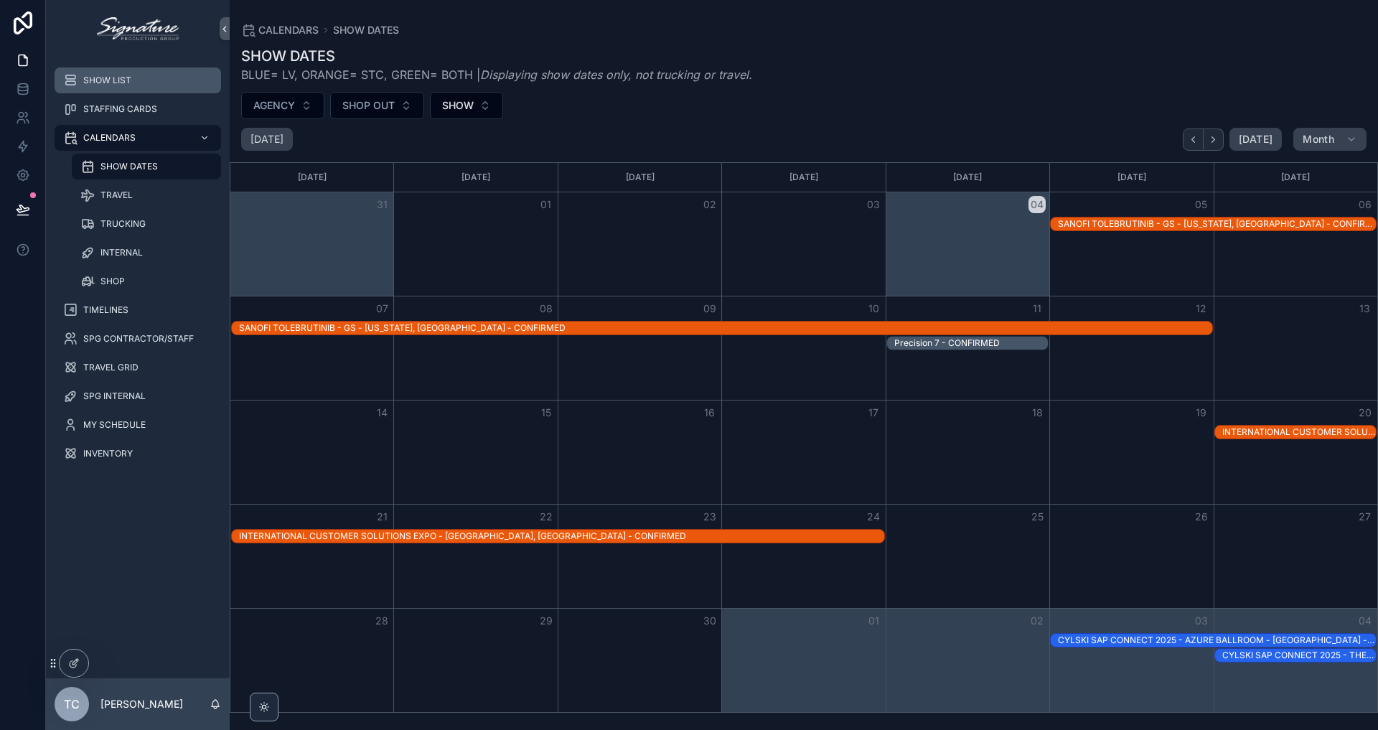
click at [170, 81] on div "SHOW LIST" at bounding box center [137, 80] width 149 height 23
